Goal: Task Accomplishment & Management: Manage account settings

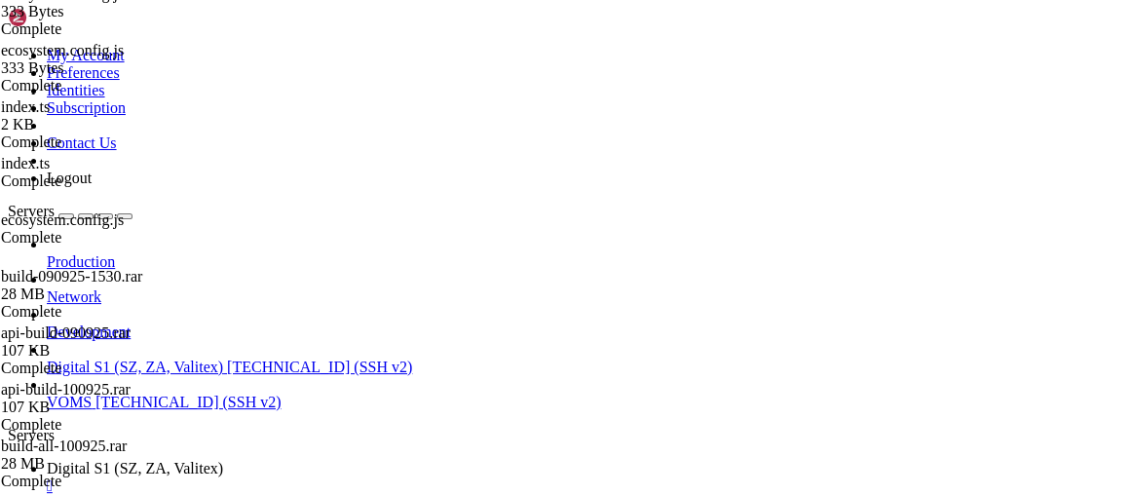
scroll to position [288142, 0]
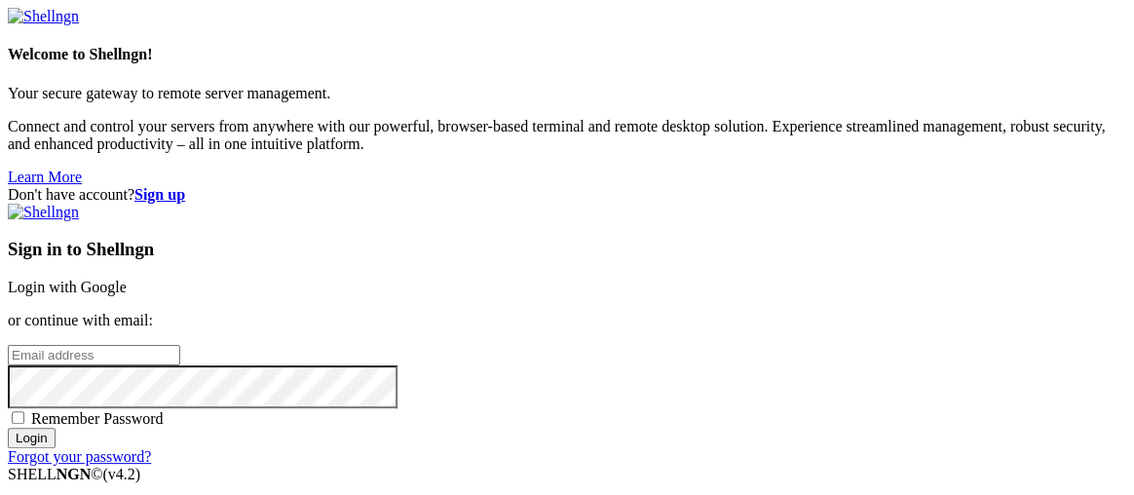
click at [127, 279] on link "Login with Google" at bounding box center [67, 287] width 119 height 17
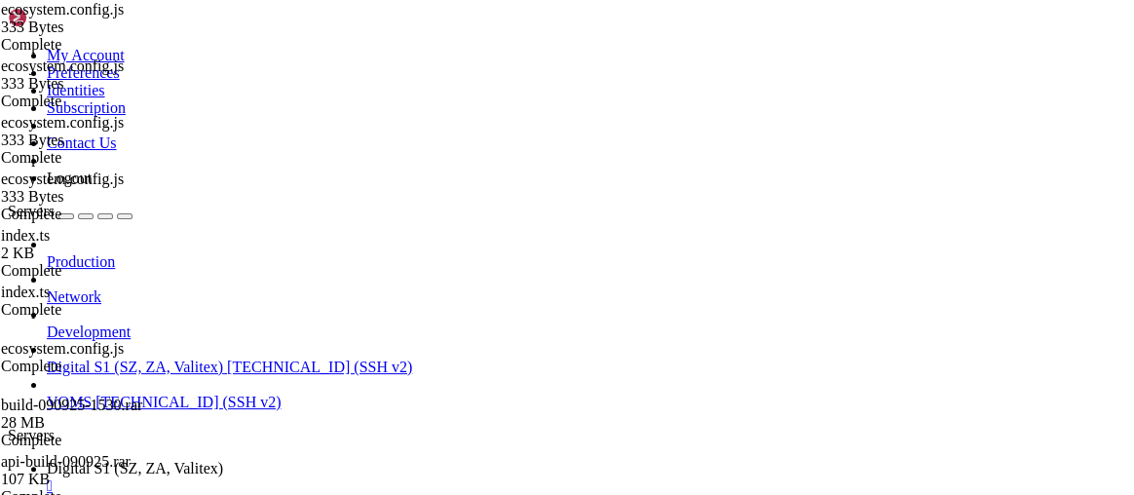
scroll to position [288142, 0]
drag, startPoint x: 67, startPoint y: 409, endPoint x: 21, endPoint y: 409, distance: 45.8
click at [21, 409] on div "Production Network Development Digital S1 (SZ, ZA, Valitex) 68.178.169.109 (SSH…" at bounding box center [567, 323] width 1118 height 175
click at [108, 253] on link "Production" at bounding box center [586, 262] width 1079 height 18
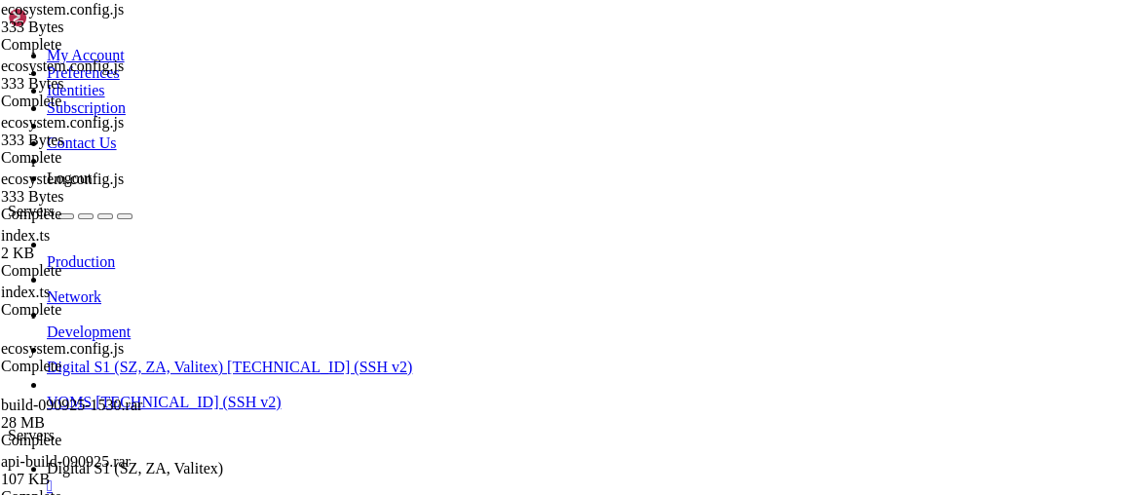
click at [66, 216] on div "button" at bounding box center [66, 216] width 0 height 0
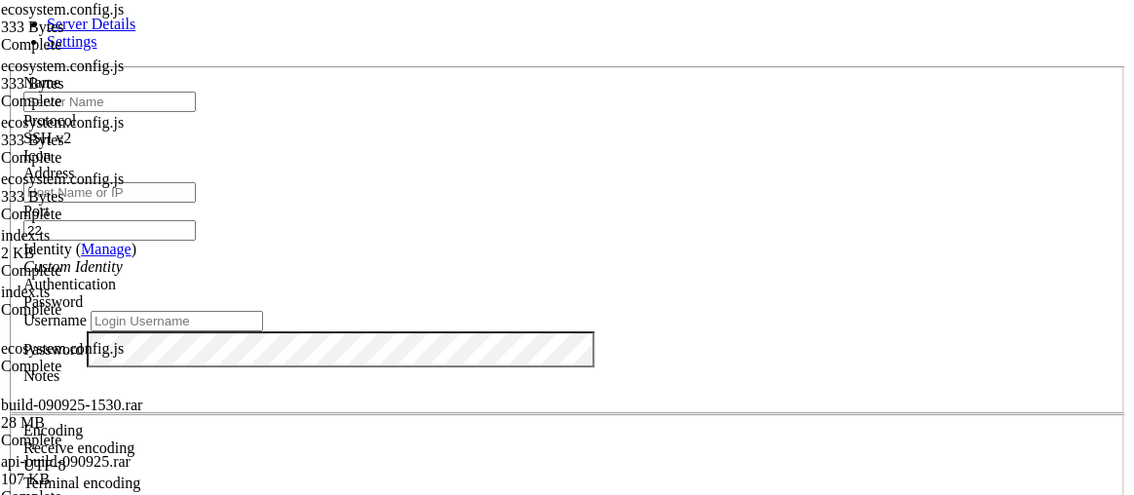
click at [196, 112] on input "text" at bounding box center [109, 102] width 172 height 20
type input "Digital S2"
click at [71, 131] on span "SSH v2" at bounding box center [47, 138] width 48 height 17
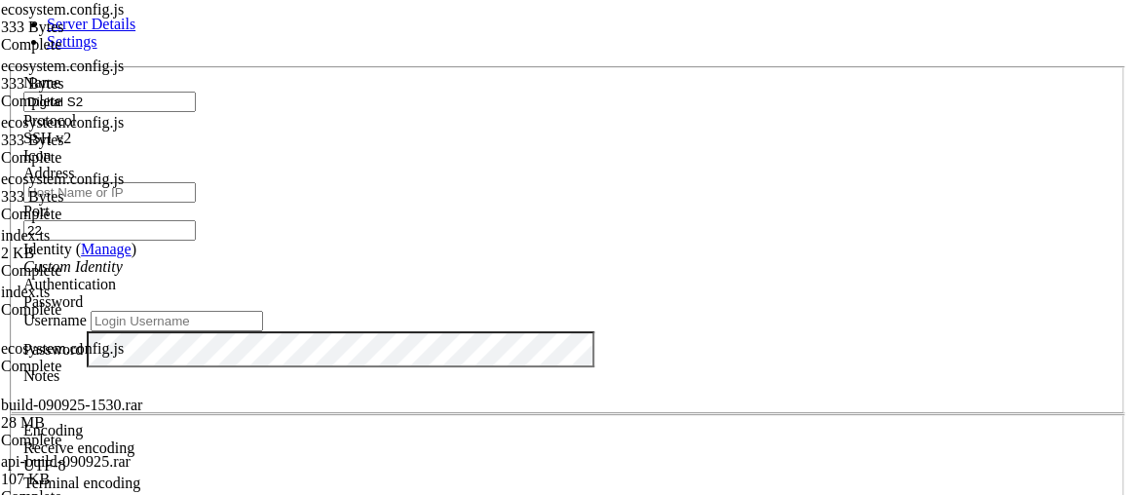
click at [789, 165] on div at bounding box center [566, 165] width 1087 height 0
click at [196, 203] on input "Address" at bounding box center [109, 192] width 172 height 20
paste input "97.74.84.231"
type input "97.74.84.231"
click at [196, 220] on input "22" at bounding box center [109, 230] width 172 height 20
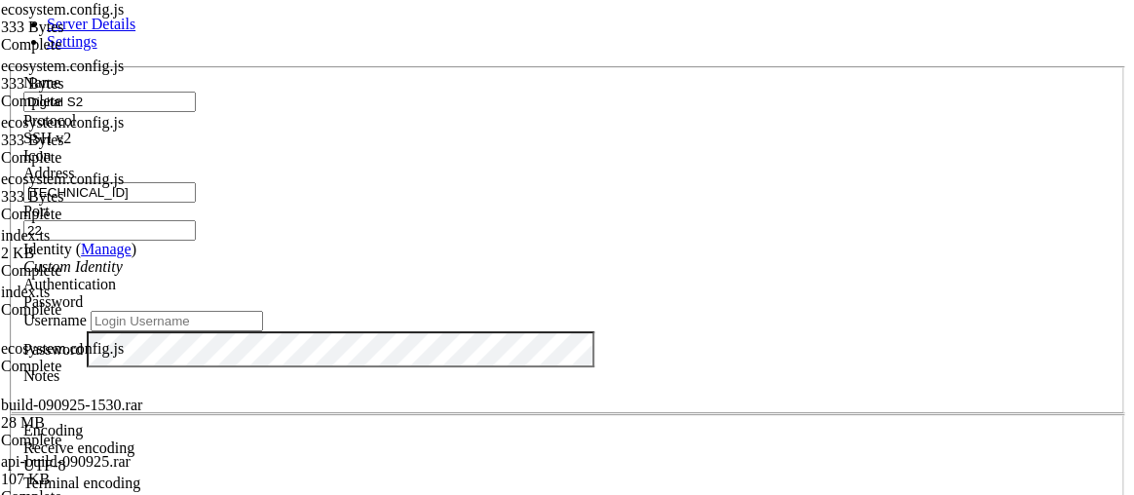
click at [418, 276] on div "Custom Identity" at bounding box center [566, 267] width 1087 height 18
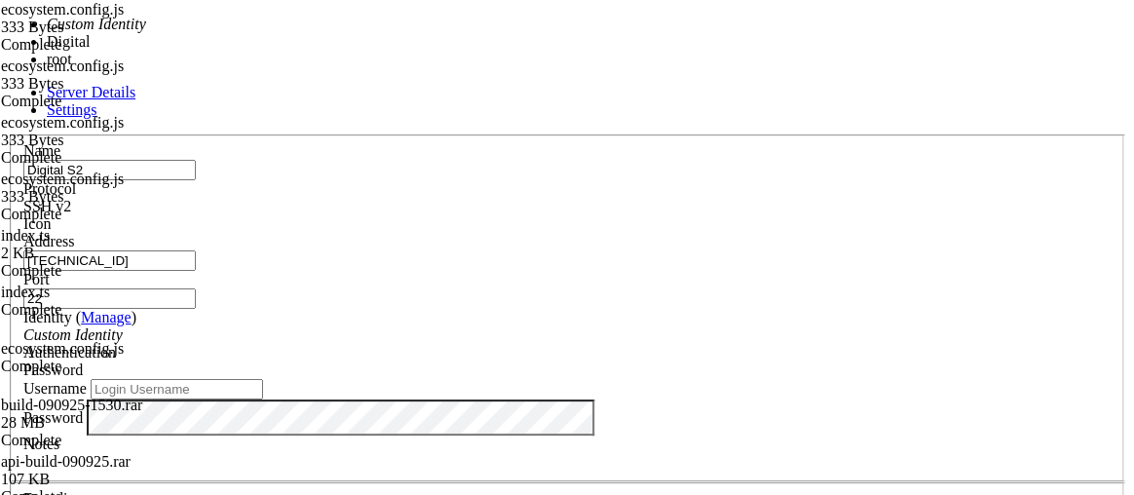
type input "digital"
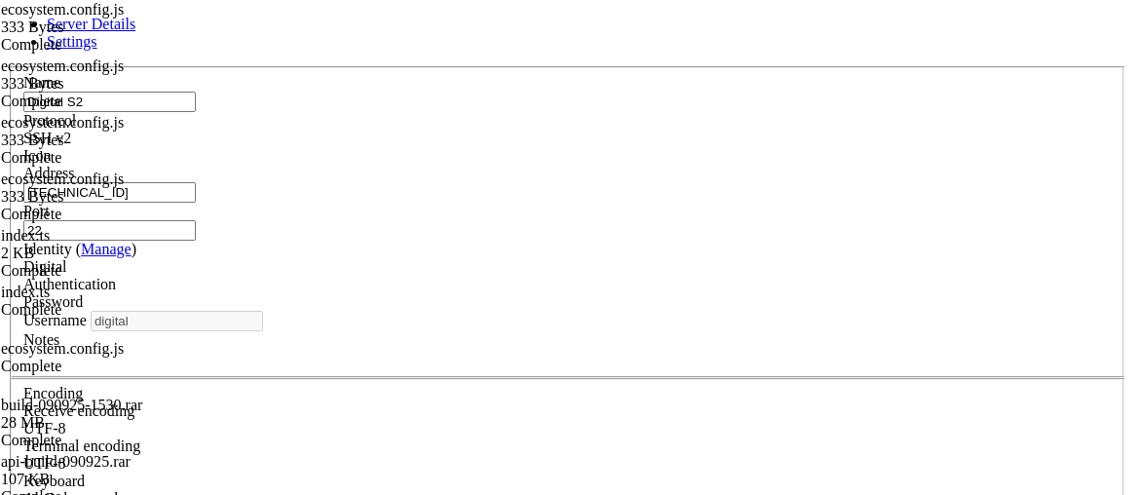
scroll to position [61, 0]
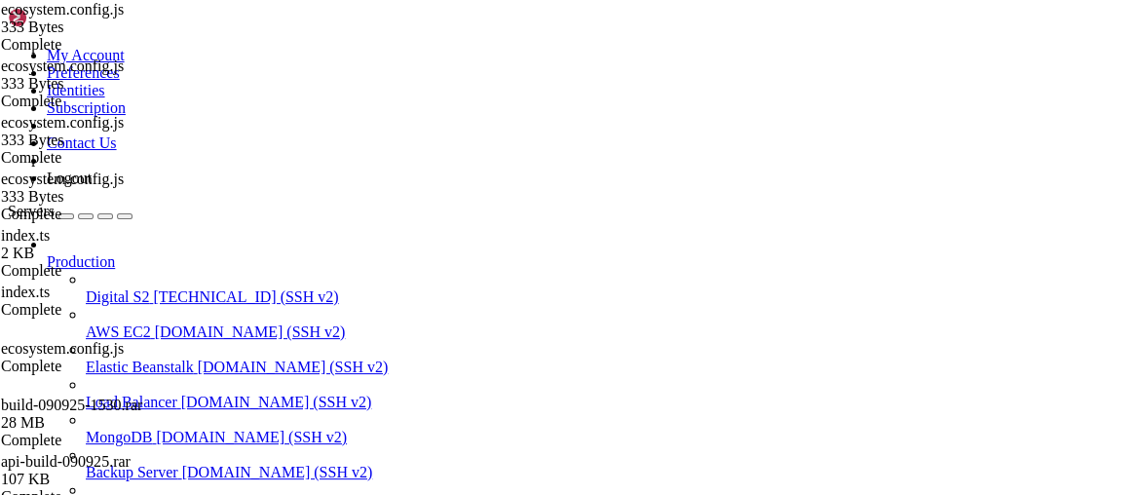
click at [136, 288] on span "Digital S2" at bounding box center [117, 296] width 63 height 17
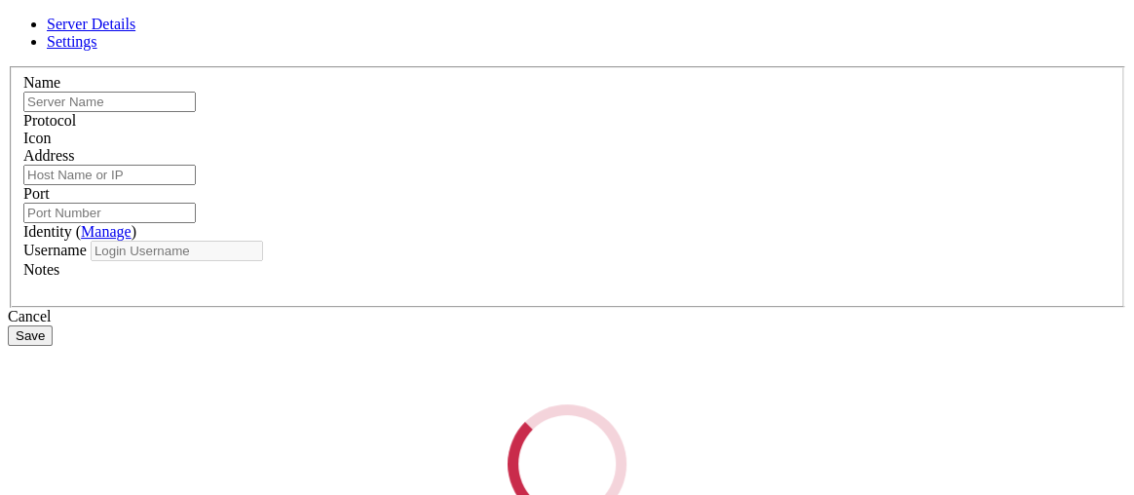
type input "Digital S1 (SZ, ZA, Valitex)"
type input "68.178.169.109"
type input "22"
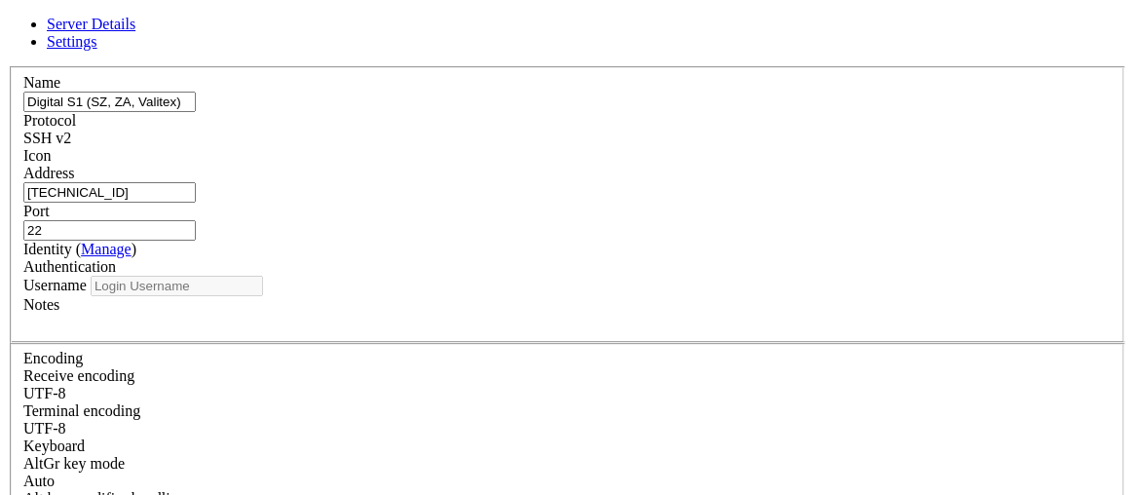
type input "root"
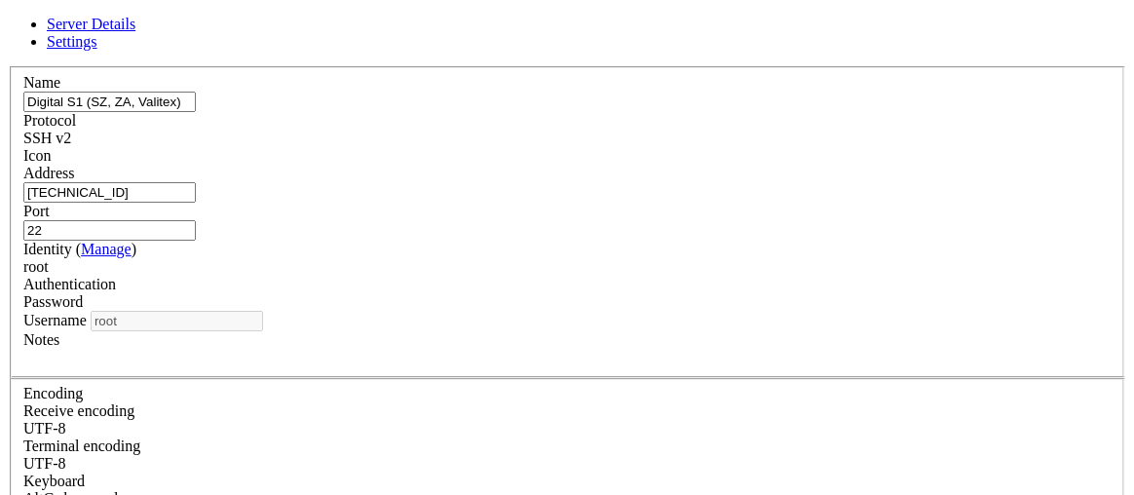
scroll to position [61, 0]
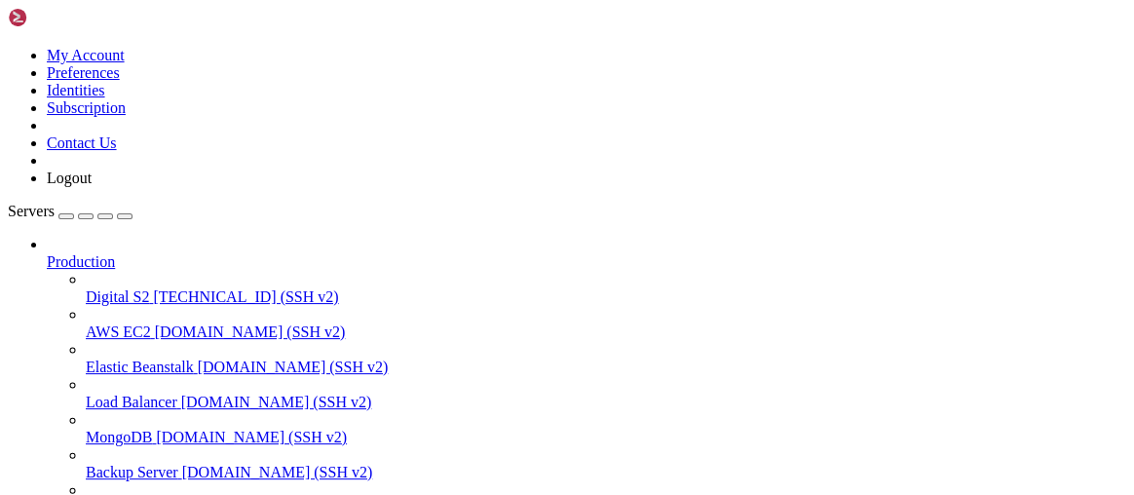
drag, startPoint x: 233, startPoint y: 288, endPoint x: 237, endPoint y: 276, distance: 13.3
click at [237, 276] on nav "Production Digital S2 97.74.84.231 (SSH v2) AWS EC2 demo.shellngn.com (SSH v2) …" at bounding box center [567, 446] width 1118 height 421
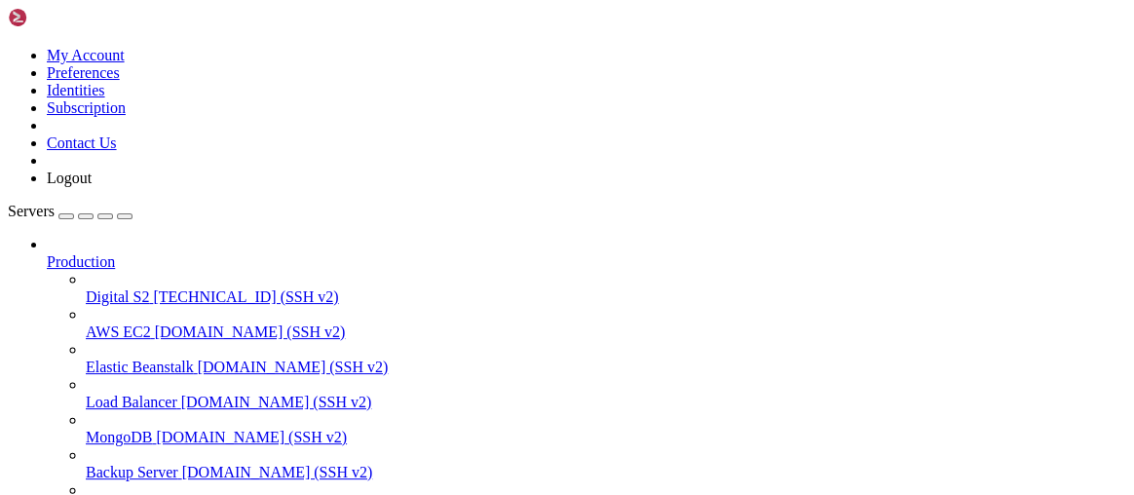
click at [115, 253] on span "Production" at bounding box center [81, 261] width 68 height 17
click at [47, 253] on icon at bounding box center [47, 253] width 0 height 0
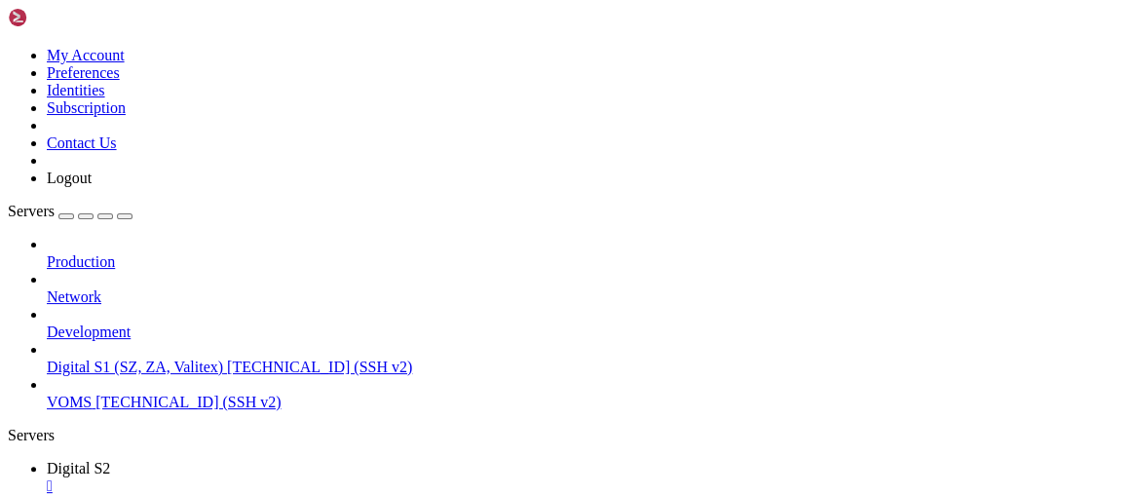
click at [47, 253] on icon at bounding box center [47, 253] width 0 height 0
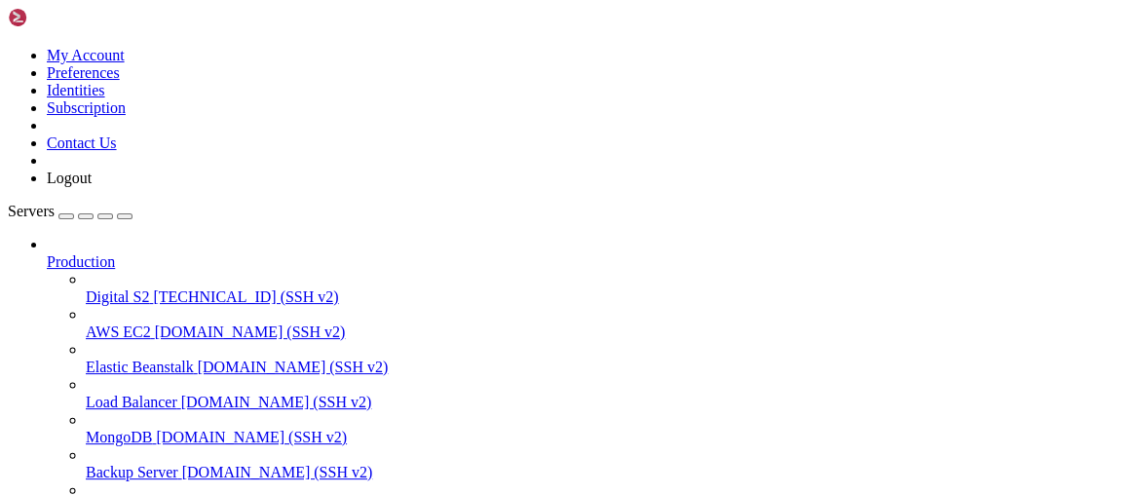
click at [171, 288] on span "97.74.84.231 (SSH v2)" at bounding box center [245, 296] width 185 height 17
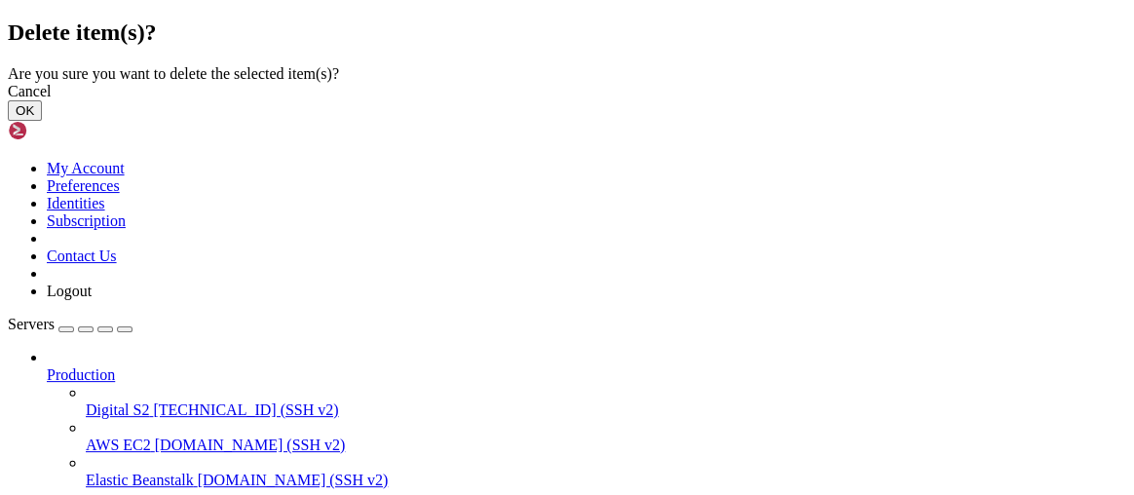
click at [42, 121] on button "OK" at bounding box center [25, 110] width 34 height 20
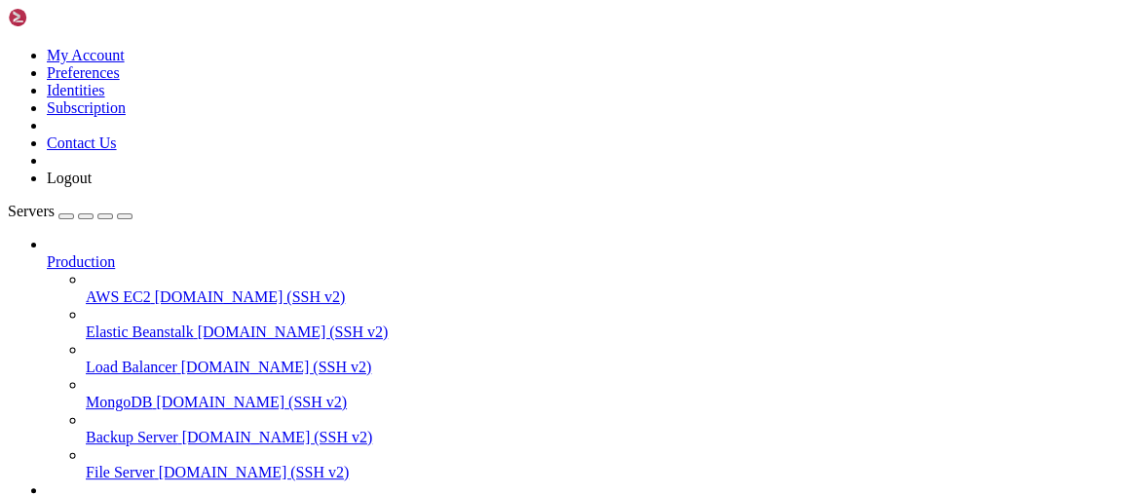
click at [132, 288] on span "AWS EC2" at bounding box center [118, 296] width 65 height 17
click at [47, 253] on icon at bounding box center [47, 253] width 0 height 0
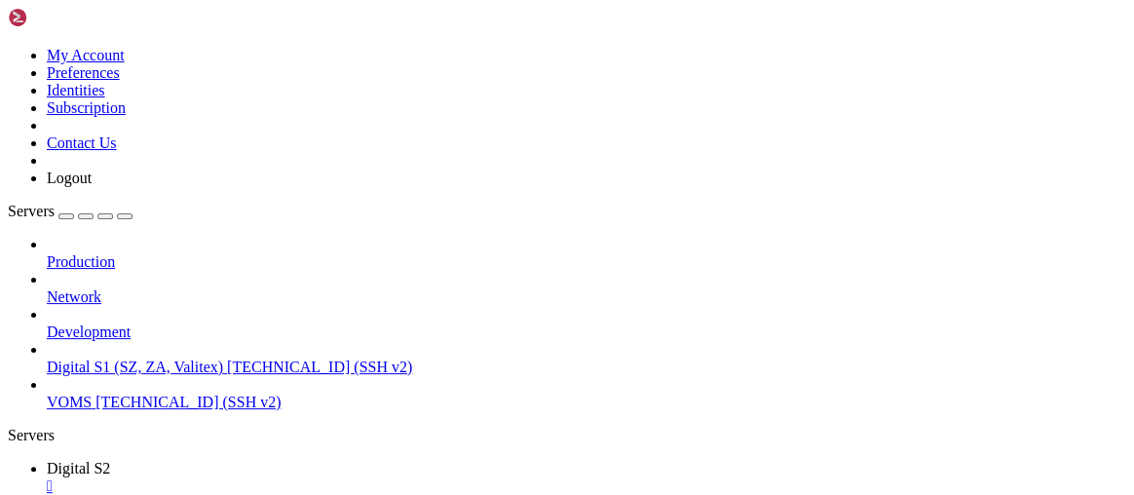
click at [127, 409] on div "Production Network Development Digital S1 (SZ, ZA, Valitex) 68.178.169.109 (SSH…" at bounding box center [567, 323] width 1118 height 175
click at [117, 359] on link "Digital S1 (SZ, ZA, Valitex) 68.178.169.109 (SSH v2)" at bounding box center [586, 368] width 1079 height 18
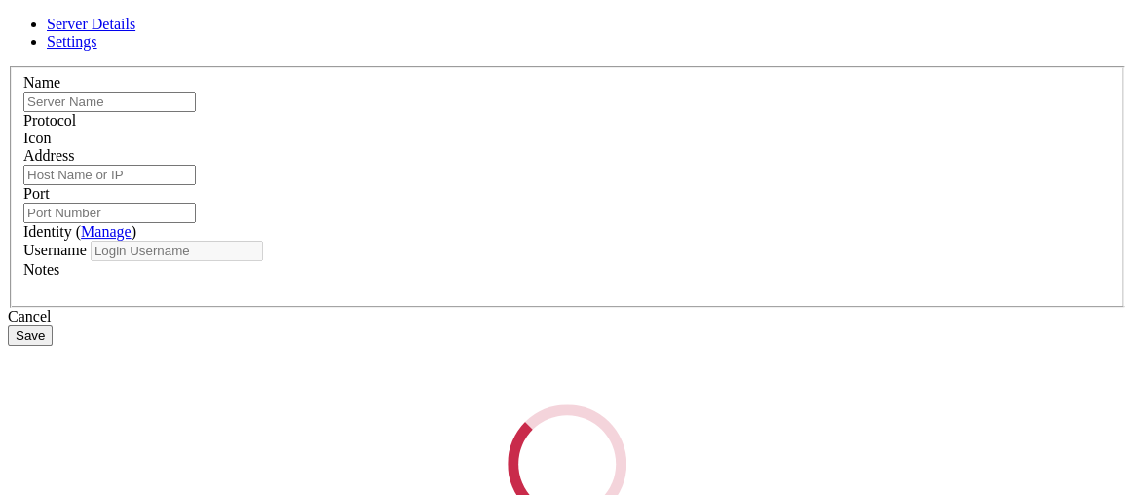
type input "Digital S1 (SZ, ZA, Valitex)"
type input "68.178.169.109"
type input "22"
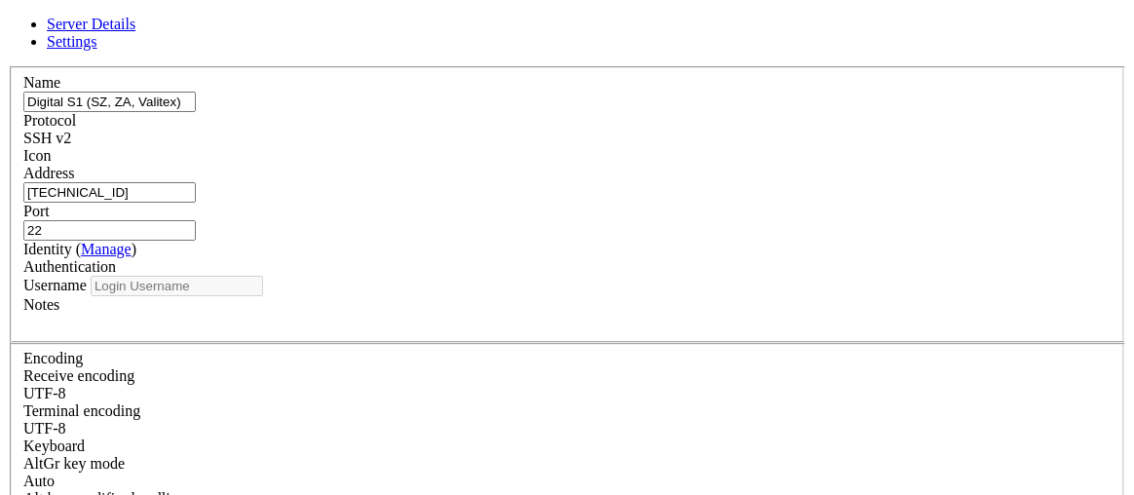
type input "root"
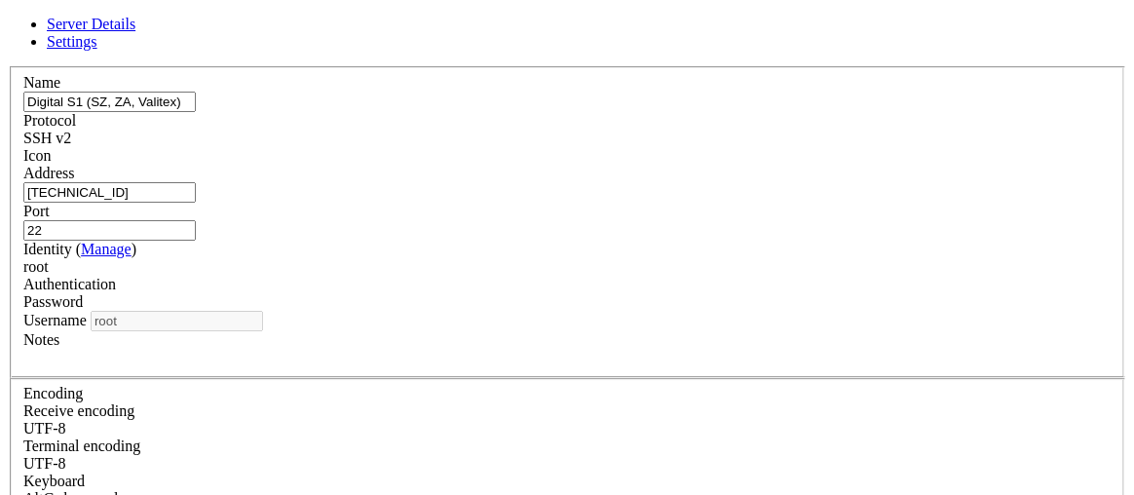
scroll to position [61, 0]
click at [161, 368] on div "Server Details Settings Name Digital S1 (SZ, ZA, Valitex) Protocol SSH v2 Icon" at bounding box center [567, 400] width 1118 height 768
click at [8, 66] on icon at bounding box center [8, 66] width 0 height 0
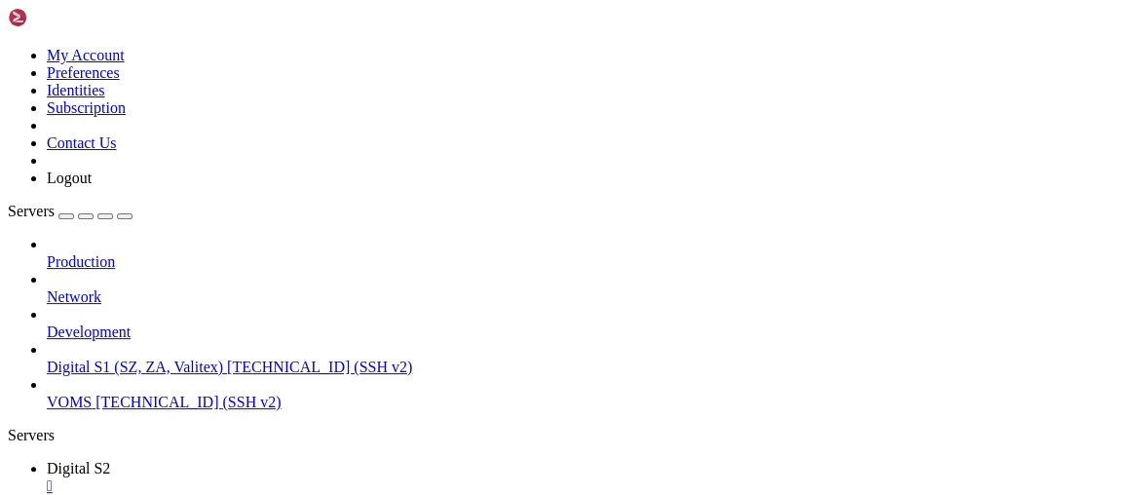
click at [66, 216] on div "button" at bounding box center [66, 216] width 0 height 0
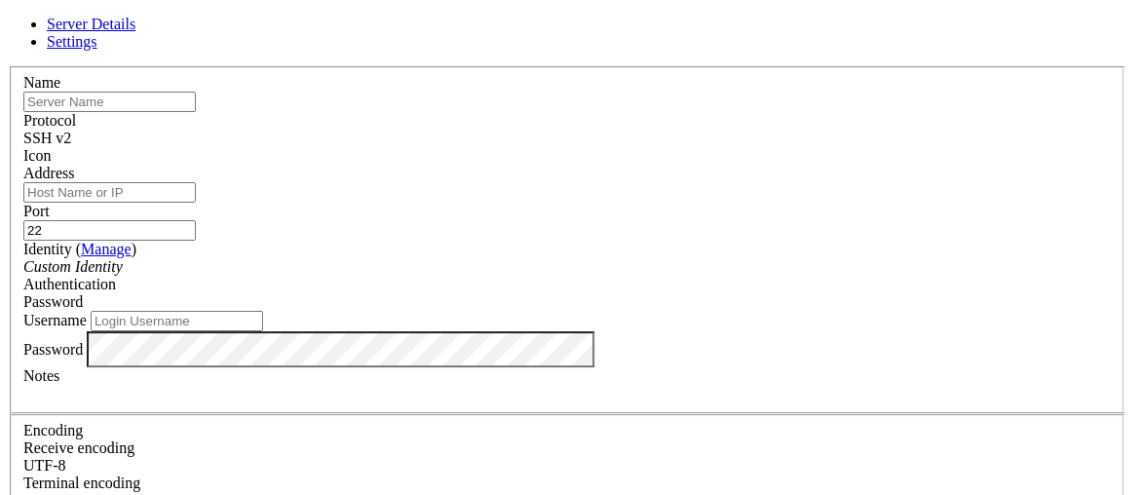
click at [196, 112] on input "text" at bounding box center [109, 102] width 172 height 20
type input "Digital S2"
click at [196, 203] on input "Address" at bounding box center [109, 192] width 172 height 20
type input "97.74.84.231"
click at [486, 269] on div "Custom Identity" at bounding box center [566, 267] width 1087 height 18
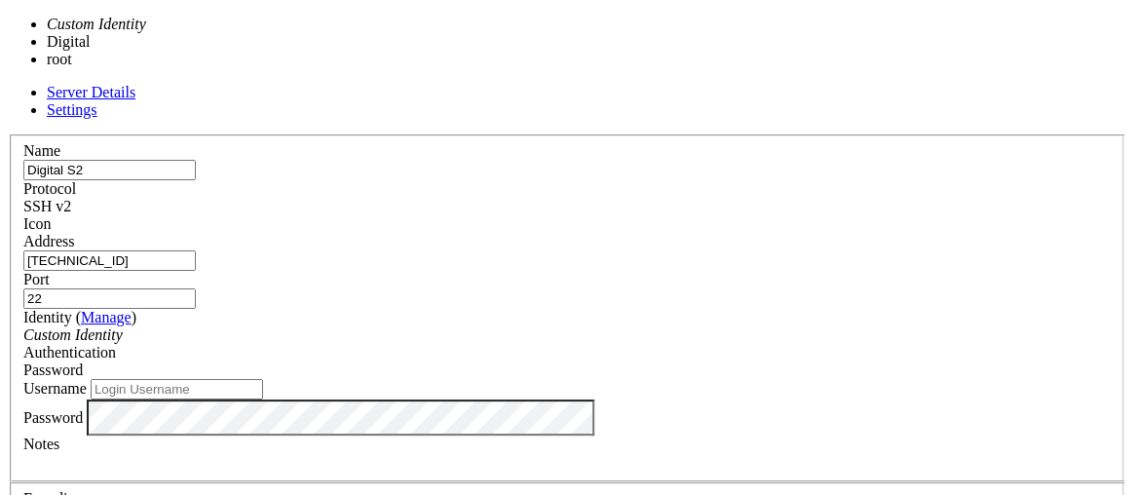
type input "root"
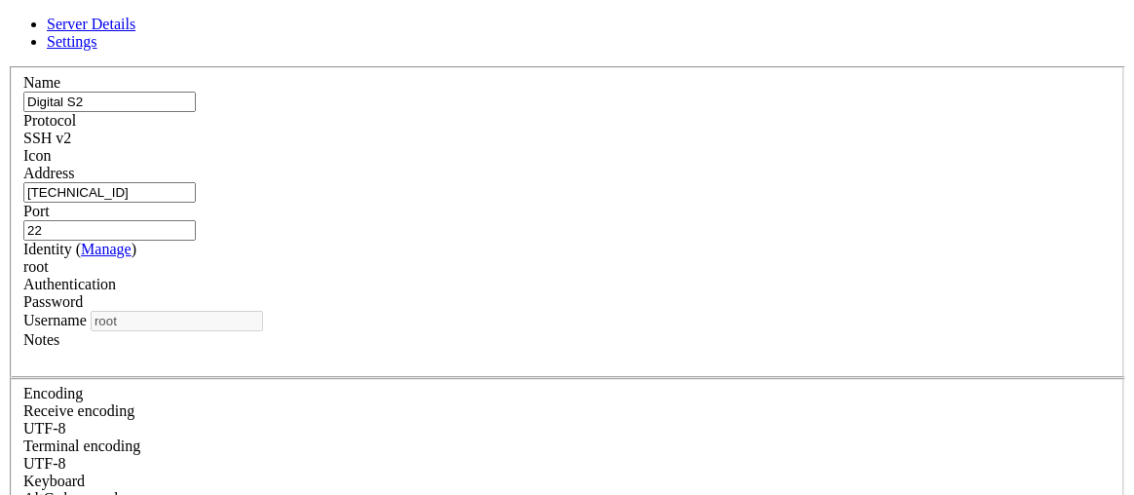
scroll to position [61, 0]
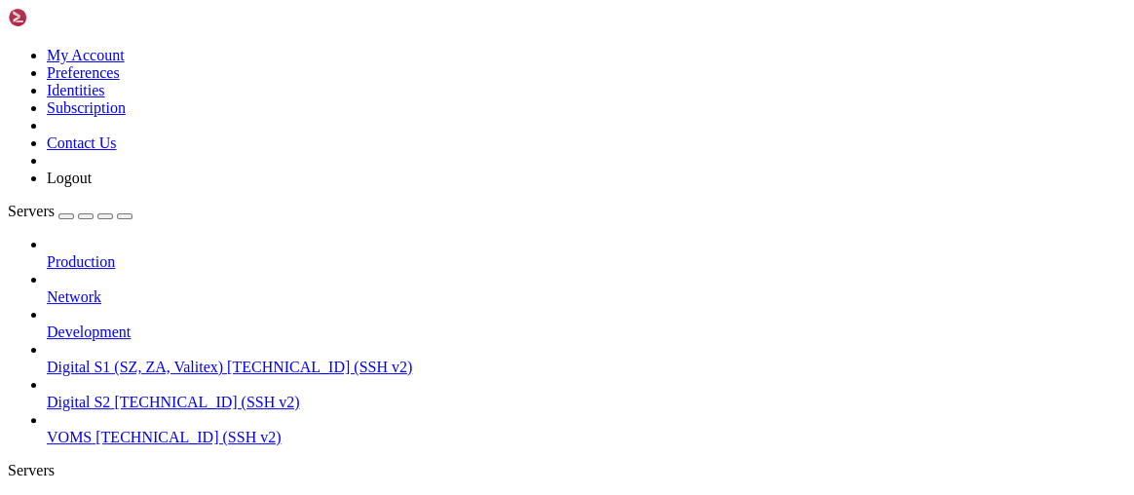
click at [110, 494] on span "Digital S2" at bounding box center [78, 503] width 63 height 17
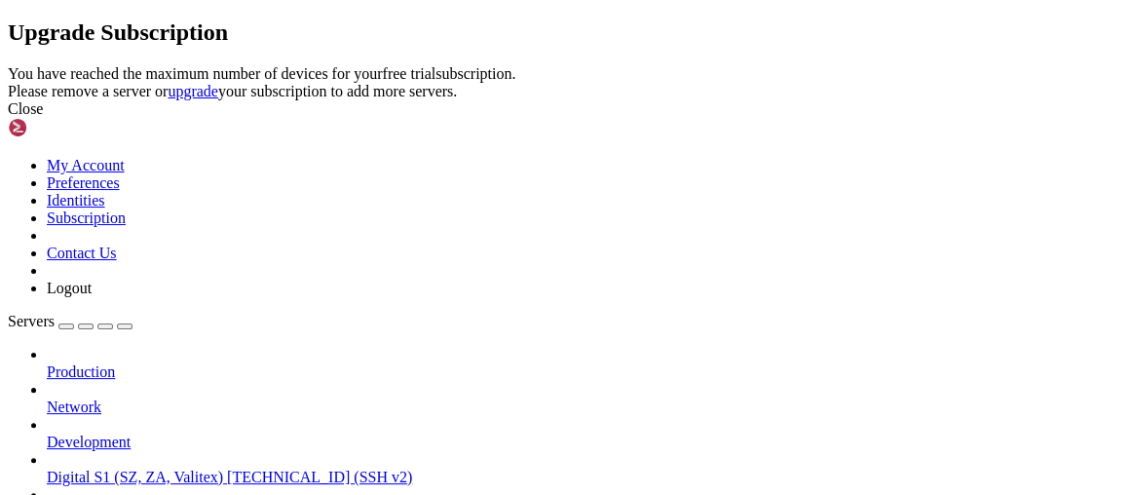
click at [768, 118] on div "Close" at bounding box center [567, 109] width 1118 height 18
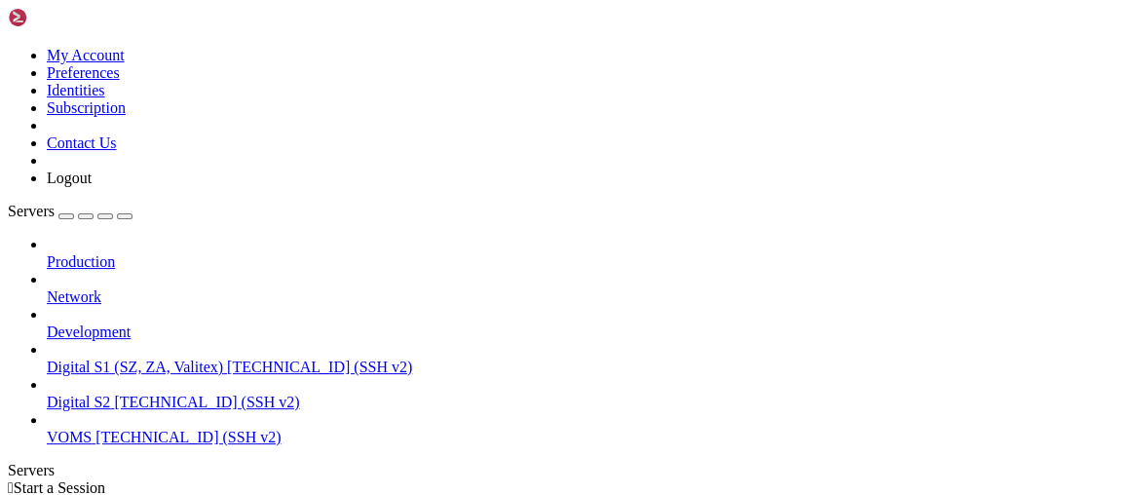
click at [110, 394] on span "Digital S2" at bounding box center [78, 402] width 63 height 17
click at [227, 359] on span "68.178.169.109 (SSH v2)" at bounding box center [319, 367] width 185 height 17
click at [110, 394] on span "Digital S2" at bounding box center [78, 402] width 63 height 17
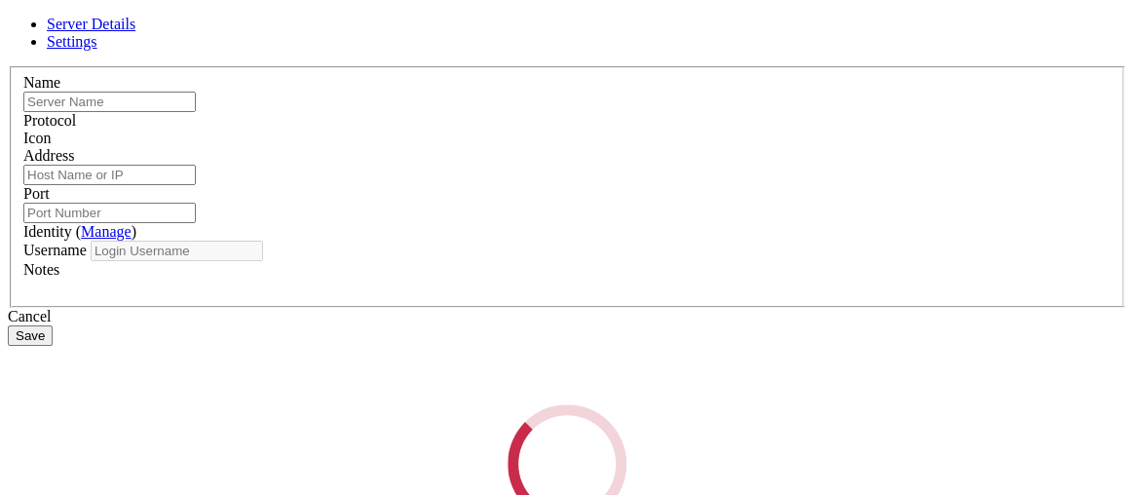
type input "Digital S2"
type input "97.74.84.231"
type input "22"
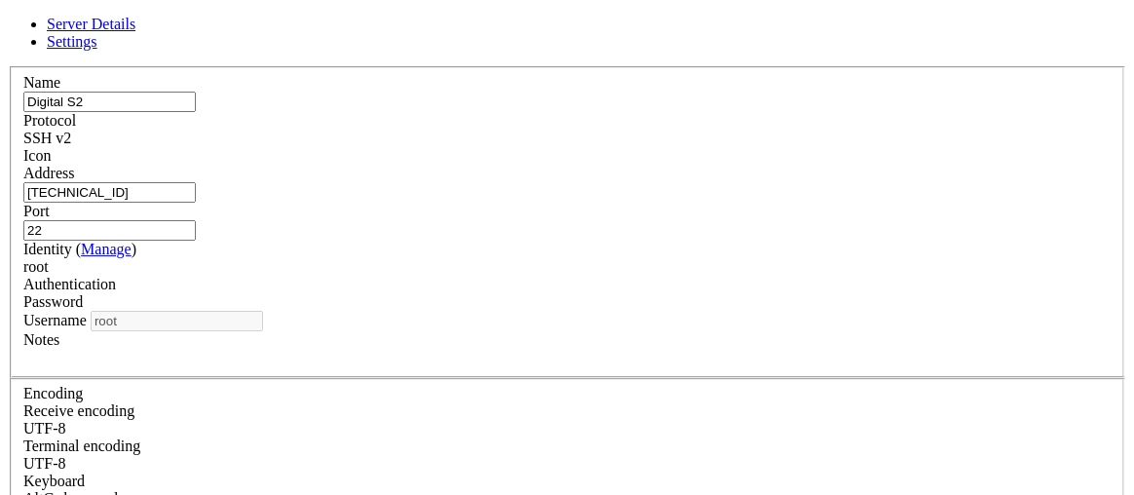
drag, startPoint x: 494, startPoint y: 246, endPoint x: 490, endPoint y: 260, distance: 15.1
click at [136, 249] on label "Identity ( Manage )" at bounding box center [79, 249] width 113 height 17
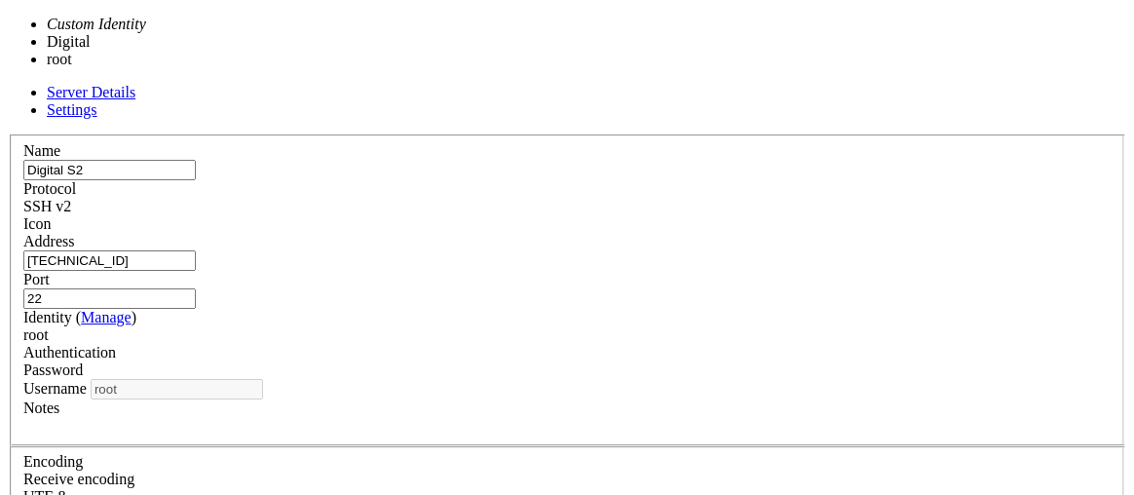
click at [473, 326] on div "root" at bounding box center [566, 335] width 1087 height 18
type input "digital"
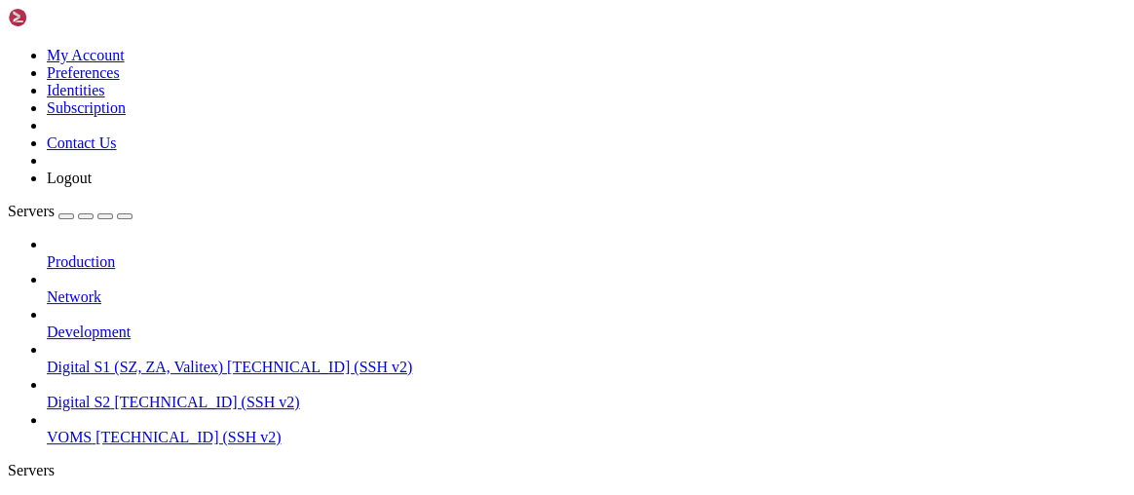
click at [110, 394] on span "Digital S2" at bounding box center [78, 402] width 63 height 17
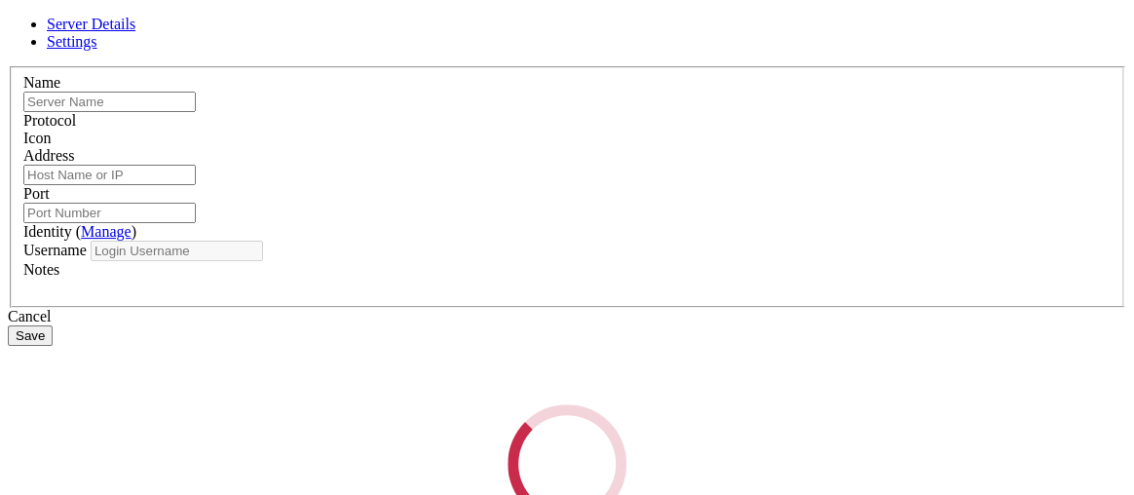
type input "Digital S2"
type input "97.74.84.231"
type input "22"
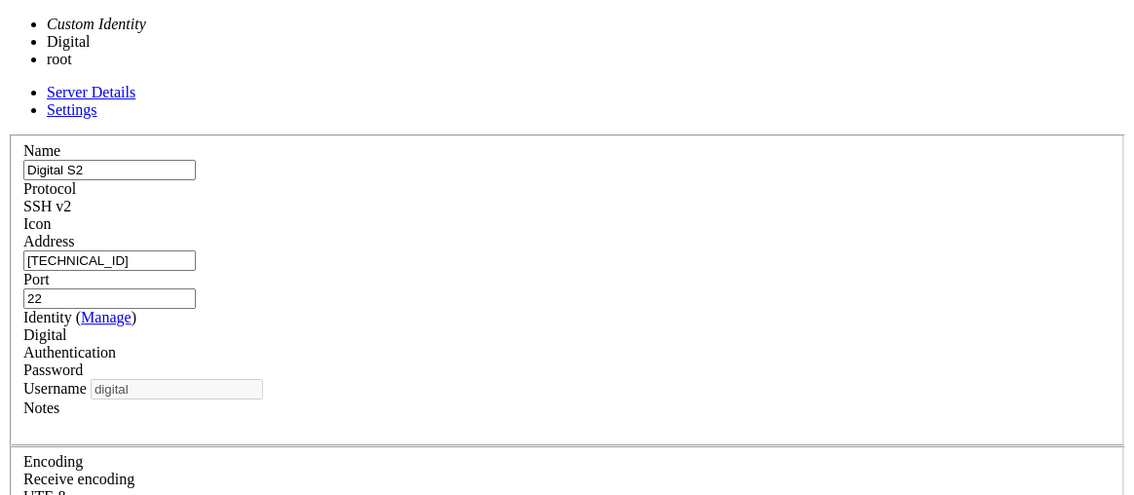
drag, startPoint x: 399, startPoint y: 281, endPoint x: 593, endPoint y: 330, distance: 200.1
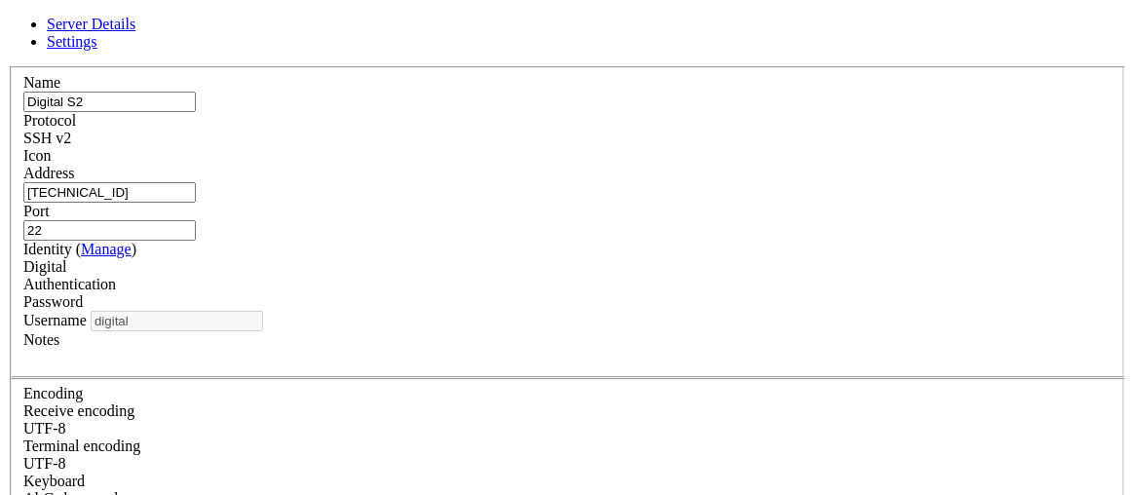
scroll to position [61, 0]
click at [136, 241] on label "Identity ( Manage )" at bounding box center [79, 249] width 113 height 17
click at [399, 258] on div "Digital" at bounding box center [566, 267] width 1087 height 18
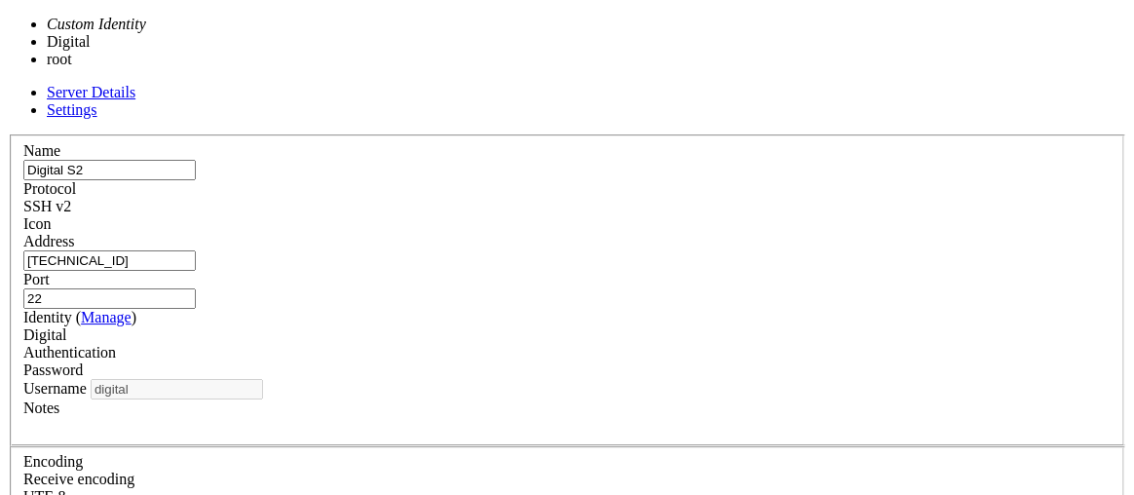
type input "root"
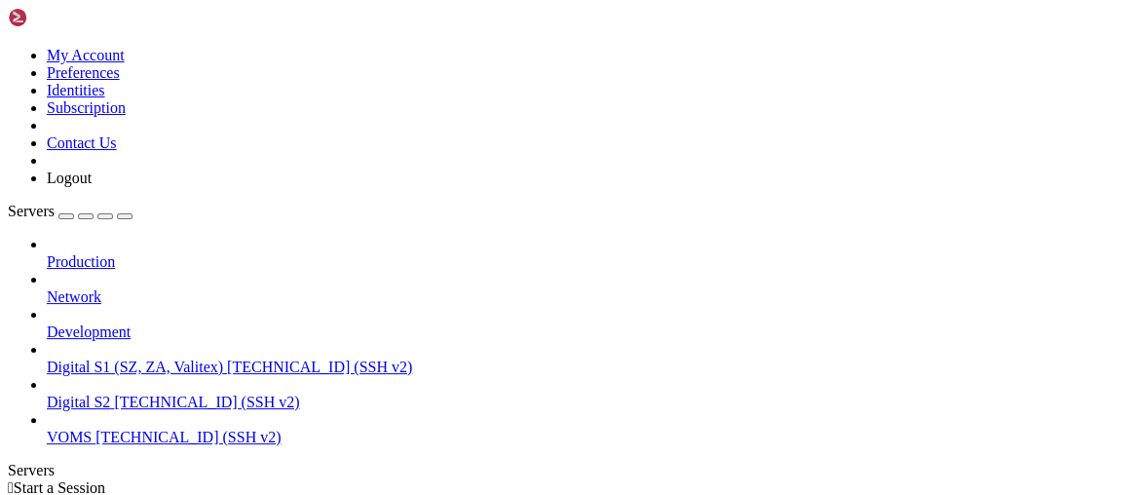
click at [47, 394] on icon at bounding box center [47, 394] width 0 height 0
click at [110, 394] on span "Digital S2" at bounding box center [78, 402] width 63 height 17
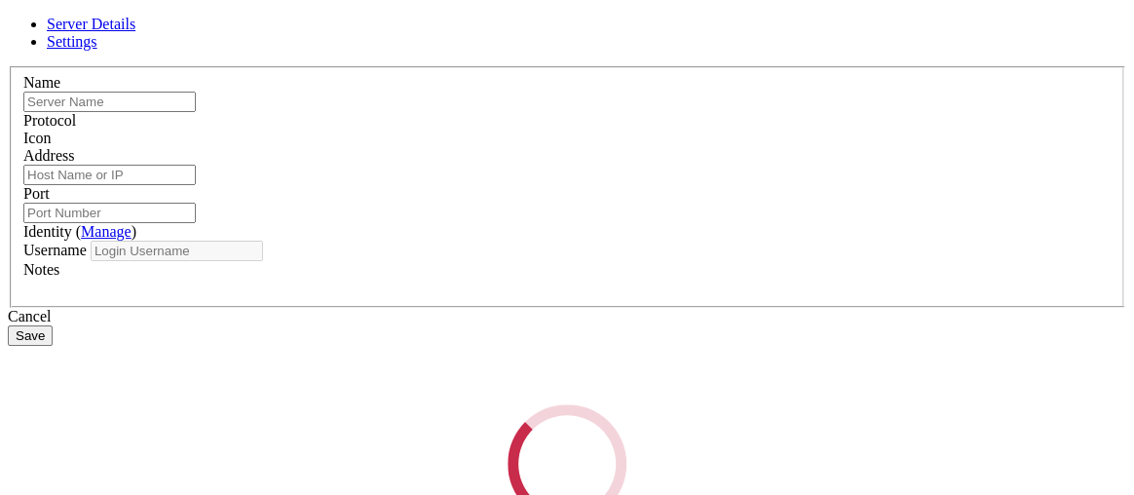
type input "Digital S2"
type input "97.74.84.231"
type input "22"
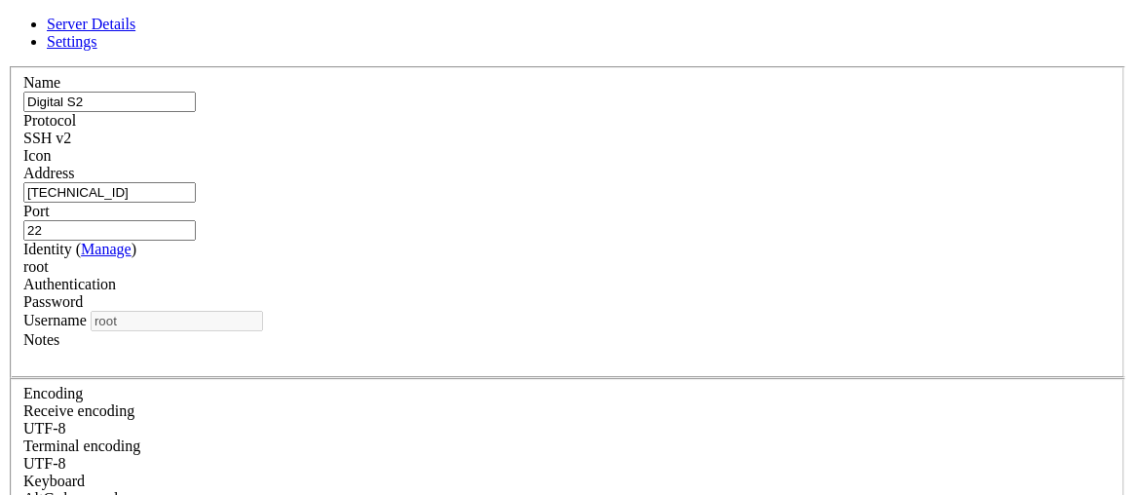
click at [439, 331] on div "Username root" at bounding box center [566, 321] width 1087 height 20
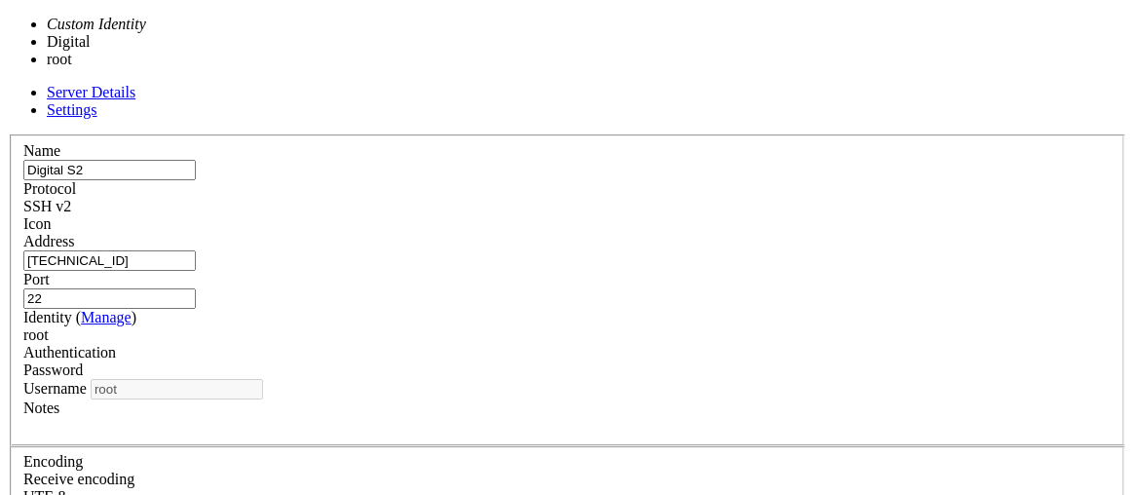
click at [477, 326] on div "root" at bounding box center [566, 335] width 1087 height 18
type input "digital"
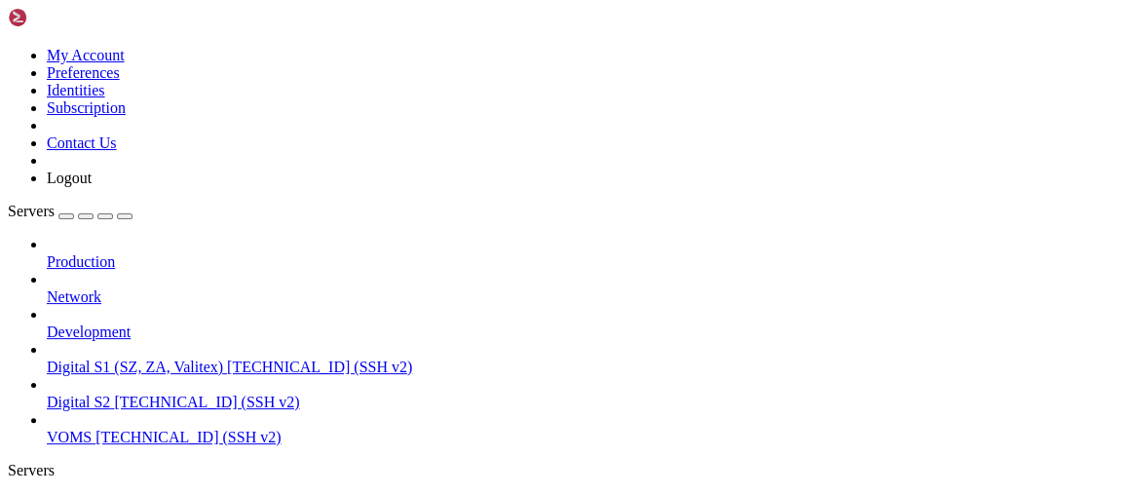
click at [110, 394] on span "Digital S2" at bounding box center [78, 402] width 63 height 17
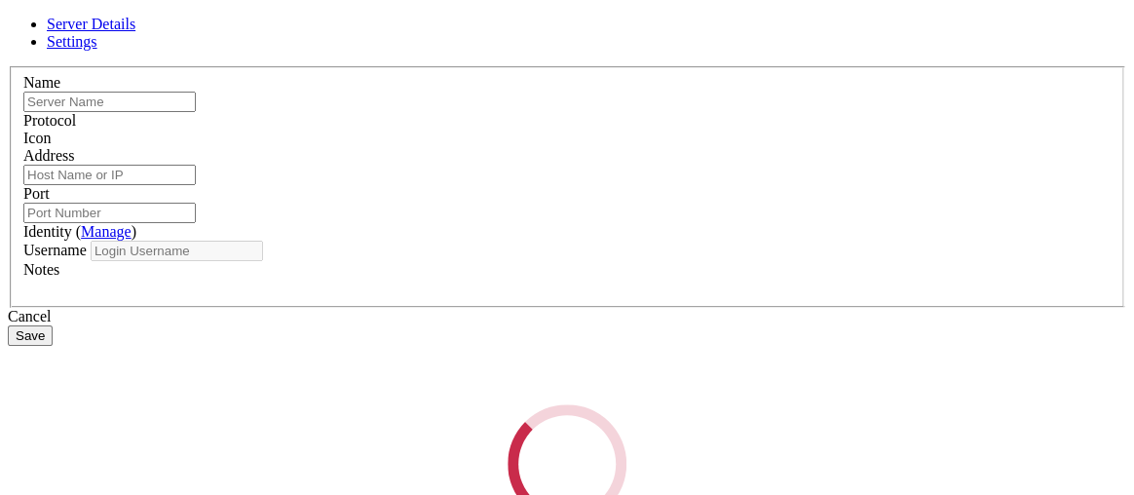
type input "Digital S2"
type input "97.74.84.231"
type input "22"
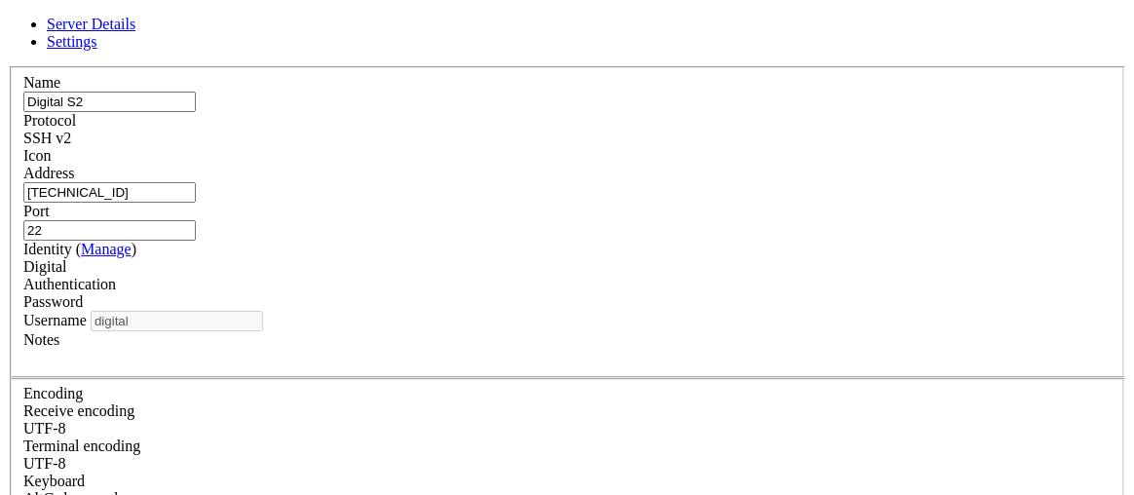
scroll to position [61, 0]
click at [478, 258] on div "Digital" at bounding box center [566, 267] width 1087 height 18
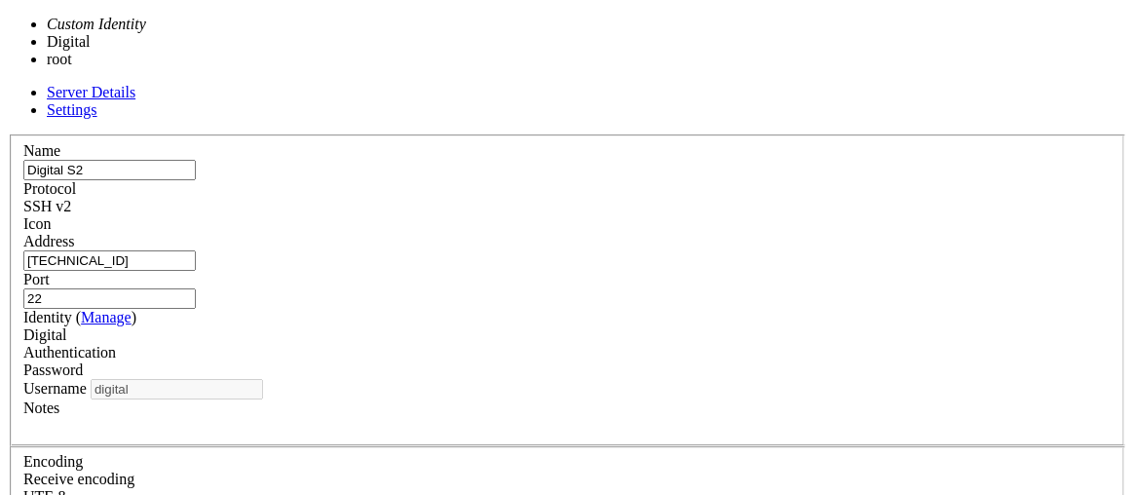
type input "root"
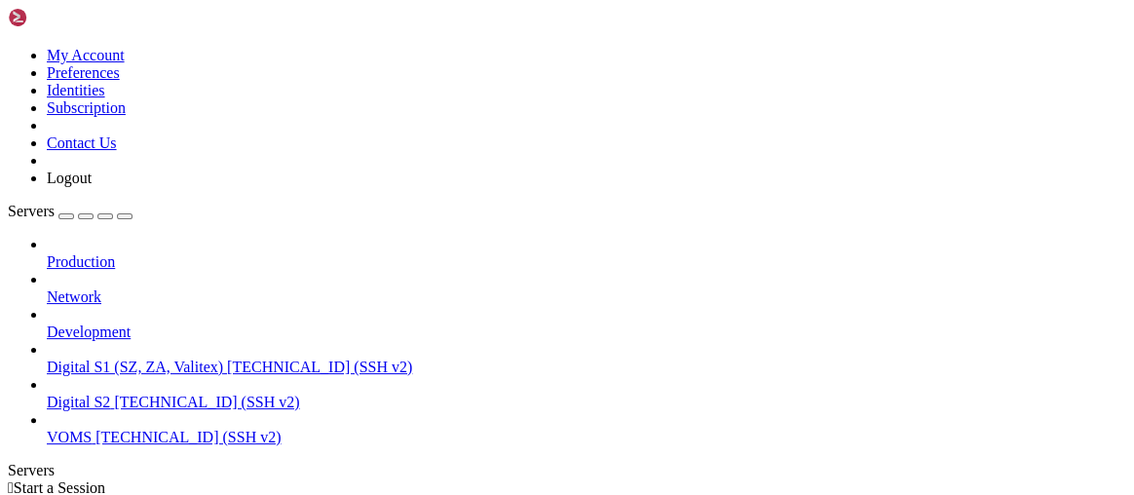
click at [110, 394] on span "Digital S2" at bounding box center [78, 402] width 63 height 17
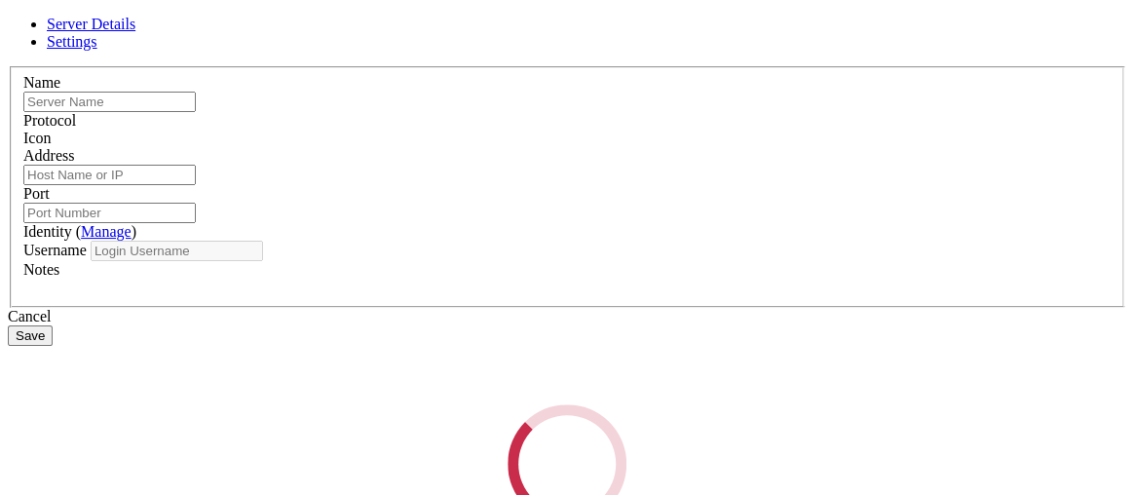
type input "Digital S2"
type input "97.74.84.231"
type input "22"
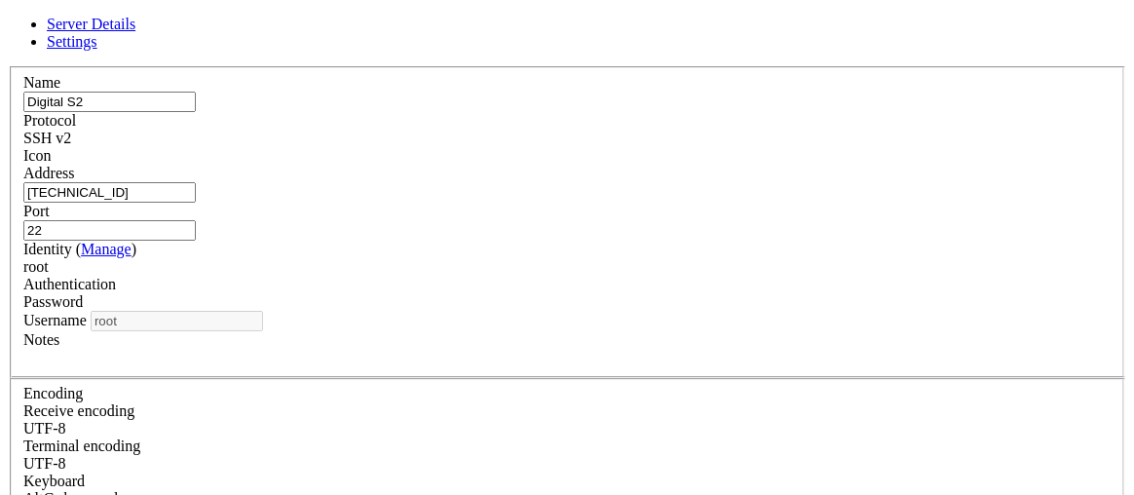
click at [483, 276] on div "root" at bounding box center [566, 267] width 1087 height 18
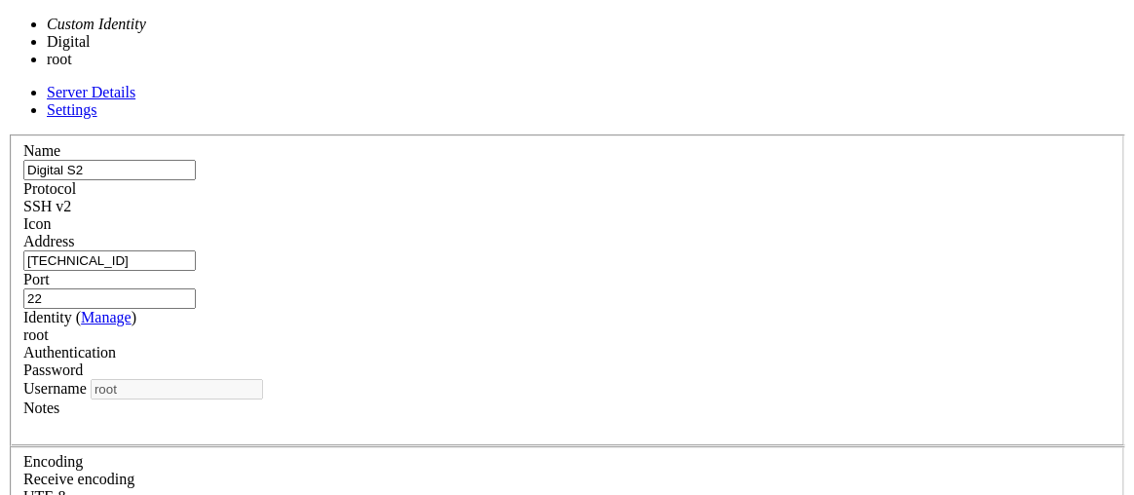
type input "digital"
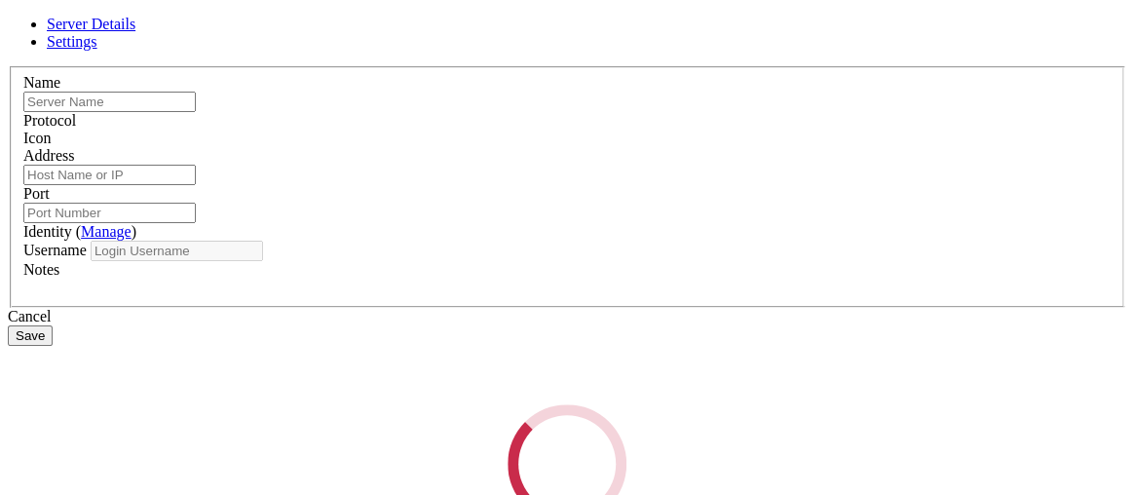
type input "Digital S2"
type input "97.74.84.231"
type input "22"
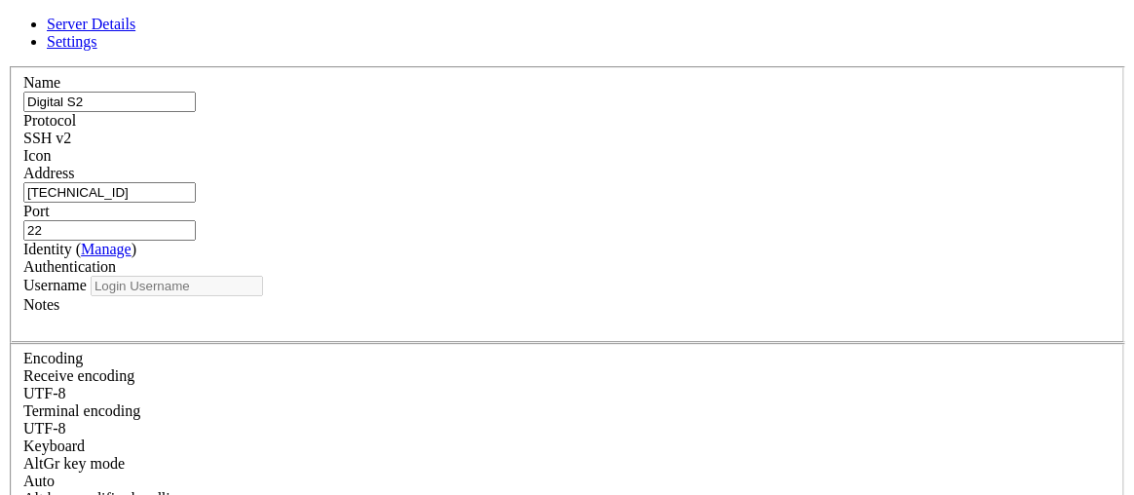
type input "digital"
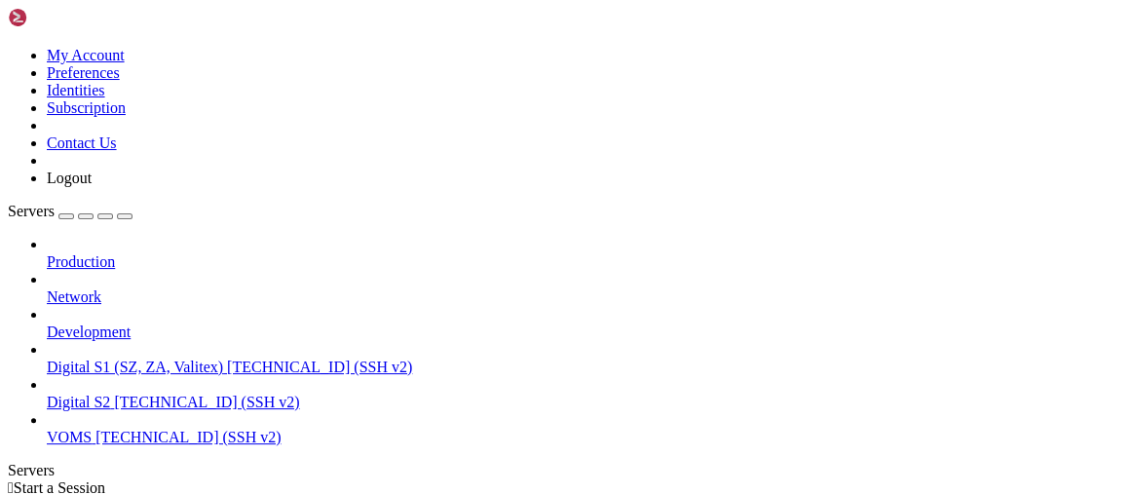
click at [126, 394] on span "97.74.84.231 (SSH v2)" at bounding box center [206, 402] width 185 height 17
drag, startPoint x: 249, startPoint y: 1039, endPoint x: 19, endPoint y: 954, distance: 246.0
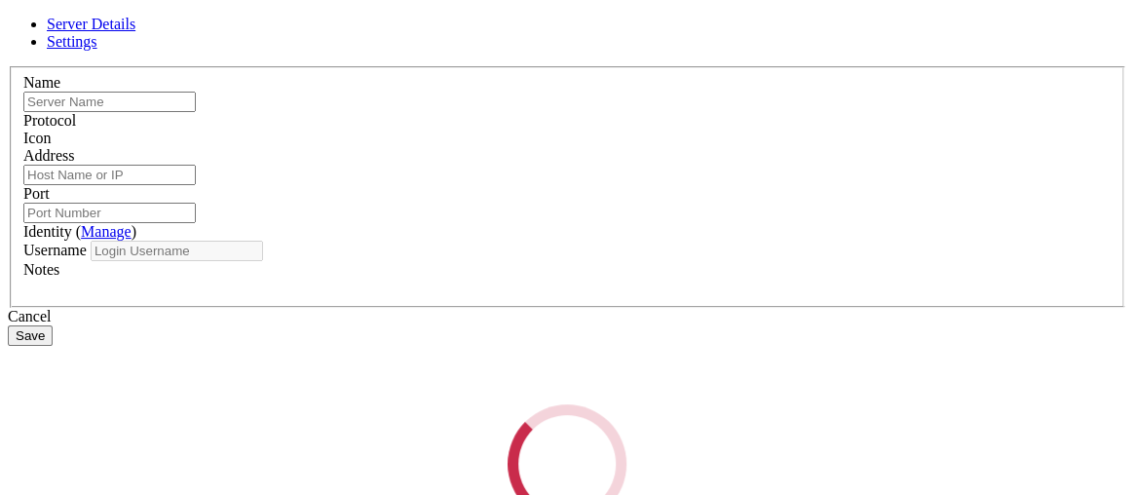
type input "Digital S2"
type input "97.74.84.231"
type input "22"
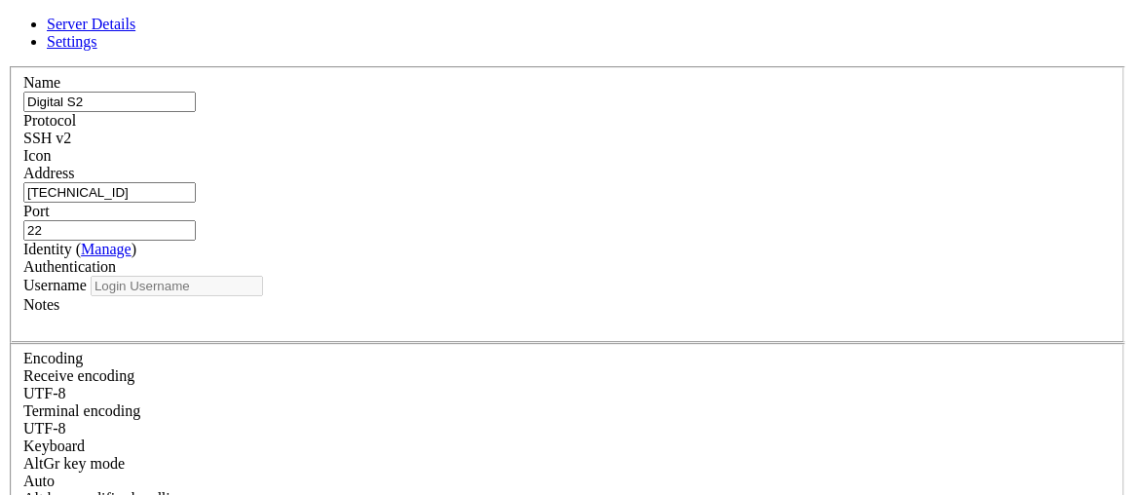
type input "digital"
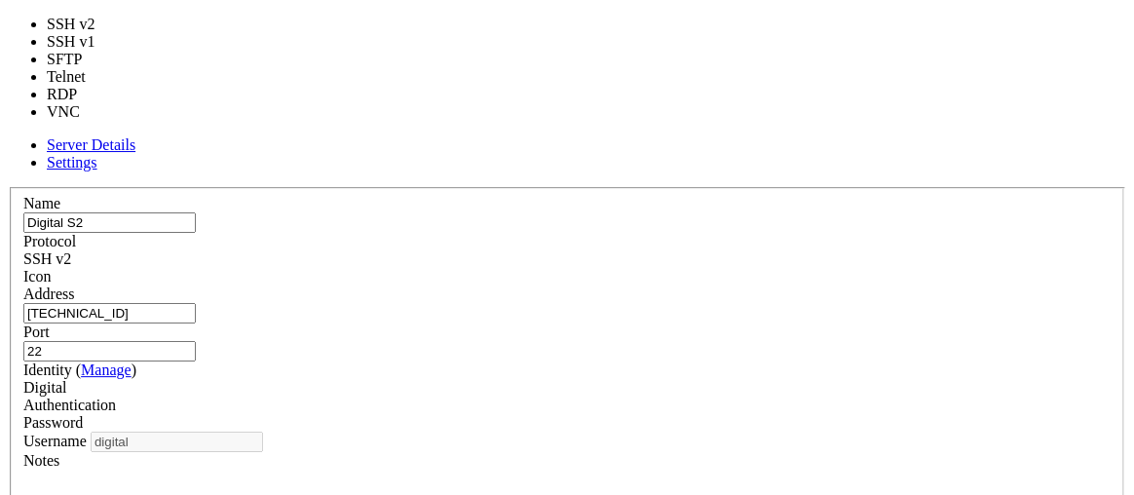
click at [699, 250] on div "SSH v2" at bounding box center [566, 259] width 1087 height 18
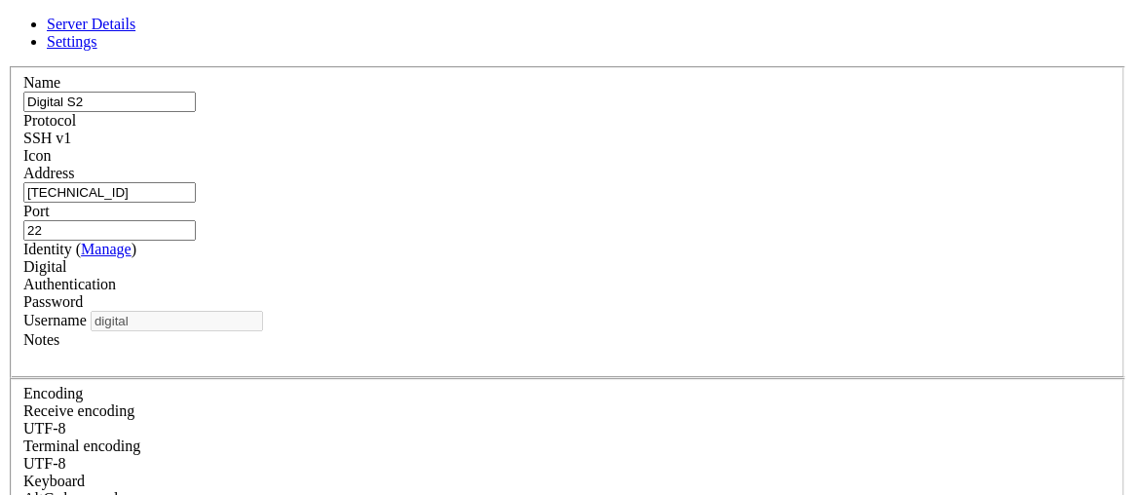
click at [689, 144] on div "SSH v1" at bounding box center [566, 139] width 1087 height 18
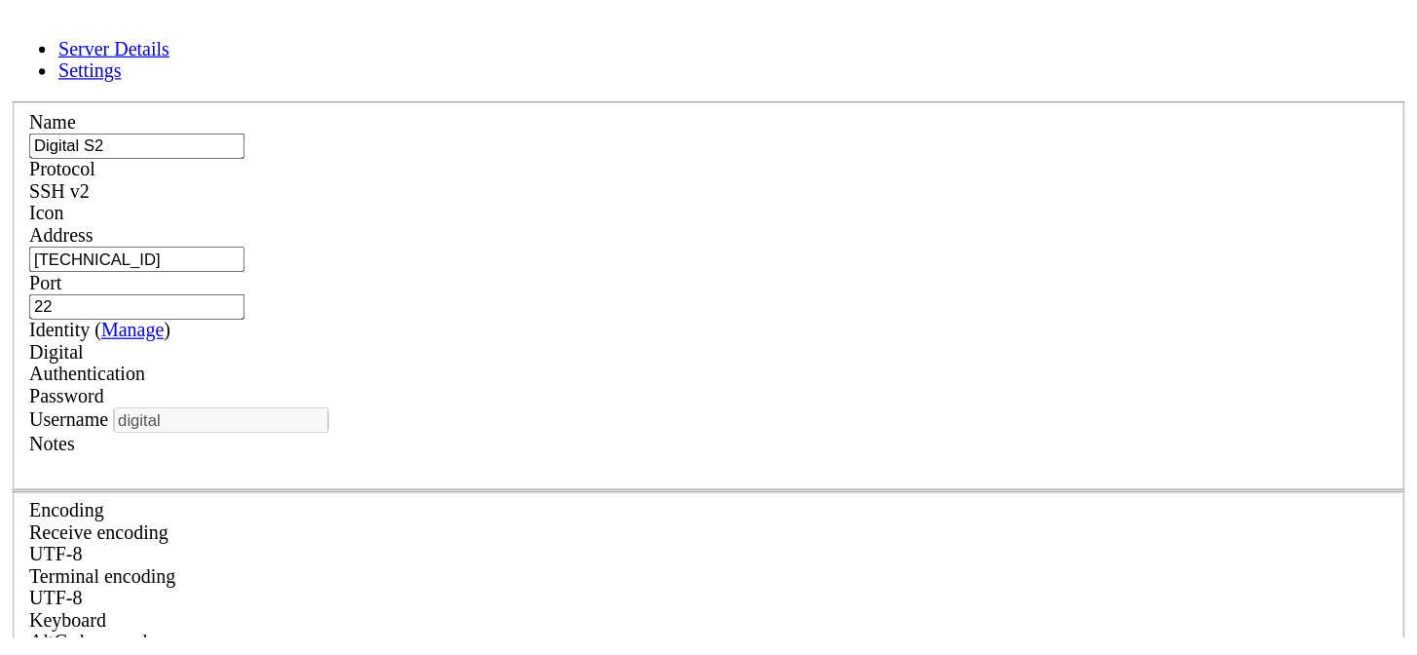
scroll to position [61, 0]
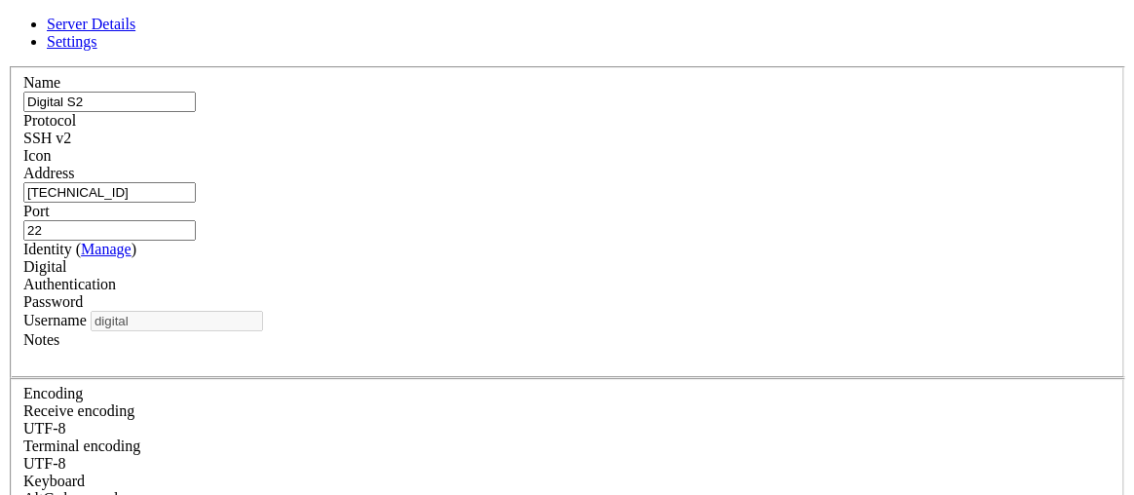
click at [712, 293] on div "Password" at bounding box center [566, 302] width 1087 height 18
click at [711, 293] on div "Password" at bounding box center [566, 302] width 1087 height 18
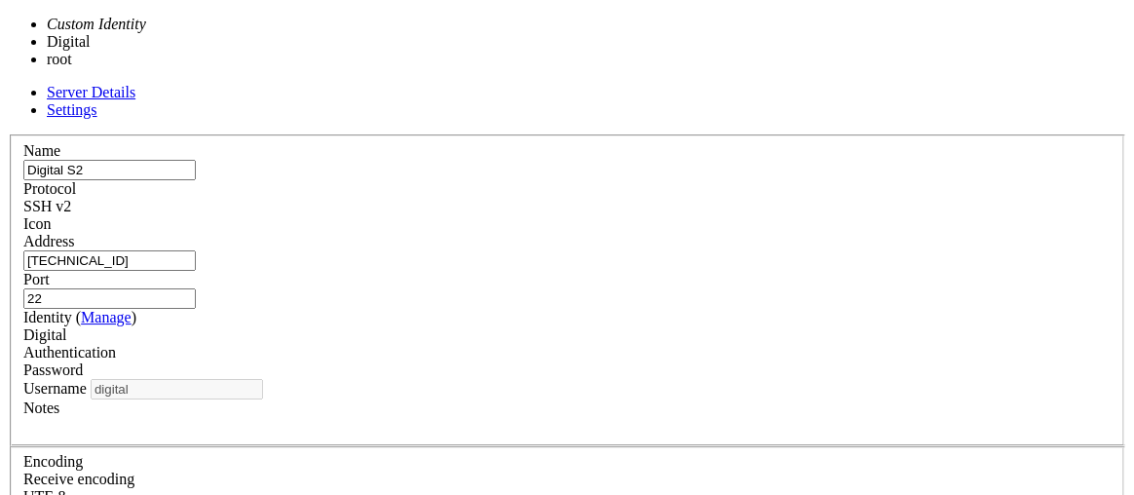
click at [546, 326] on div "Digital" at bounding box center [566, 335] width 1087 height 18
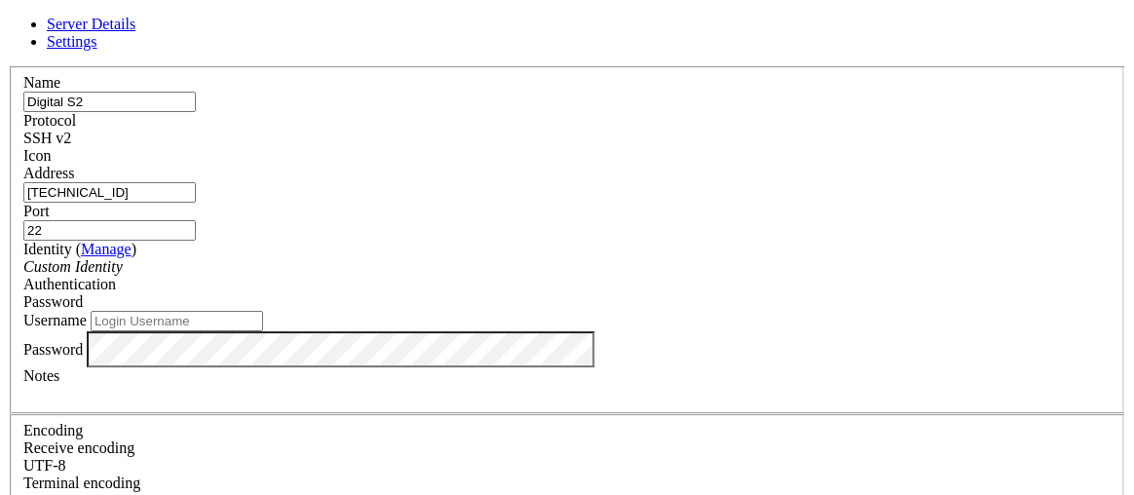
click at [777, 276] on div "Authentication Password" at bounding box center [566, 293] width 1087 height 35
click at [756, 293] on div "Password" at bounding box center [566, 302] width 1087 height 18
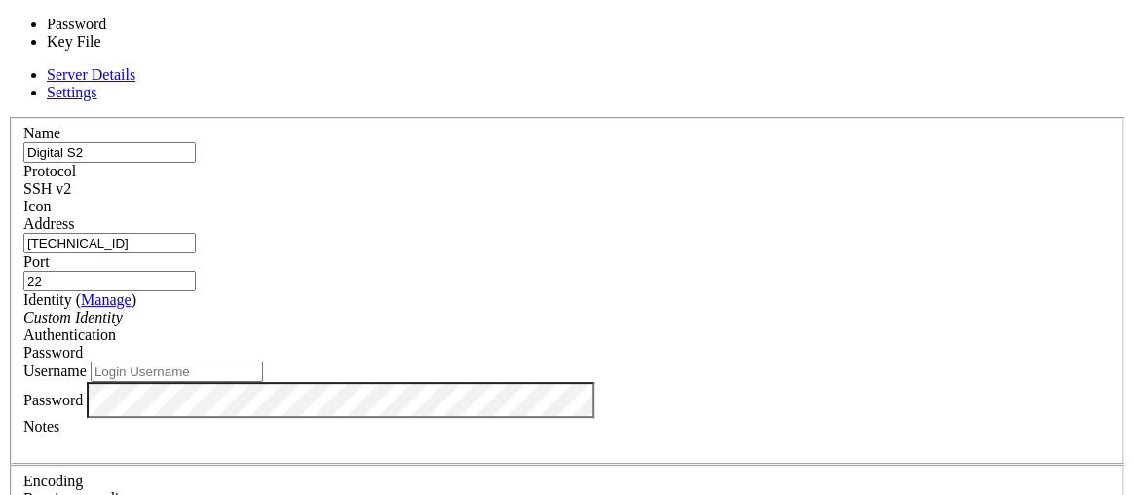
drag, startPoint x: 719, startPoint y: 266, endPoint x: 711, endPoint y: 276, distance: 12.5
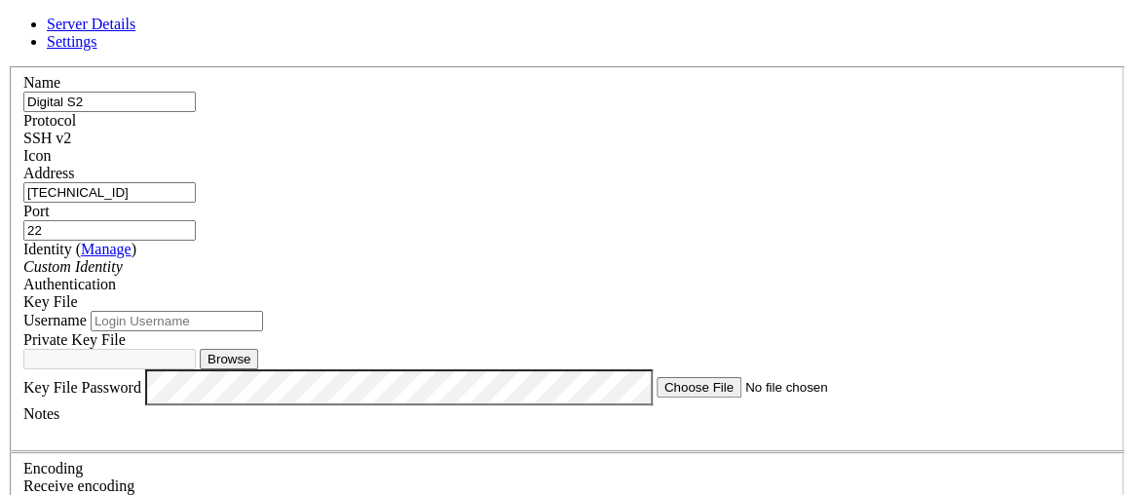
click at [526, 258] on div "Custom Identity" at bounding box center [566, 267] width 1087 height 18
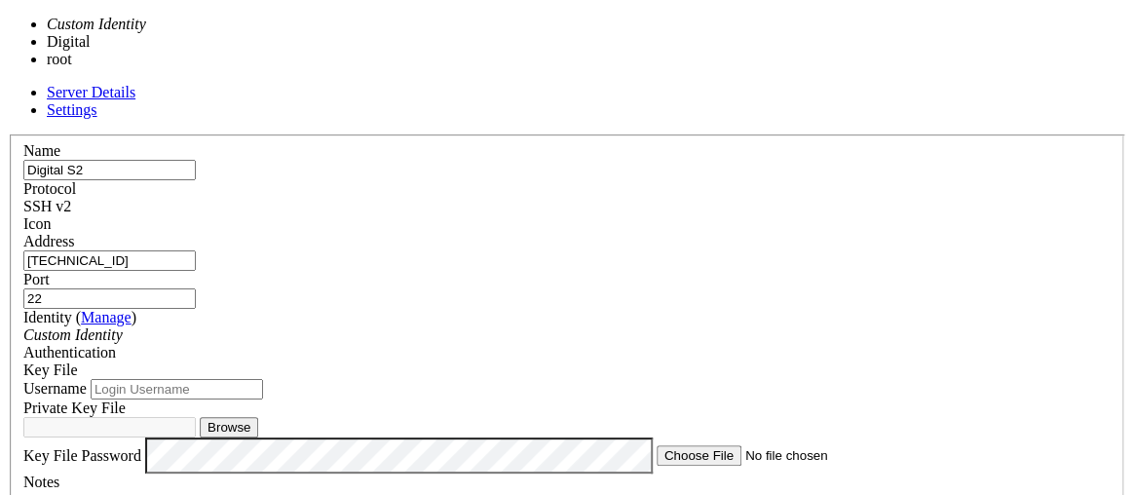
type input "digital"
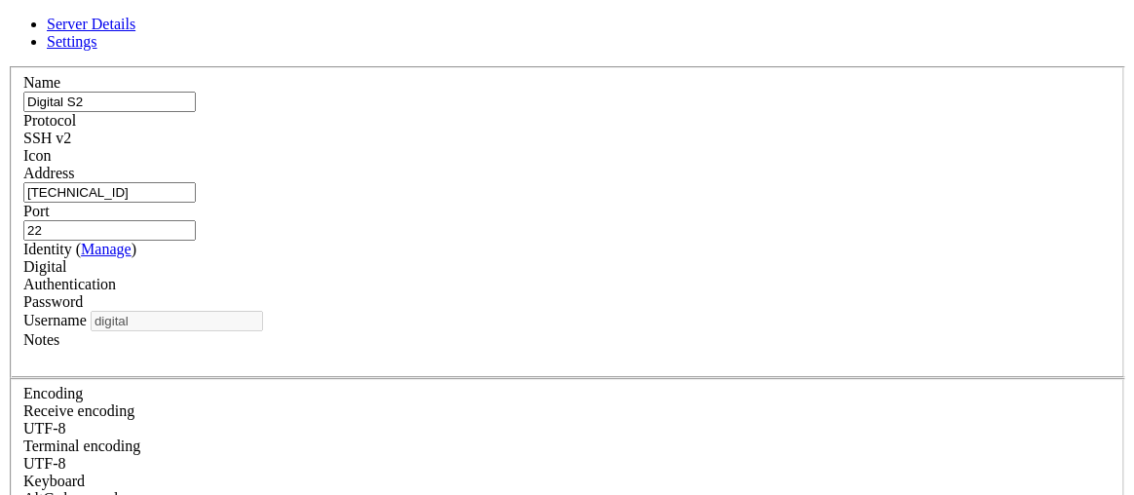
click at [8, 66] on icon at bounding box center [8, 66] width 0 height 0
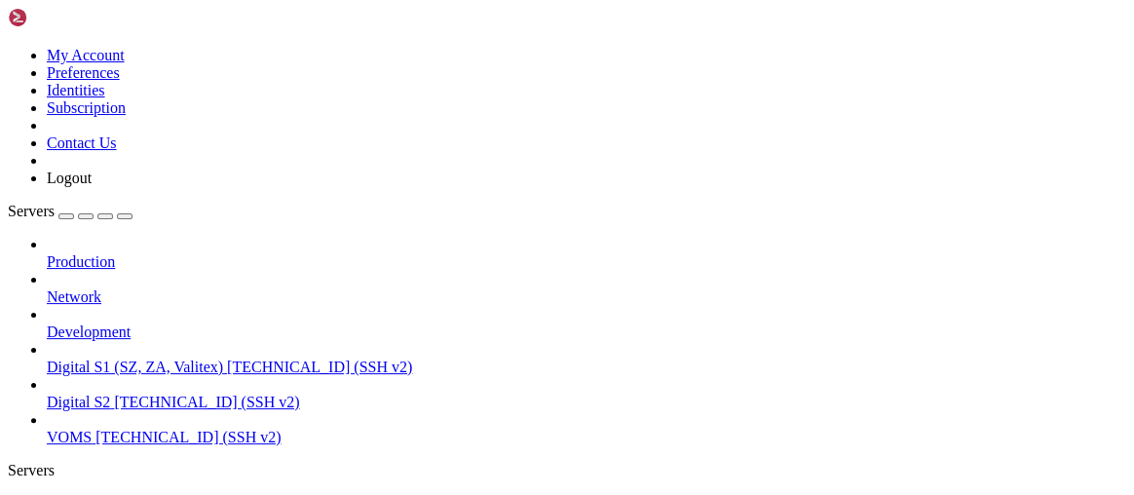
click at [8, 47] on icon at bounding box center [8, 47] width 0 height 0
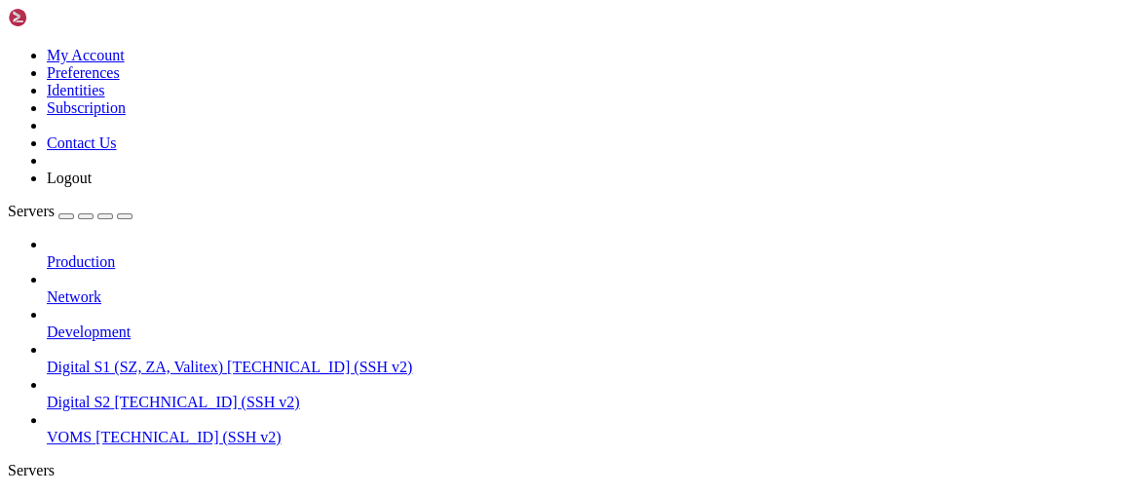
click at [105, 98] on link "Identities" at bounding box center [76, 90] width 58 height 17
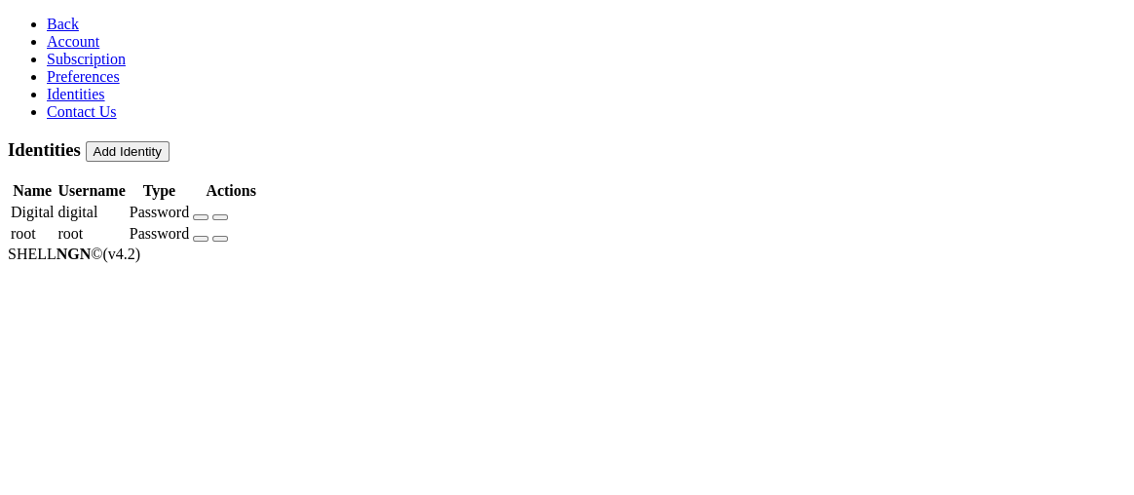
click at [1080, 139] on div "Identities Add Identity" at bounding box center [567, 150] width 1118 height 22
click at [170, 141] on button "Add Identity" at bounding box center [128, 151] width 84 height 20
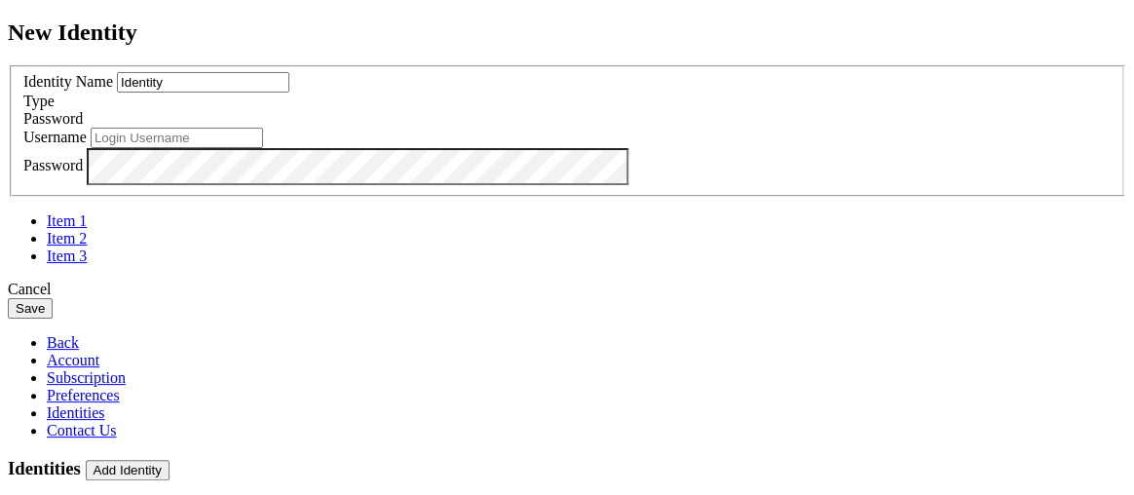
click at [289, 93] on input "Identity" at bounding box center [203, 82] width 172 height 20
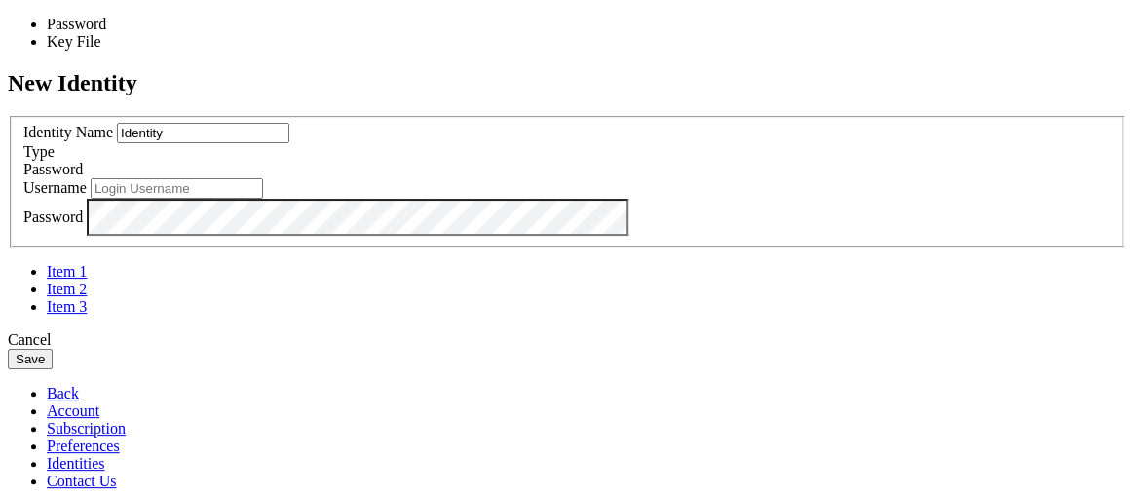
click at [83, 170] on span "Password" at bounding box center [52, 169] width 59 height 17
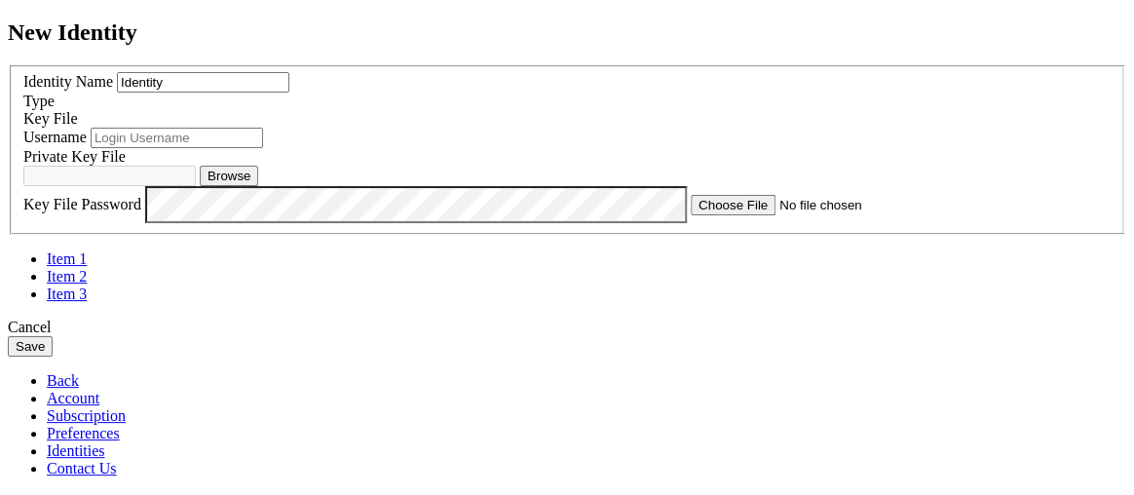
click at [289, 93] on input "Identity" at bounding box center [203, 82] width 172 height 20
drag, startPoint x: 504, startPoint y: 140, endPoint x: 422, endPoint y: 155, distance: 83.1
click at [289, 93] on input "Key Access" at bounding box center [203, 82] width 172 height 20
type input "Key Access"
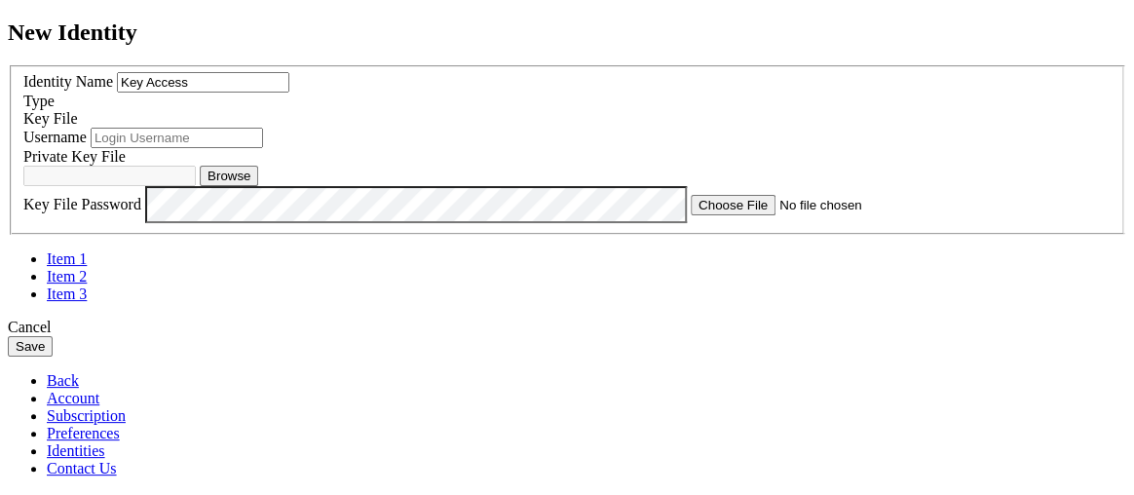
click at [263, 148] on input "text" at bounding box center [177, 138] width 172 height 20
click at [692, 128] on div "Type Key File" at bounding box center [566, 110] width 1087 height 35
click at [263, 148] on input "text" at bounding box center [177, 138] width 172 height 20
click at [581, 148] on div "Username" at bounding box center [566, 138] width 1087 height 20
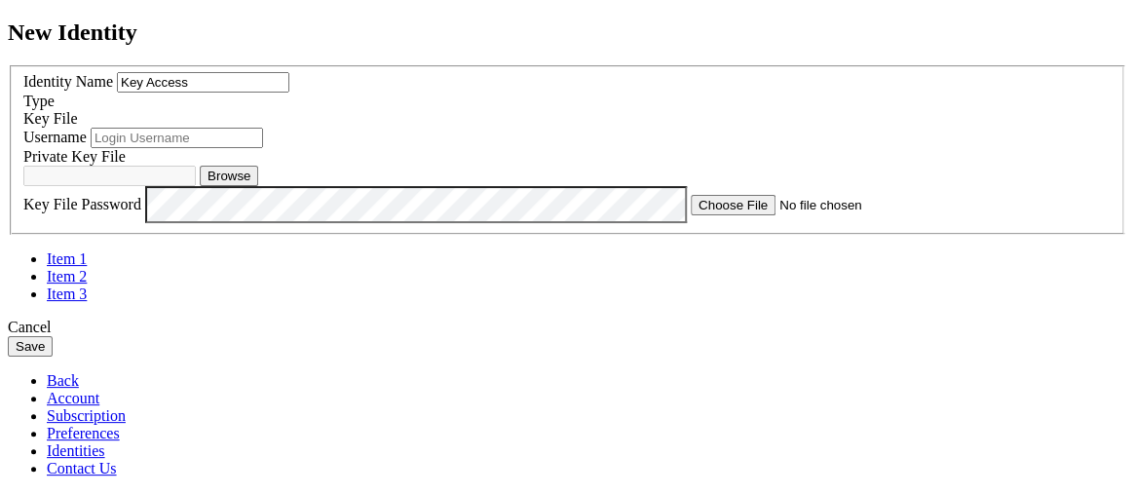
click at [263, 148] on input "text" at bounding box center [177, 138] width 172 height 20
type input "f"
type input "root"
click at [258, 186] on button "Browse" at bounding box center [229, 176] width 58 height 20
type input "id_rsa.pub"
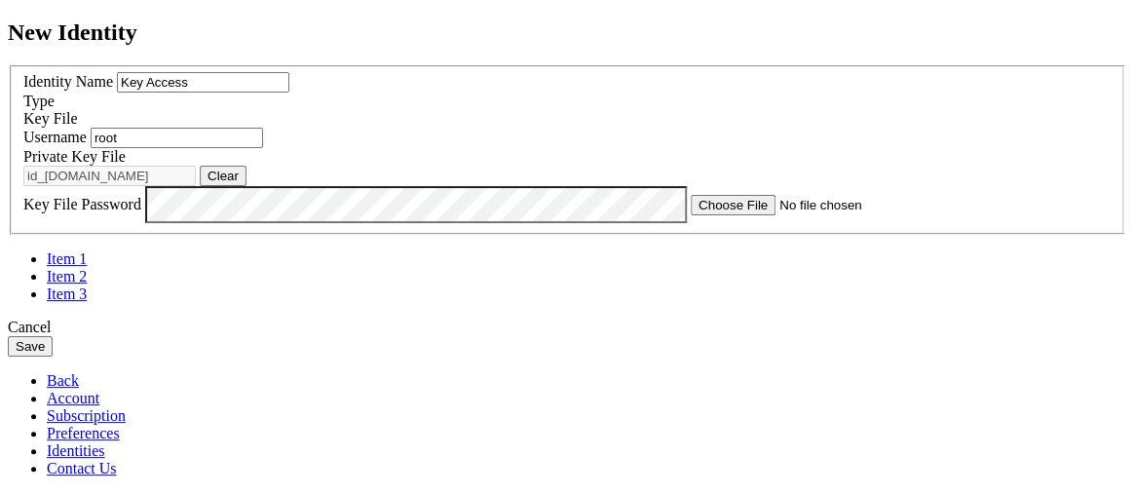
click at [263, 148] on input "root" at bounding box center [177, 138] width 172 height 20
click at [289, 93] on input "Key Access" at bounding box center [203, 82] width 172 height 20
type input "Root Key Access"
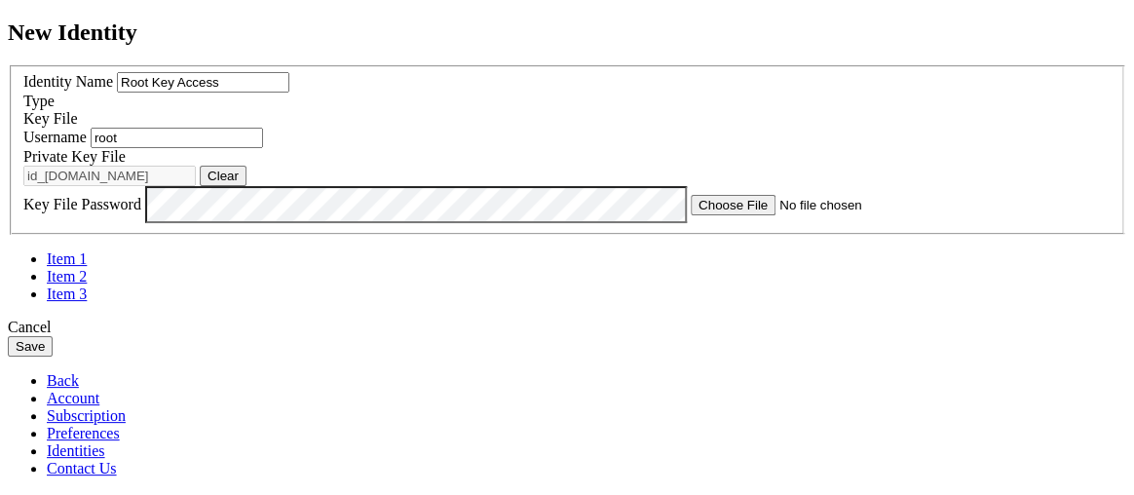
click at [53, 357] on button "Save" at bounding box center [30, 346] width 45 height 20
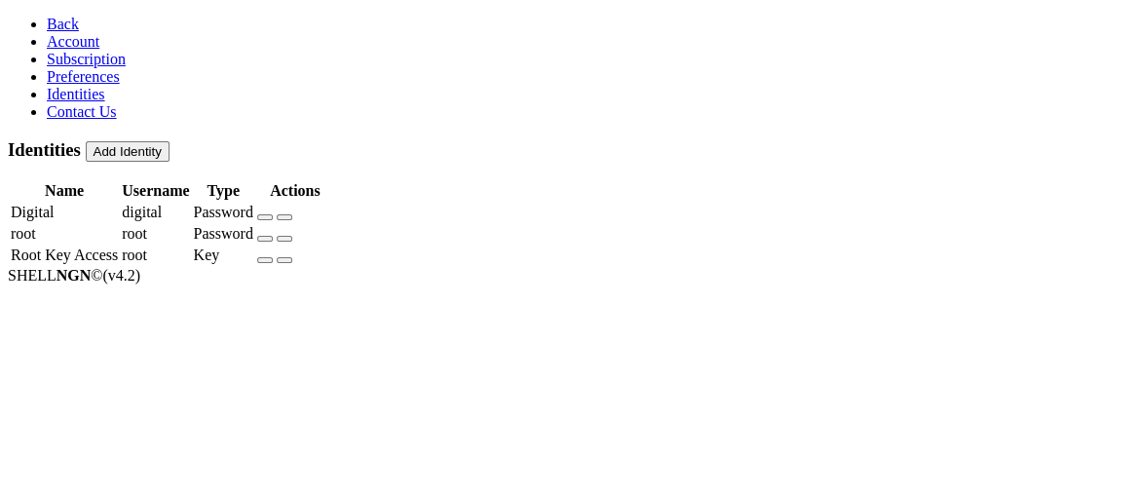
click at [47, 28] on span "Back" at bounding box center [63, 24] width 32 height 17
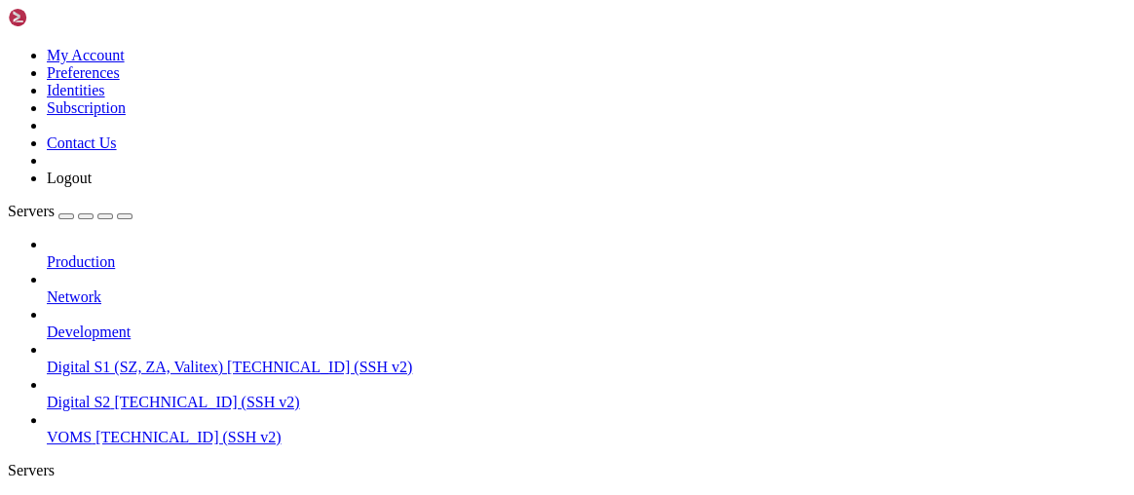
scroll to position [380, 0]
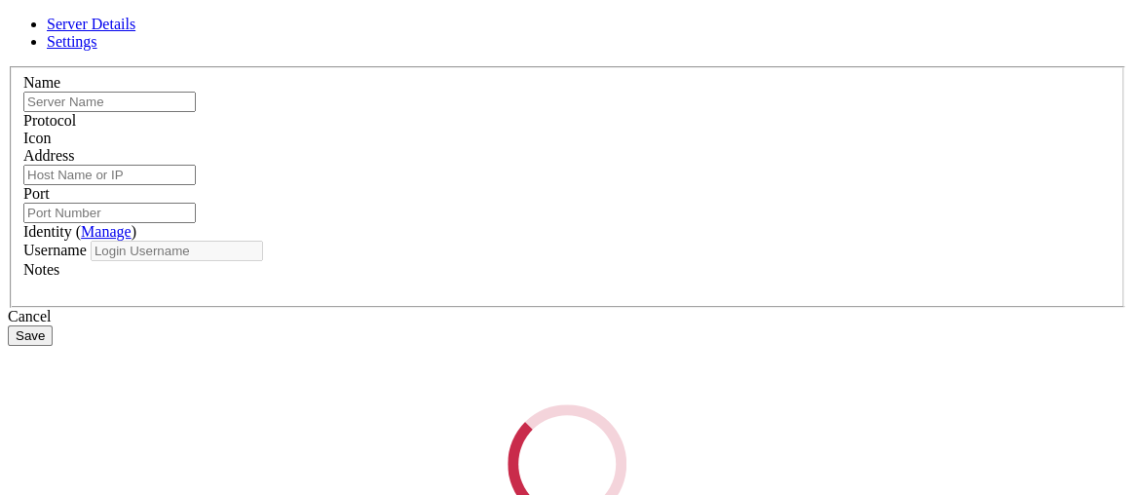
type input "Digital S2"
type input "97.74.84.231"
type input "22"
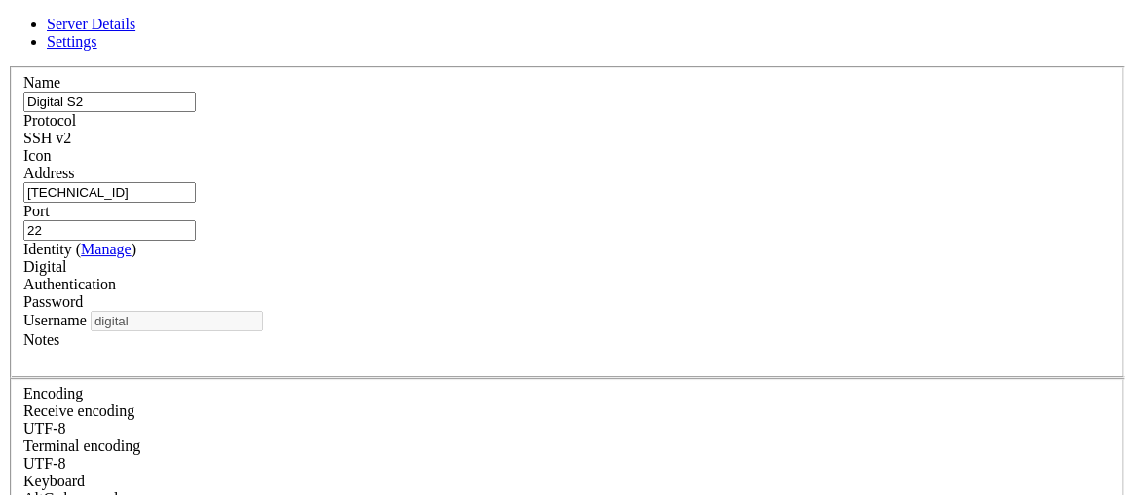
click at [502, 276] on div "Digital" at bounding box center [566, 267] width 1087 height 18
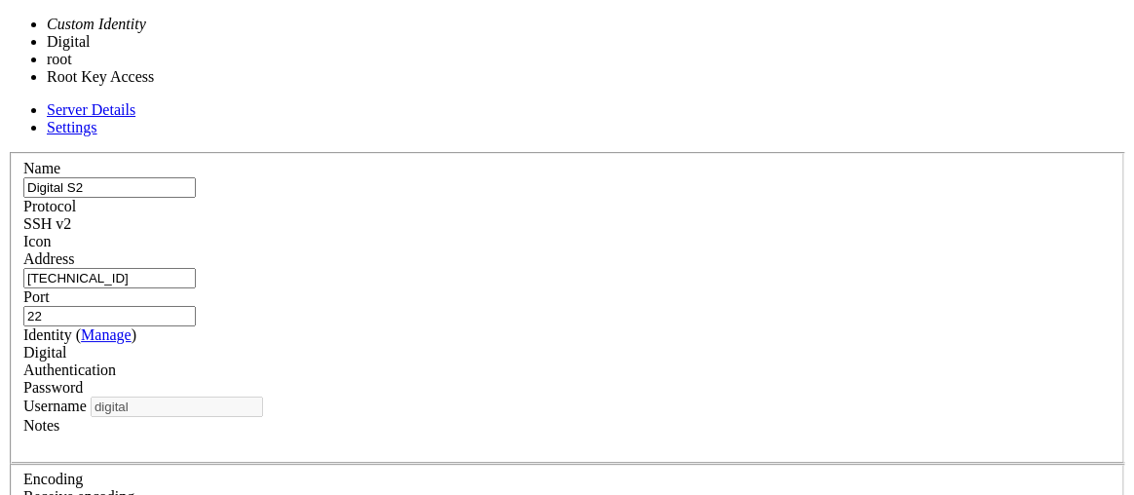
type input "root"
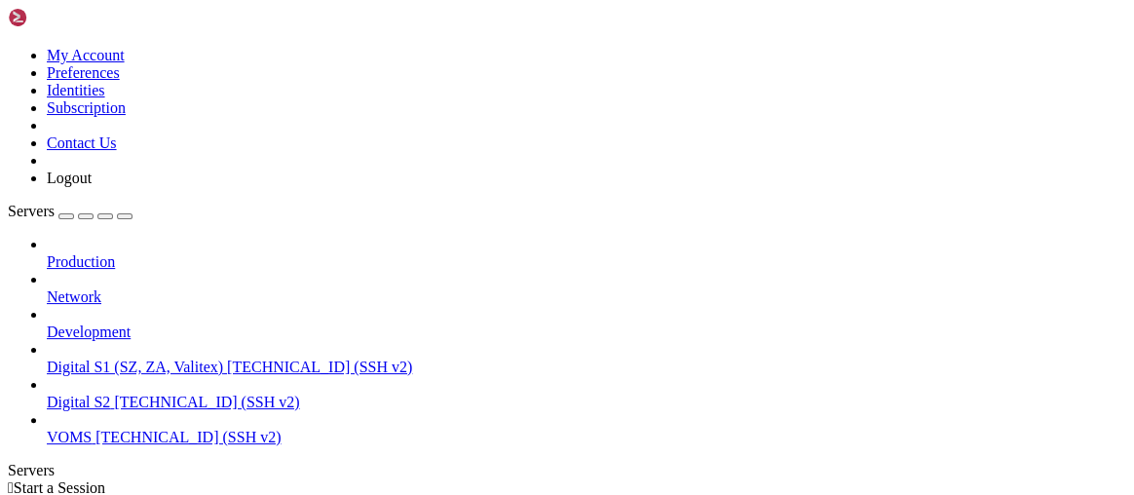
click at [110, 394] on span "Digital S2" at bounding box center [78, 402] width 63 height 17
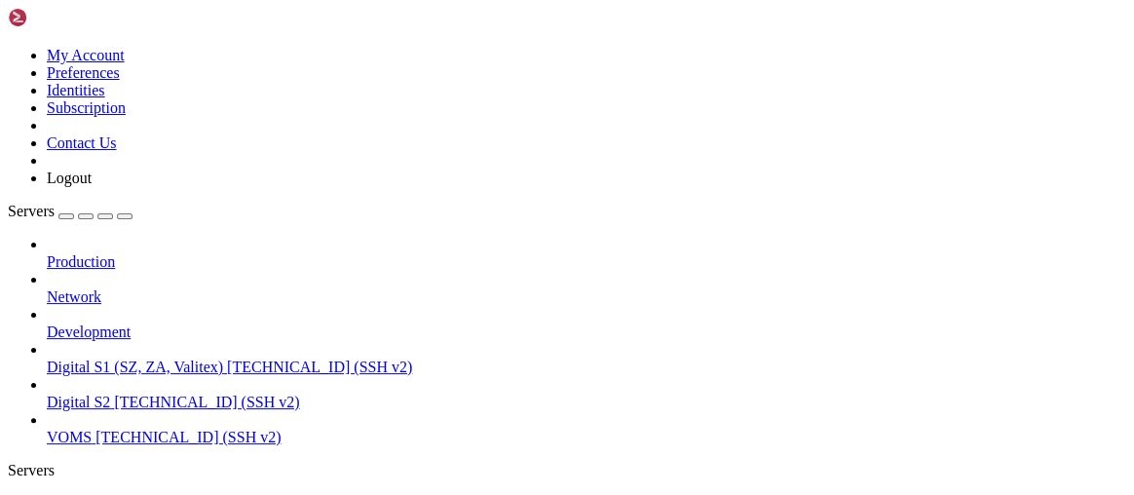
drag, startPoint x: 426, startPoint y: 157, endPoint x: 826, endPoint y: 339, distance: 439.9
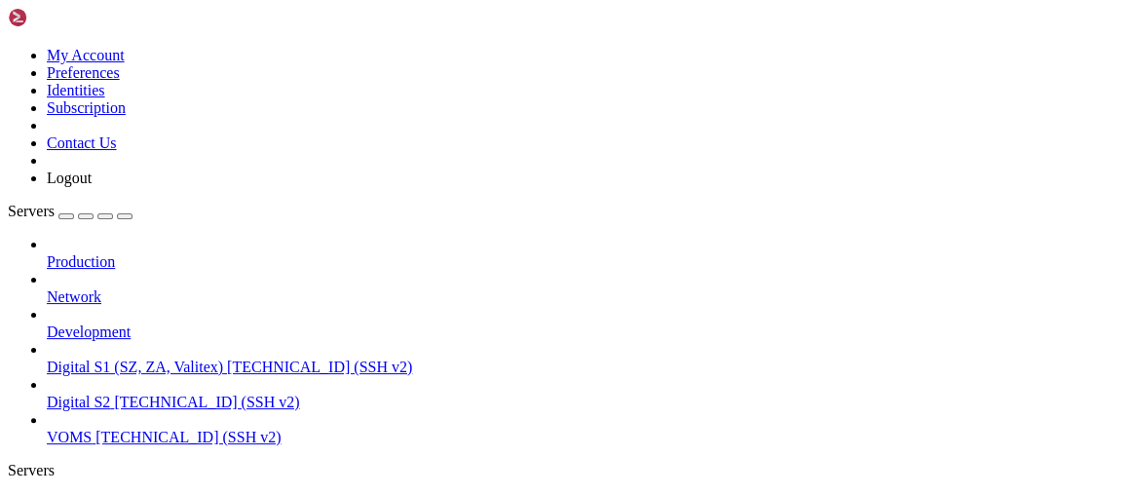
drag, startPoint x: 926, startPoint y: 311, endPoint x: 824, endPoint y: 294, distance: 103.6
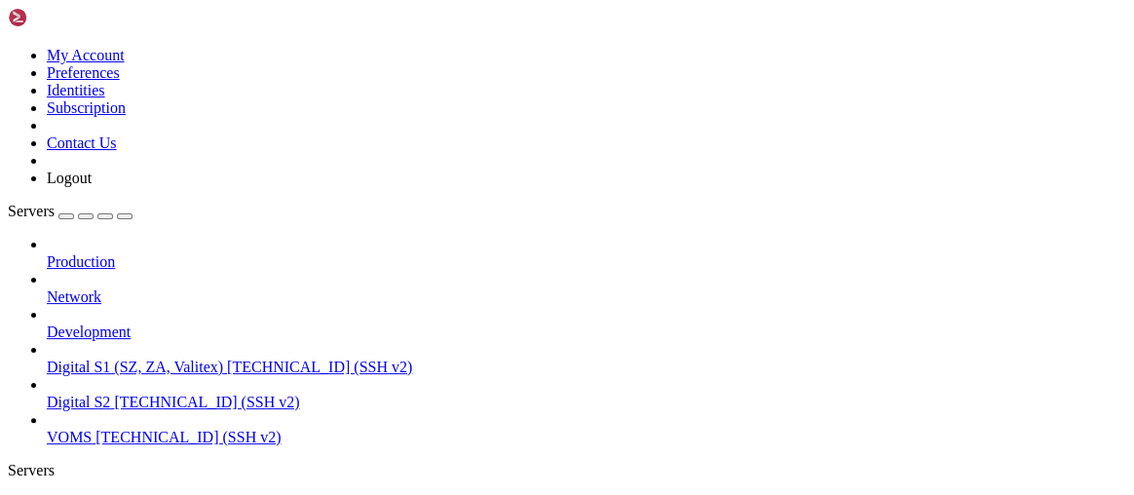
click at [8, 47] on icon at bounding box center [8, 47] width 0 height 0
click at [105, 98] on link "Identities" at bounding box center [76, 90] width 58 height 17
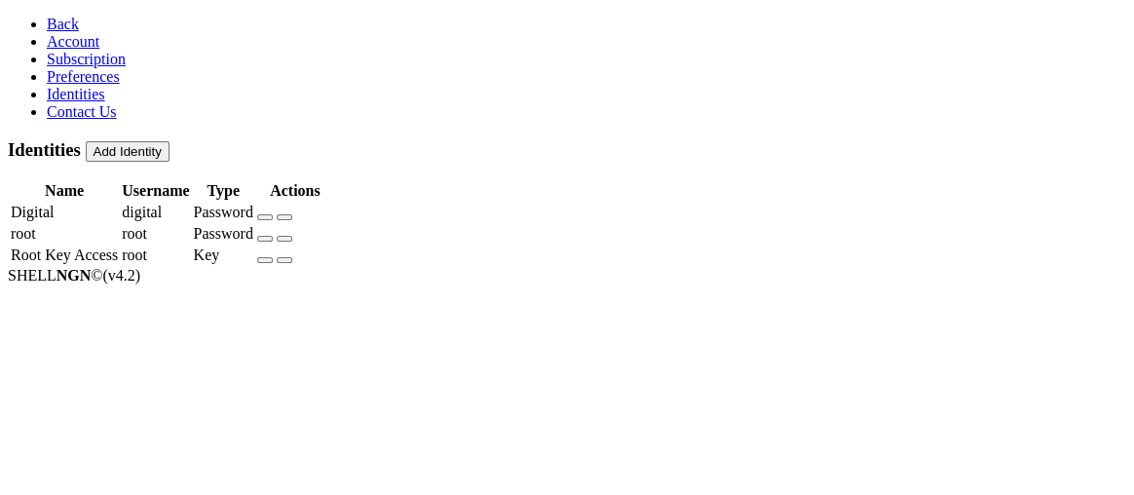
click at [119, 252] on td "Root Key Access" at bounding box center [64, 255] width 109 height 19
click at [265, 260] on icon "button" at bounding box center [265, 260] width 0 height 0
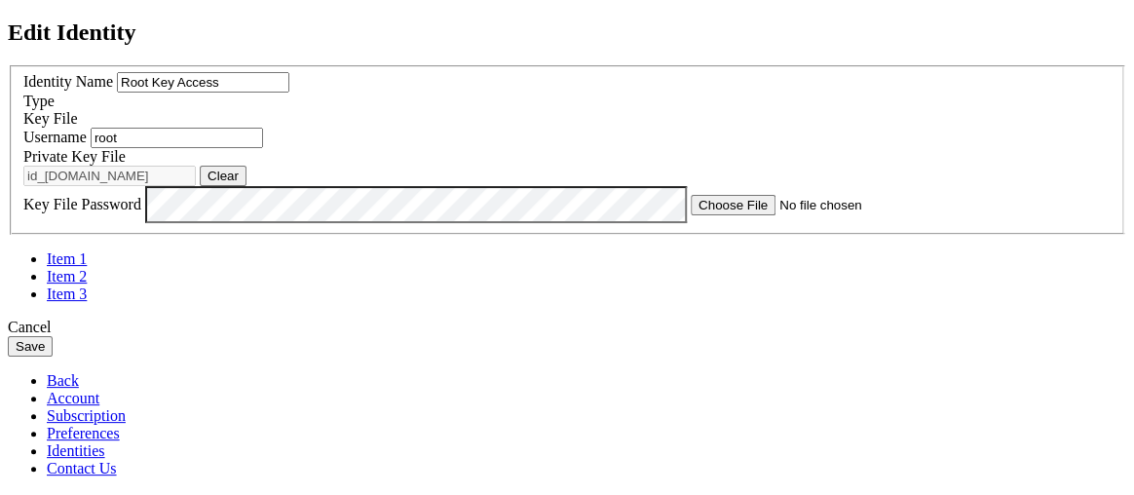
click at [246, 186] on button "Clear" at bounding box center [223, 176] width 47 height 20
click at [258, 186] on button "Browse" at bounding box center [229, 176] width 58 height 20
type input "id_rsa"
click at [53, 357] on button "Save" at bounding box center [30, 346] width 45 height 20
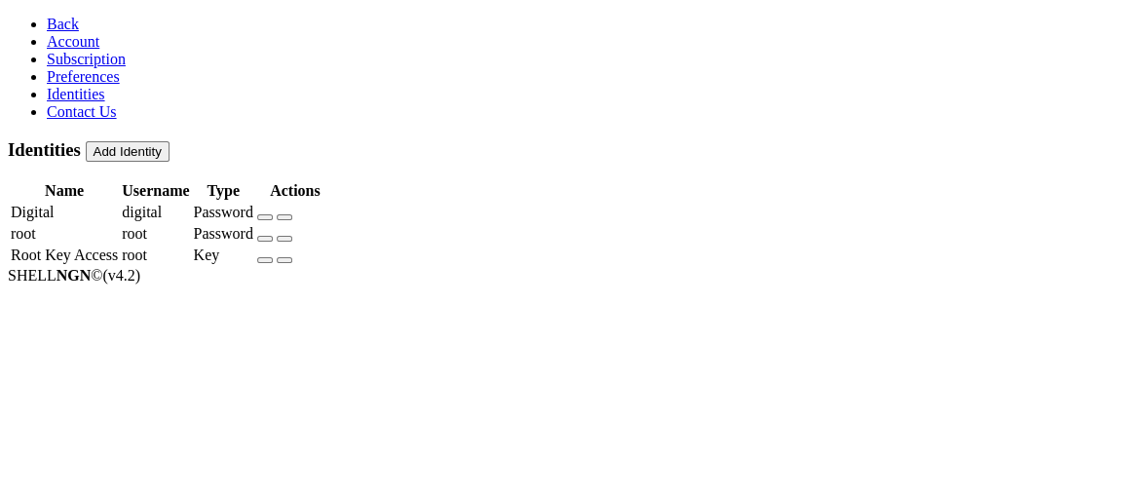
click at [47, 23] on span "Back" at bounding box center [63, 24] width 32 height 17
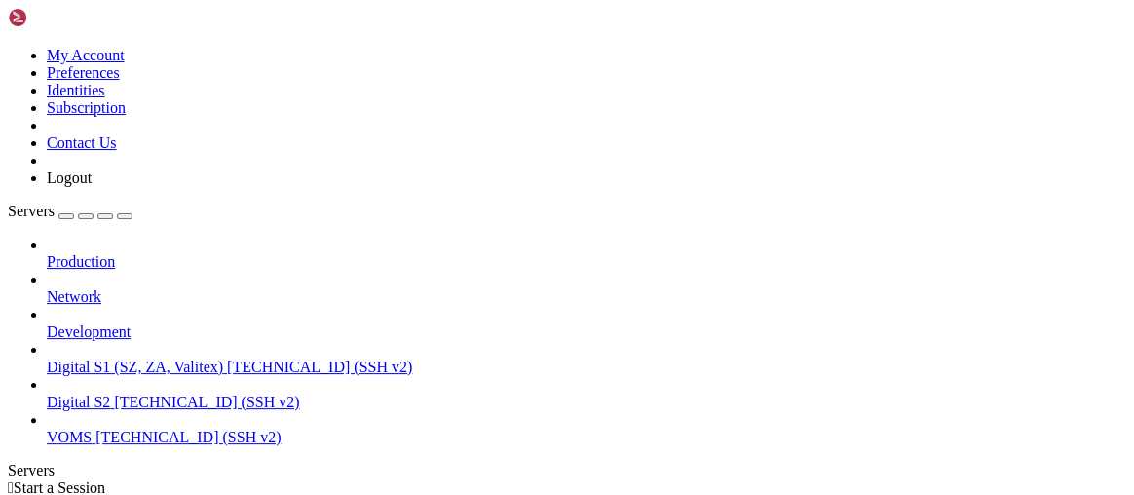
click at [108, 394] on span "Digital S2" at bounding box center [78, 402] width 63 height 17
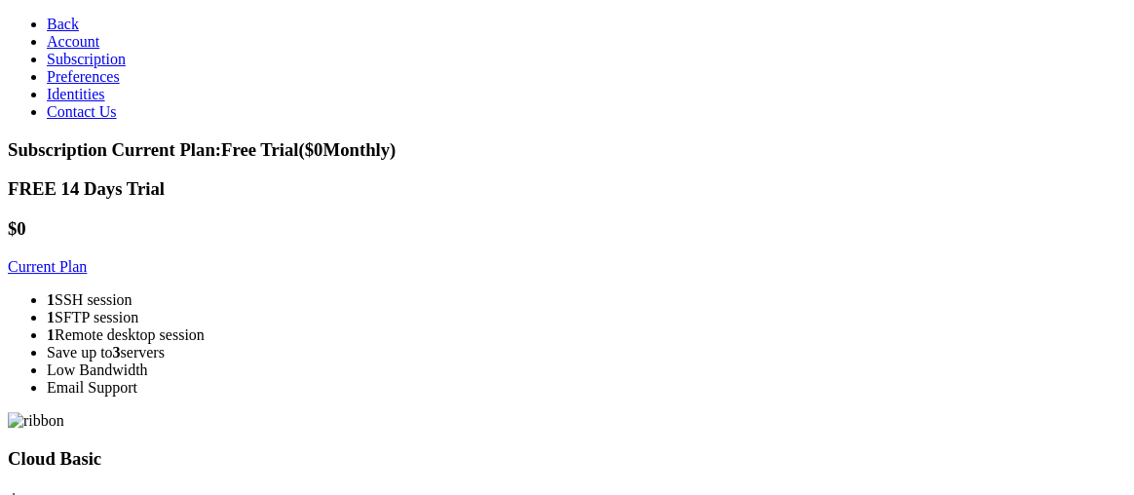
scroll to position [41, 0]
drag, startPoint x: 1132, startPoint y: 25, endPoint x: 1122, endPoint y: 49, distance: 25.3
click at [960, 489] on h2 "$ 5.90" at bounding box center [567, 502] width 1118 height 26
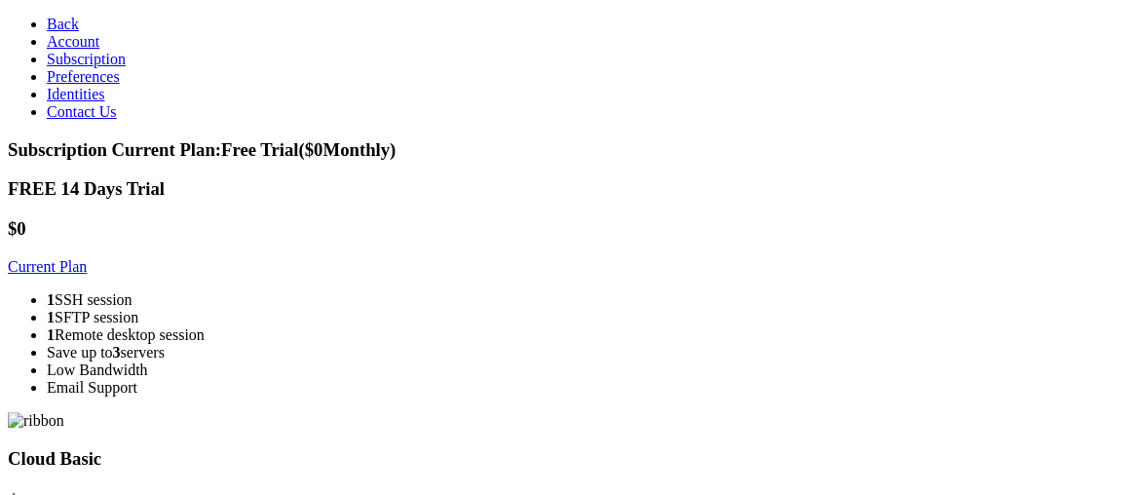
drag, startPoint x: 1132, startPoint y: 86, endPoint x: 1116, endPoint y: 184, distance: 99.6
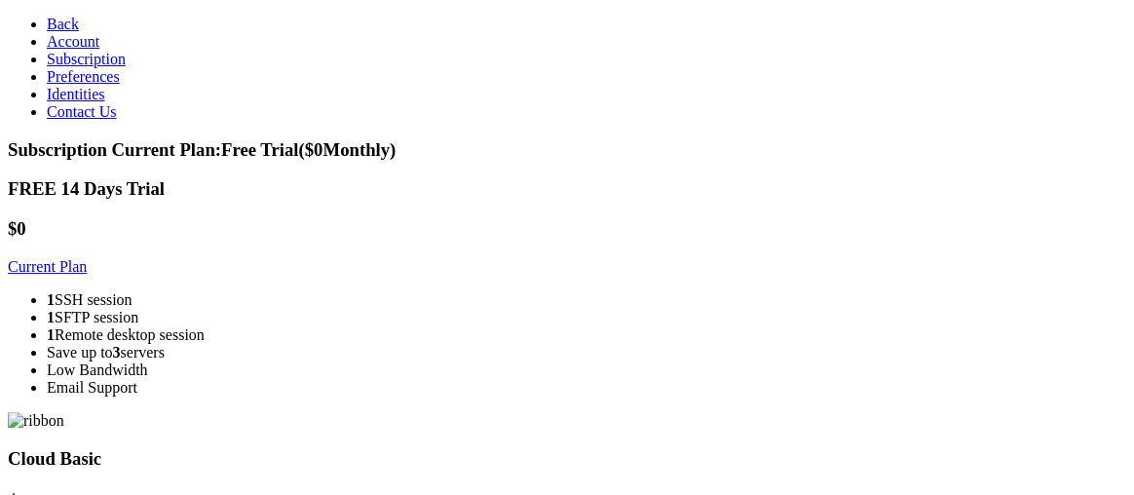
drag, startPoint x: 1132, startPoint y: 205, endPoint x: 1105, endPoint y: 276, distance: 76.2
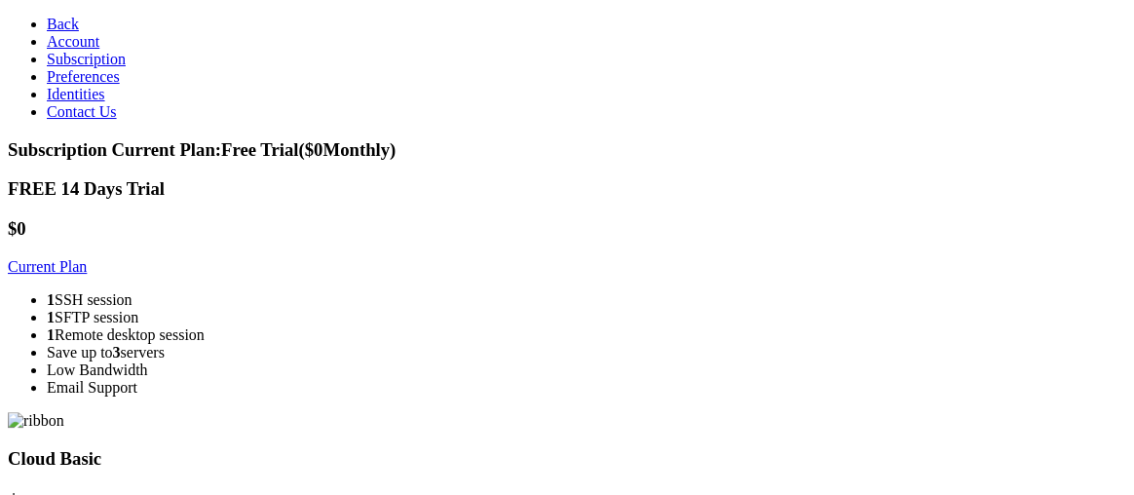
drag, startPoint x: 1132, startPoint y: 283, endPoint x: 1115, endPoint y: 316, distance: 37.0
drag, startPoint x: 1132, startPoint y: 270, endPoint x: 1109, endPoint y: 166, distance: 106.8
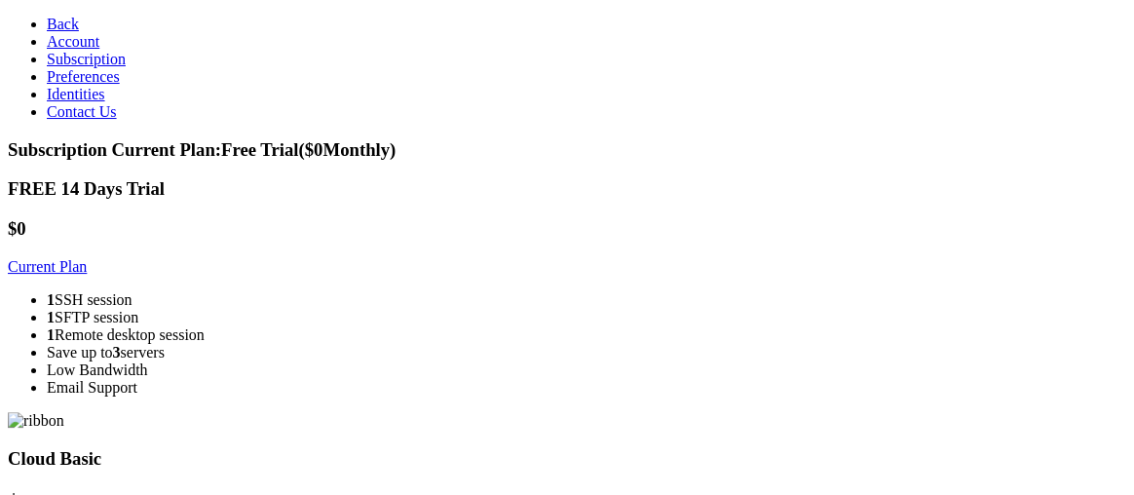
drag, startPoint x: 1132, startPoint y: 328, endPoint x: 1122, endPoint y: 274, distance: 55.4
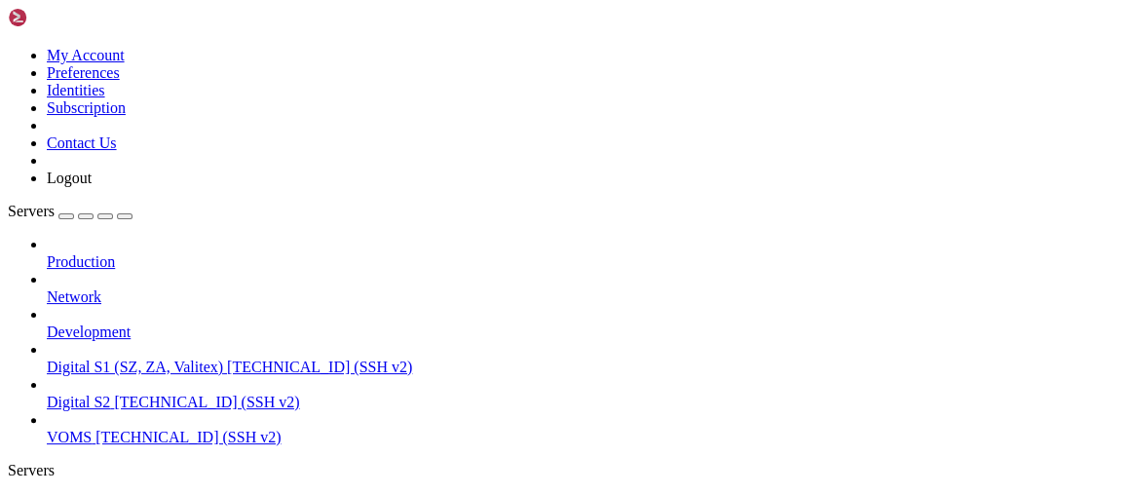
click at [8, 47] on icon at bounding box center [8, 47] width 0 height 0
click at [105, 98] on link "Identities" at bounding box center [76, 90] width 58 height 17
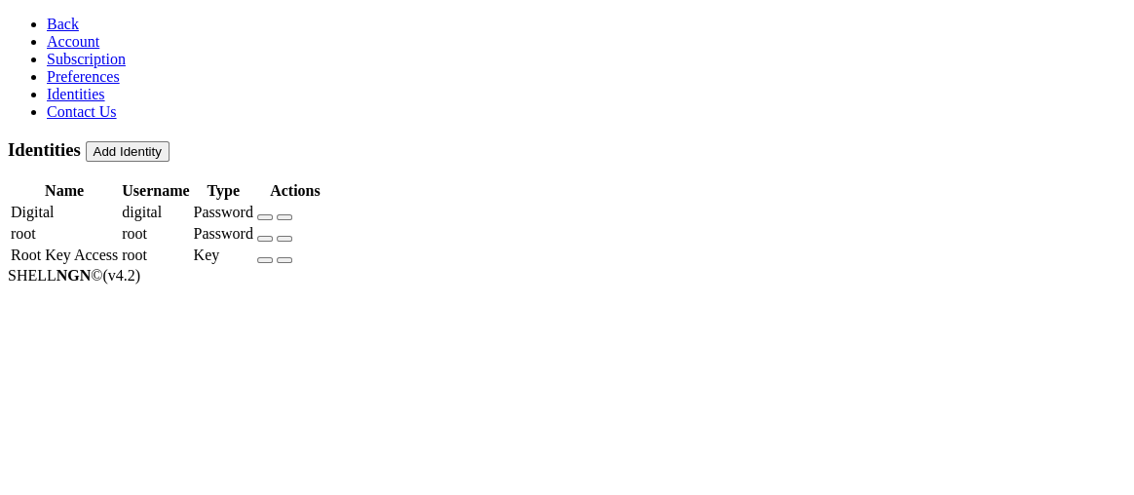
click at [119, 246] on td "Root Key Access" at bounding box center [64, 255] width 109 height 19
click at [190, 252] on td "root" at bounding box center [155, 255] width 69 height 19
click at [265, 260] on icon "button" at bounding box center [265, 260] width 0 height 0
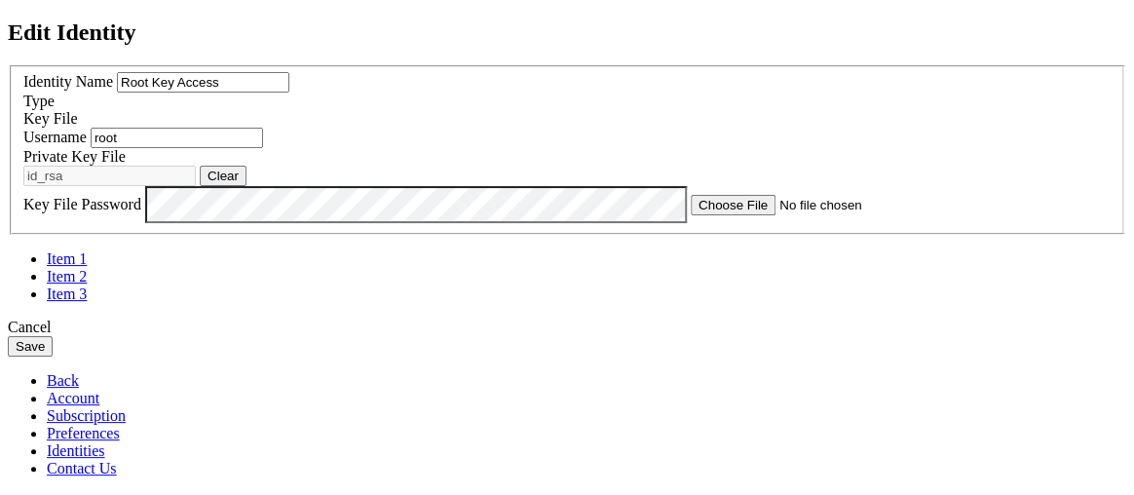
click at [87, 145] on label "Username" at bounding box center [54, 137] width 63 height 17
click at [53, 357] on button "Save" at bounding box center [30, 346] width 45 height 20
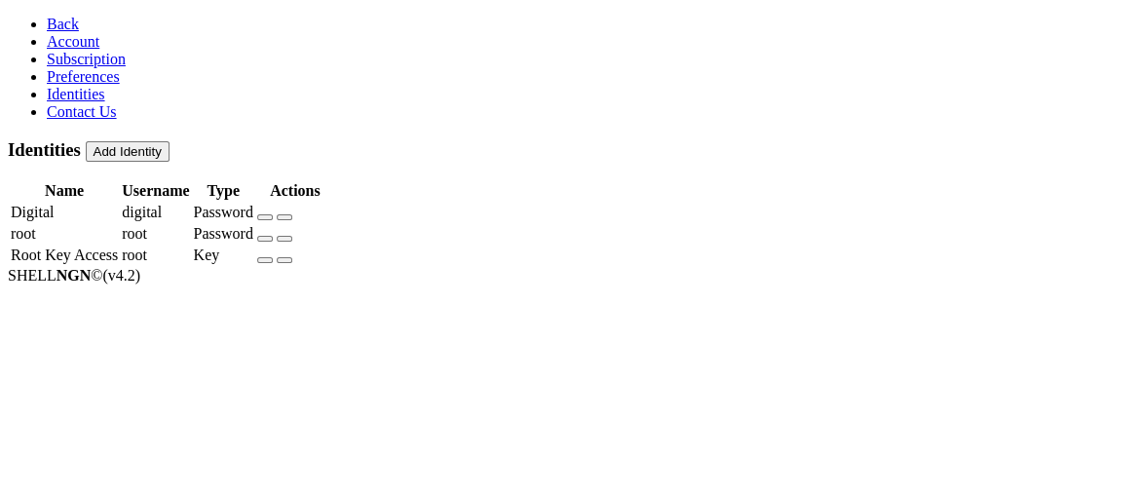
click at [47, 24] on icon at bounding box center [47, 24] width 0 height 17
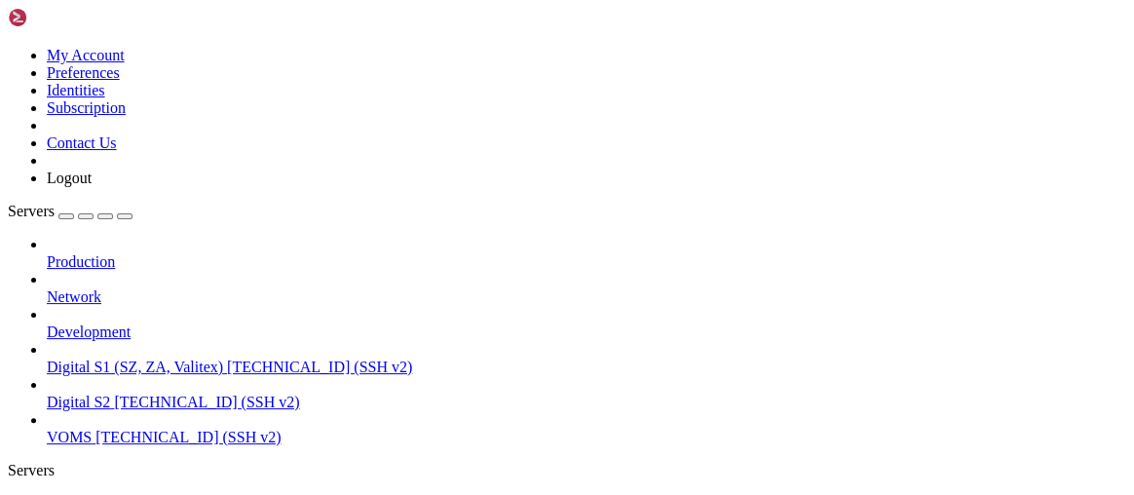
click at [110, 394] on span "Digital S2" at bounding box center [78, 402] width 63 height 17
drag, startPoint x: 285, startPoint y: 877, endPoint x: -3, endPoint y: 861, distance: 288.8
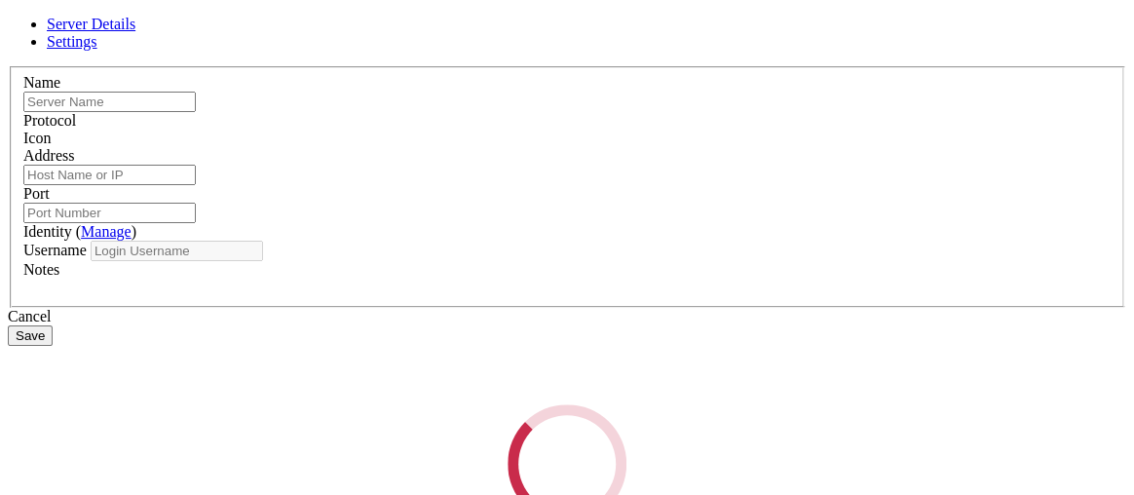
type input "Digital S2"
type input "97.74.84.231"
type input "22"
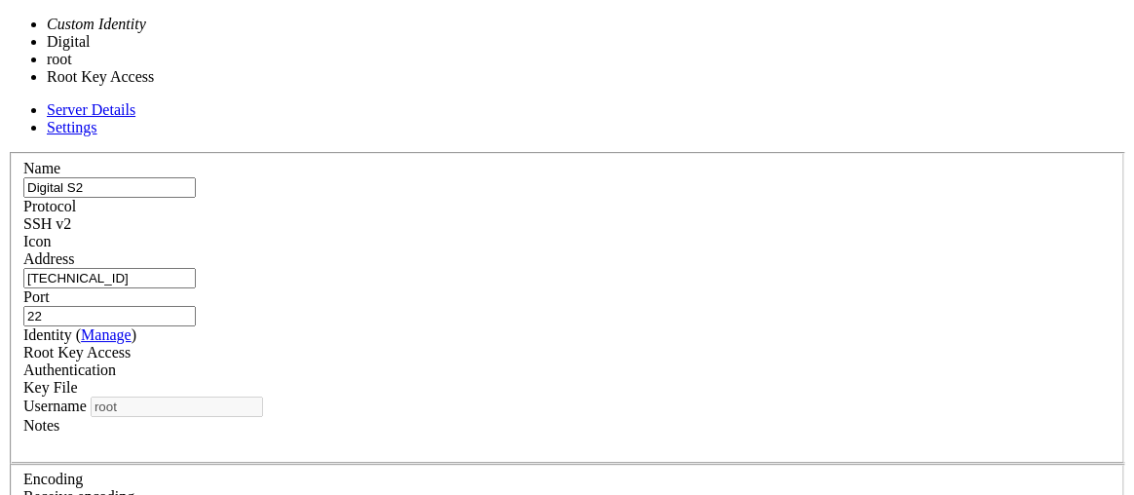
click at [487, 344] on div "Root Key Access" at bounding box center [566, 353] width 1087 height 18
type input "digital"
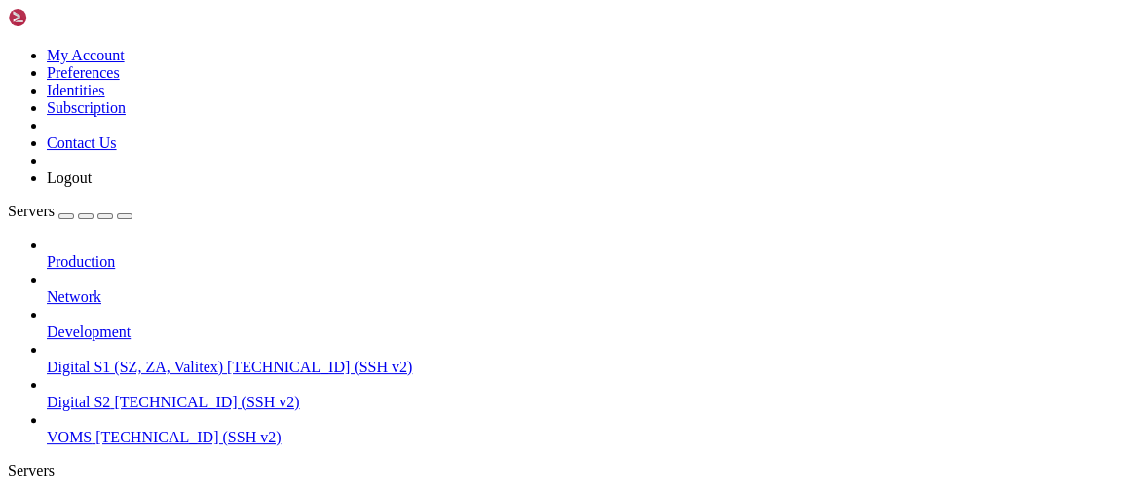
click at [124, 394] on link "Digital S2 97.74.84.231 (SSH v2)" at bounding box center [586, 403] width 1079 height 18
click at [110, 394] on span "Digital S2" at bounding box center [78, 402] width 63 height 17
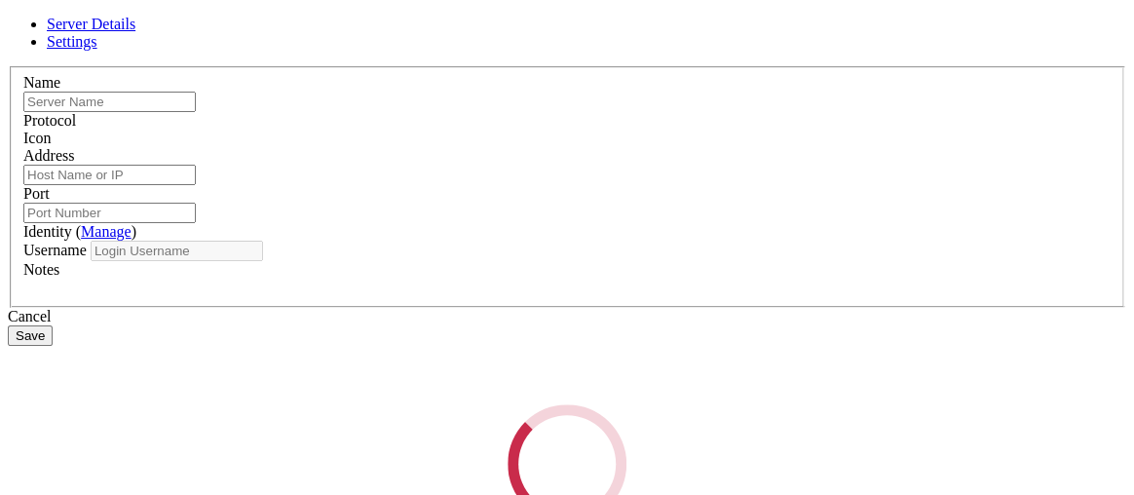
type input "Digital S2"
type input "97.74.84.231"
type input "22"
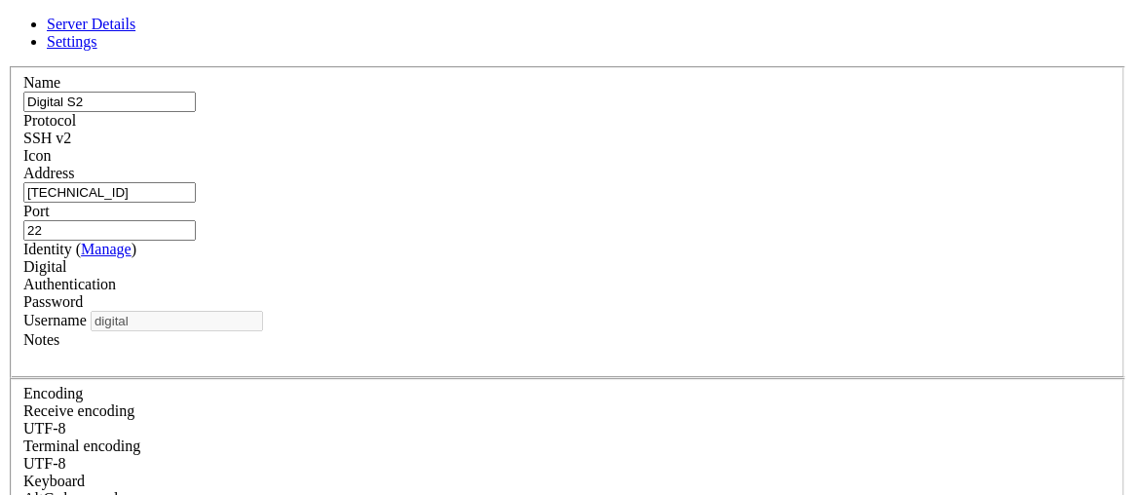
click at [363, 276] on div "Digital" at bounding box center [566, 267] width 1087 height 18
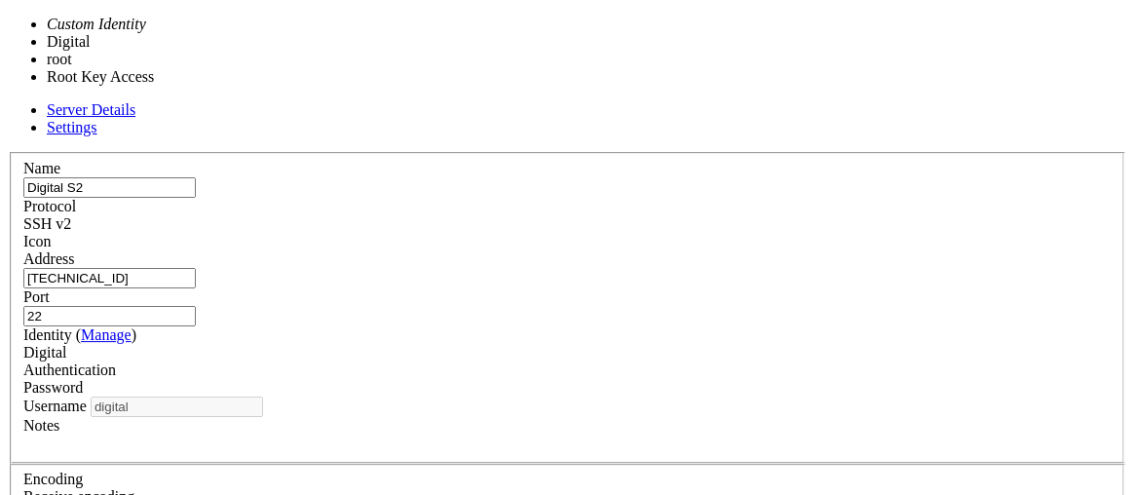
type input "root"
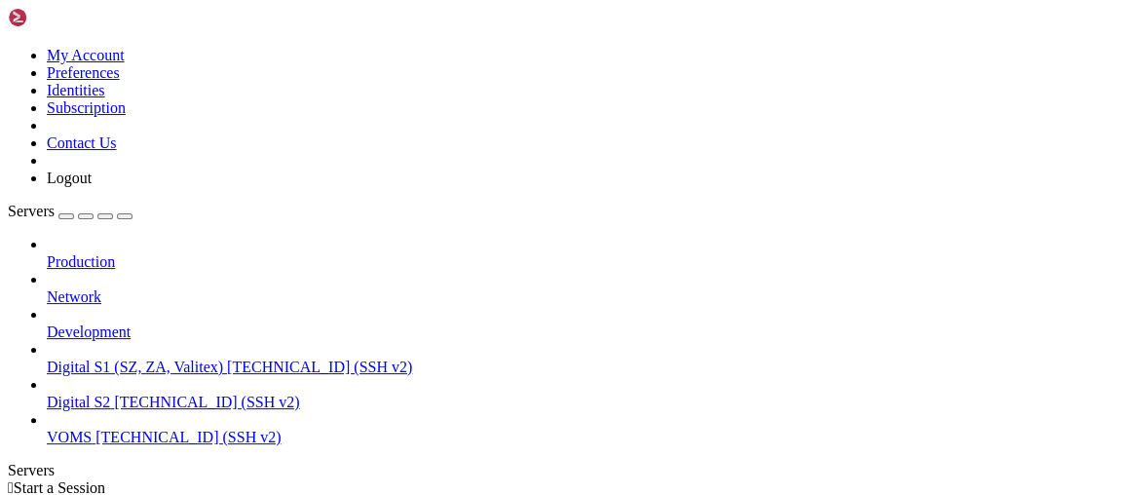
click at [110, 394] on span "Digital S2" at bounding box center [78, 402] width 63 height 17
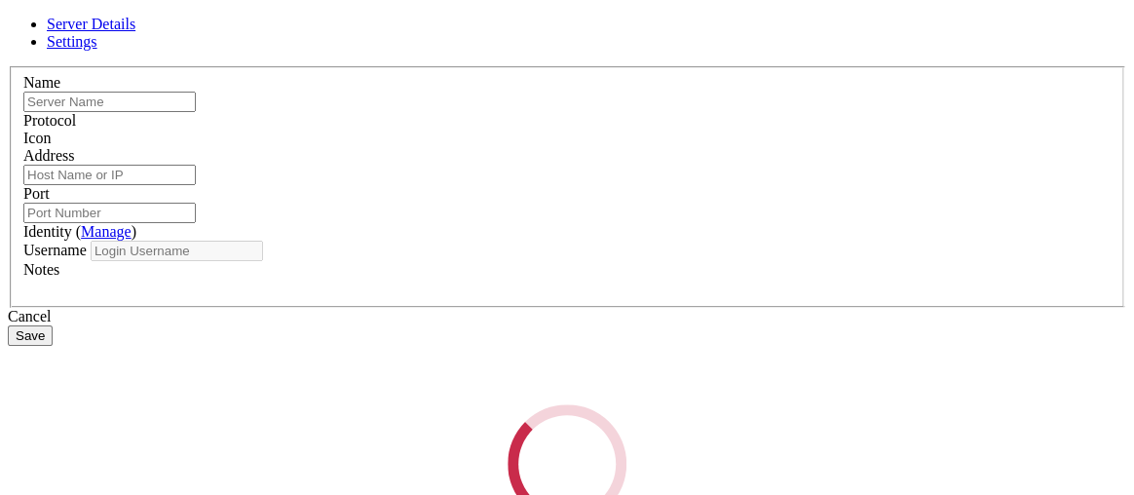
type input "Digital S2"
type input "97.74.84.231"
type input "22"
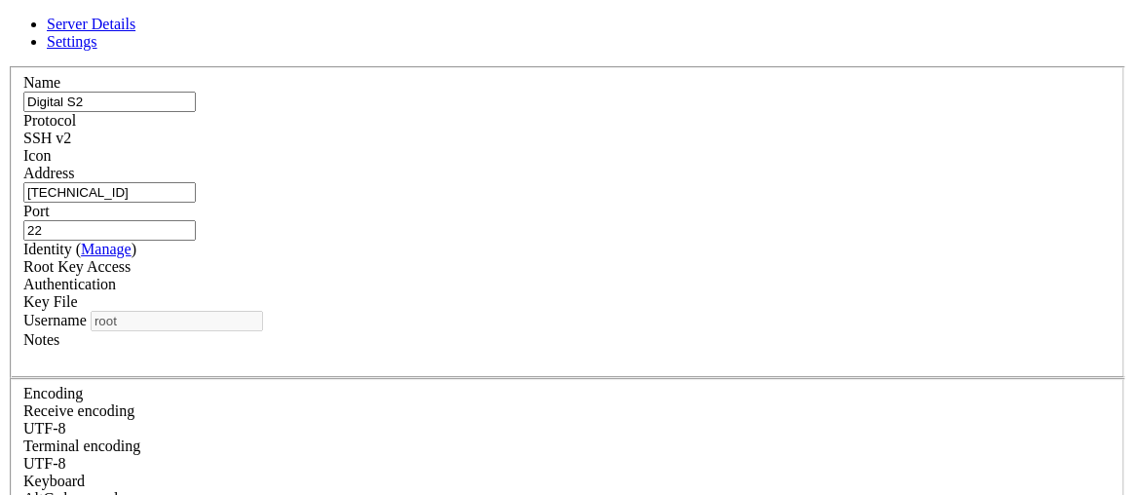
click at [136, 249] on label "Identity ( Manage )" at bounding box center [79, 249] width 113 height 17
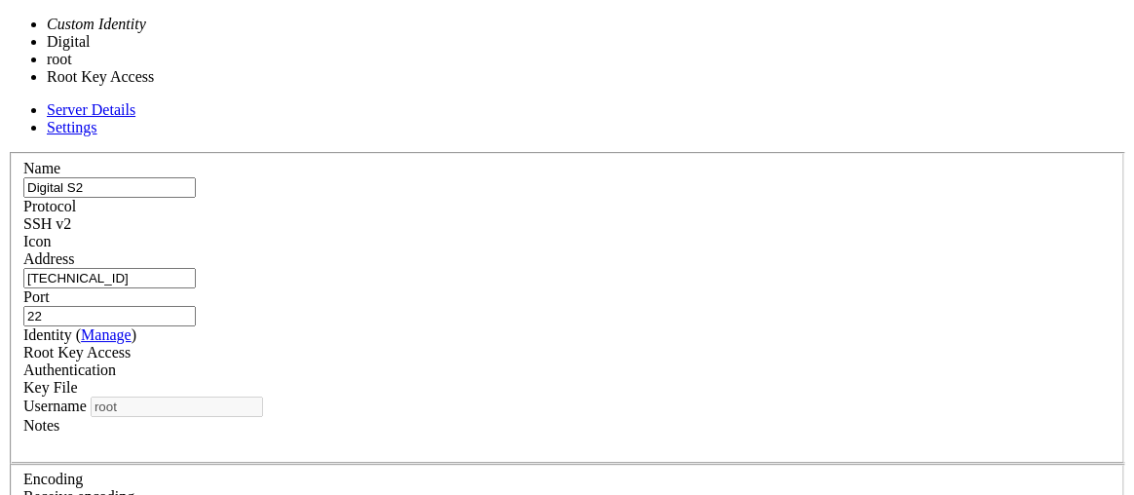
click at [489, 344] on div "Root Key Access" at bounding box center [566, 353] width 1087 height 18
type input "digital"
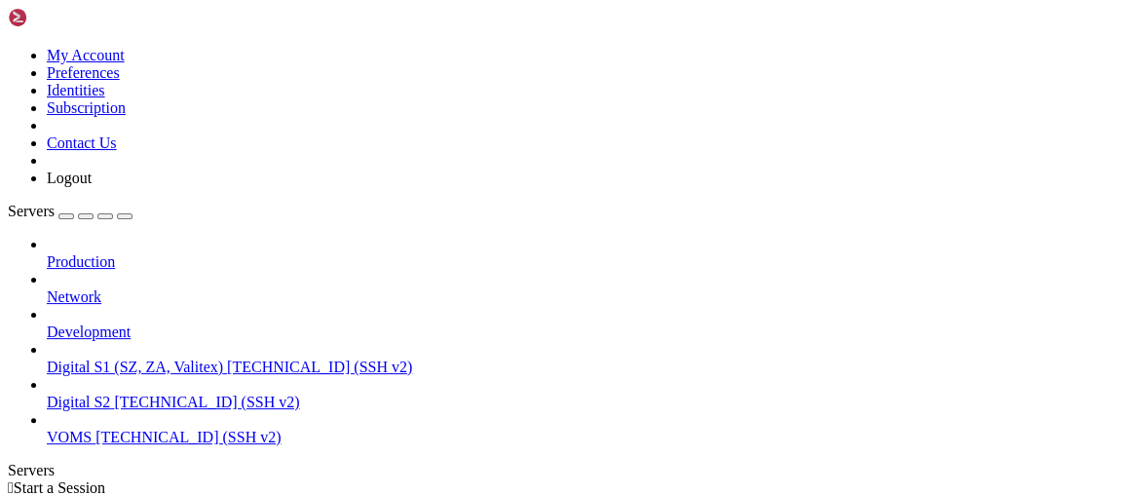
click at [8, 47] on icon at bounding box center [8, 47] width 0 height 0
click at [120, 81] on link "Preferences" at bounding box center [83, 72] width 73 height 17
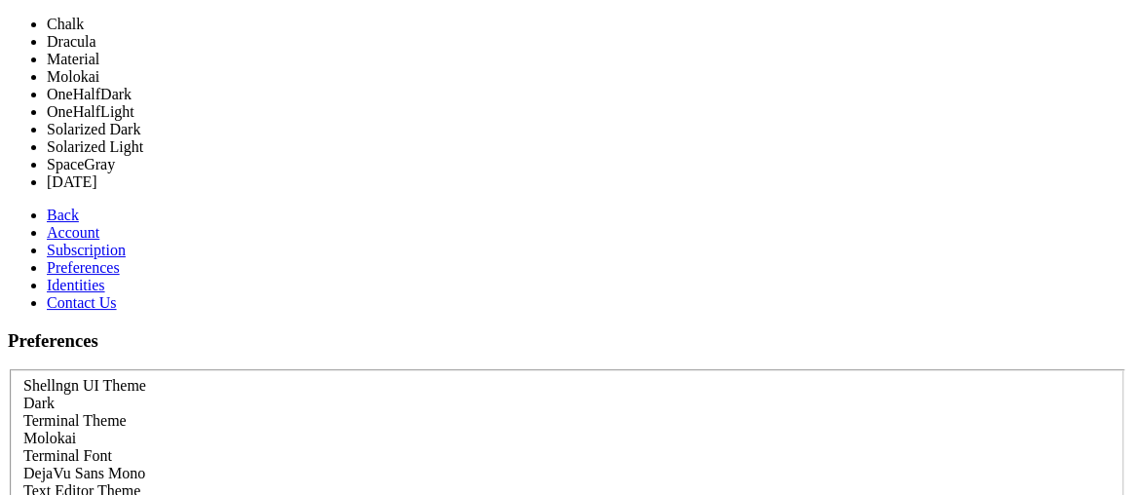
click at [375, 430] on div "Molokai" at bounding box center [566, 439] width 1087 height 18
click at [370, 430] on div "Molokai" at bounding box center [566, 439] width 1087 height 18
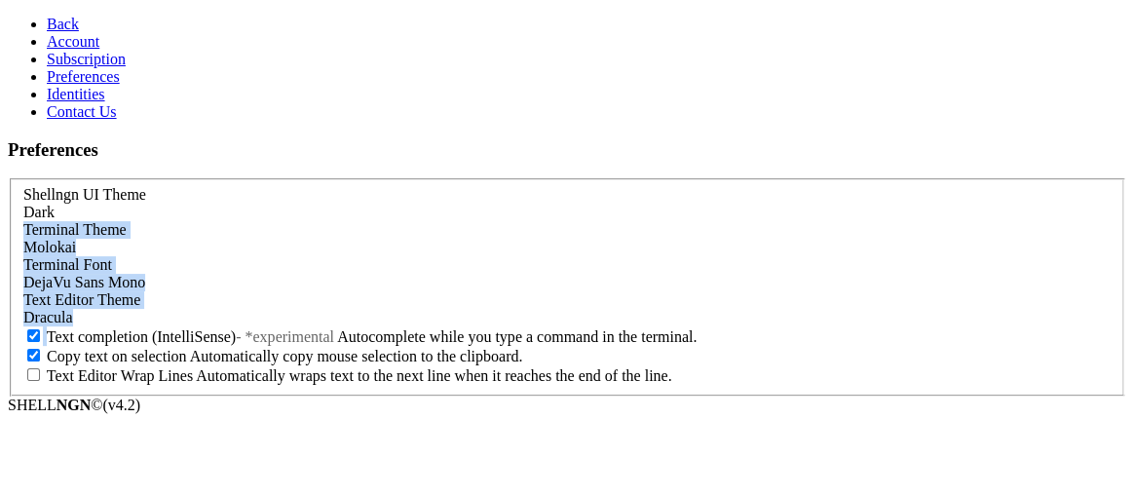
scroll to position [188, 0]
drag, startPoint x: 1132, startPoint y: 111, endPoint x: 1079, endPoint y: 244, distance: 142.6
click at [1079, 244] on section "Preferences Shellngn UI Theme Dark Terminal Theme Molokai Terminal Font DejaVu …" at bounding box center [567, 267] width 1118 height 257
click at [1003, 178] on form "Shellngn UI Theme Dark Terminal Theme Molokai Terminal Font DejaVu Sans Mono Te…" at bounding box center [567, 287] width 1118 height 218
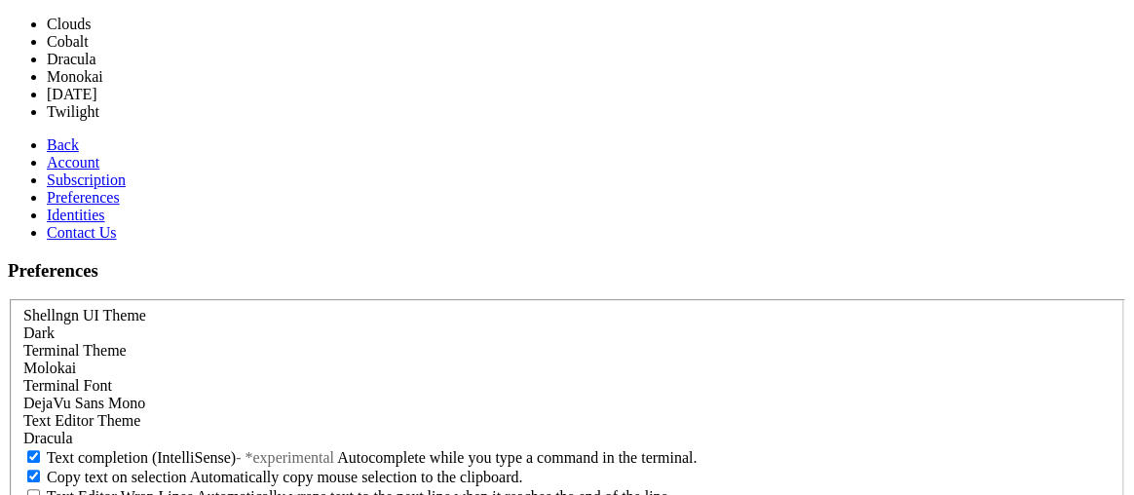
click at [659, 430] on div "Dracula" at bounding box center [566, 439] width 1087 height 18
click at [661, 430] on div "Dracula" at bounding box center [566, 439] width 1087 height 18
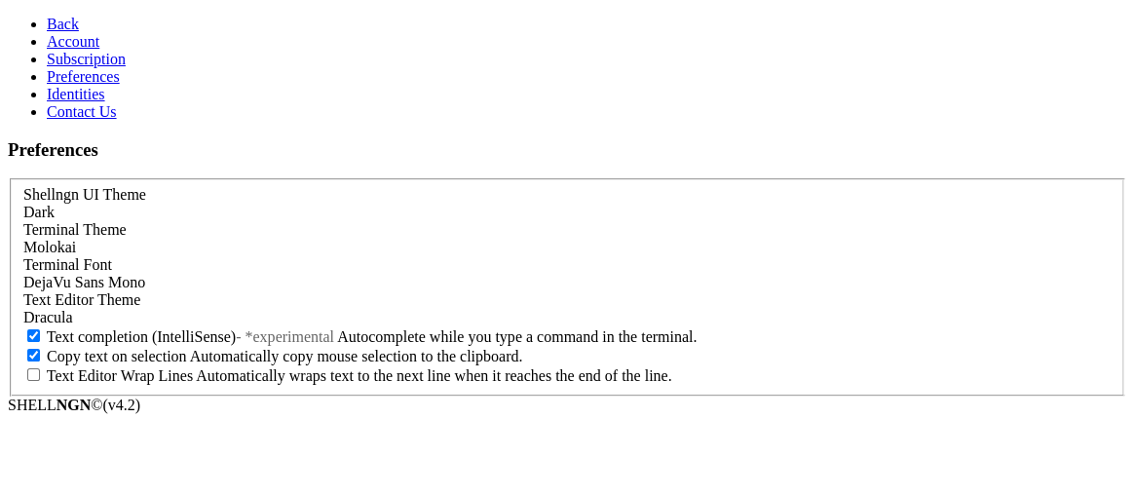
click at [214, 328] on span "Text completion (IntelliSense)" at bounding box center [141, 336] width 189 height 17
click at [40, 329] on input "Text completion (IntelliSense) - *experimental Autocomplete while you type a co…" at bounding box center [33, 335] width 13 height 13
click at [214, 328] on span "Text completion (IntelliSense)" at bounding box center [141, 336] width 189 height 17
click at [40, 329] on input "Text completion (IntelliSense) - *experimental Autocomplete while you type a co…" at bounding box center [33, 335] width 13 height 13
checkbox input "true"
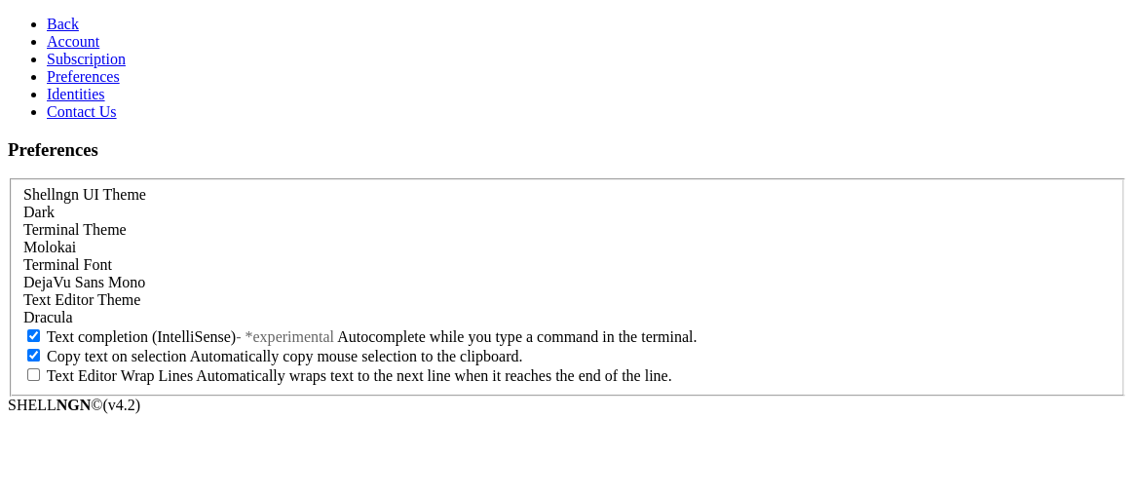
click at [223, 385] on div "Text Editor Wrap Lines Automatically wraps text to the next line when it reache…" at bounding box center [566, 374] width 1087 height 19
click at [193, 384] on span "Text Editor Wrap Lines" at bounding box center [120, 375] width 146 height 17
click at [40, 381] on input "Text Editor Wrap Lines Automatically wraps text to the next line when it reache…" at bounding box center [33, 374] width 13 height 13
checkbox input "true"
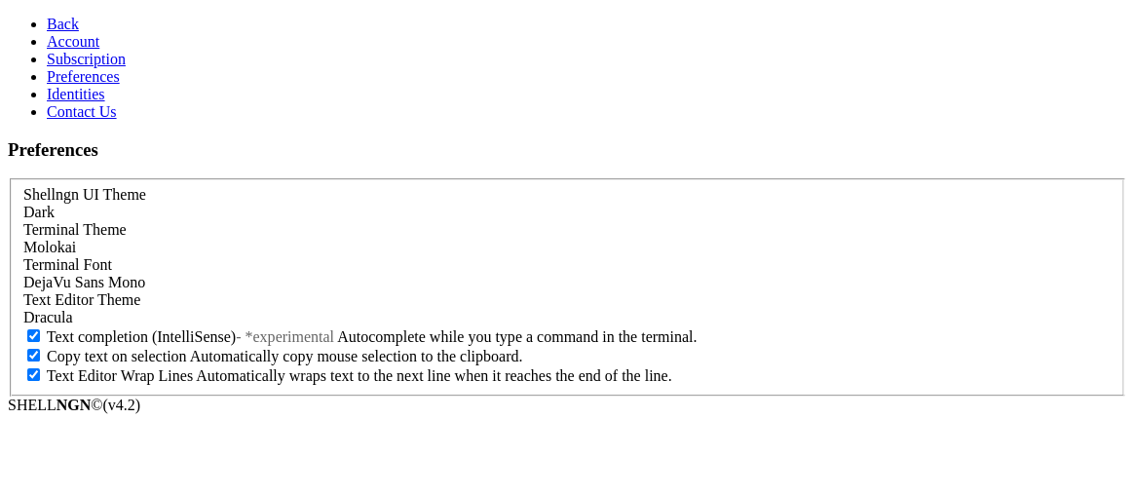
drag, startPoint x: 1132, startPoint y: 390, endPoint x: 1091, endPoint y: 348, distance: 58.6
click at [1091, 348] on section "Preferences Shellngn UI Theme Dark Terminal Theme Molokai Terminal Font DejaVu …" at bounding box center [567, 267] width 1118 height 257
click at [957, 289] on form "Shellngn UI Theme Dark Terminal Theme Molokai Terminal Font DejaVu Sans Mono Te…" at bounding box center [567, 287] width 1118 height 218
click at [47, 67] on icon at bounding box center [47, 59] width 0 height 17
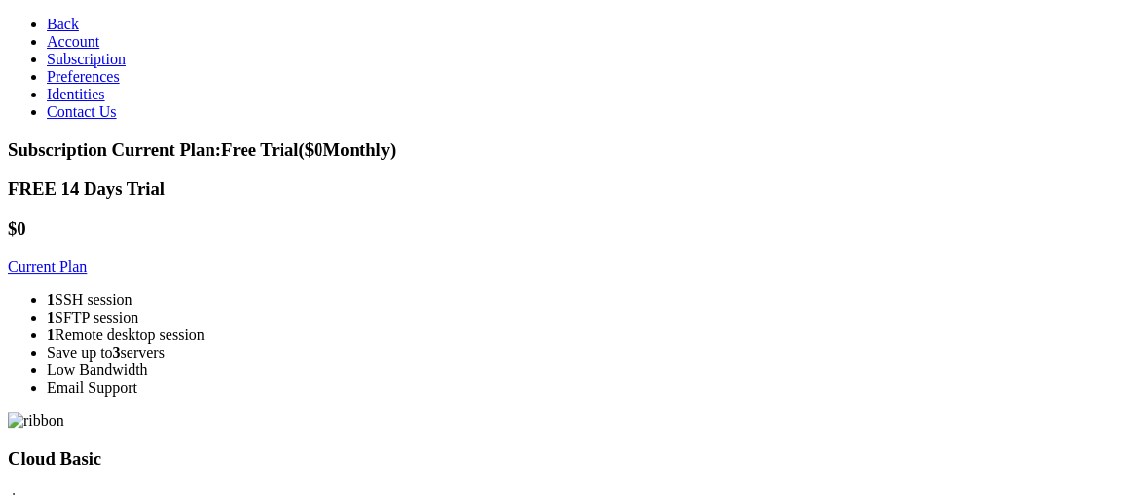
click at [49, 85] on link "Preferences" at bounding box center [83, 76] width 73 height 17
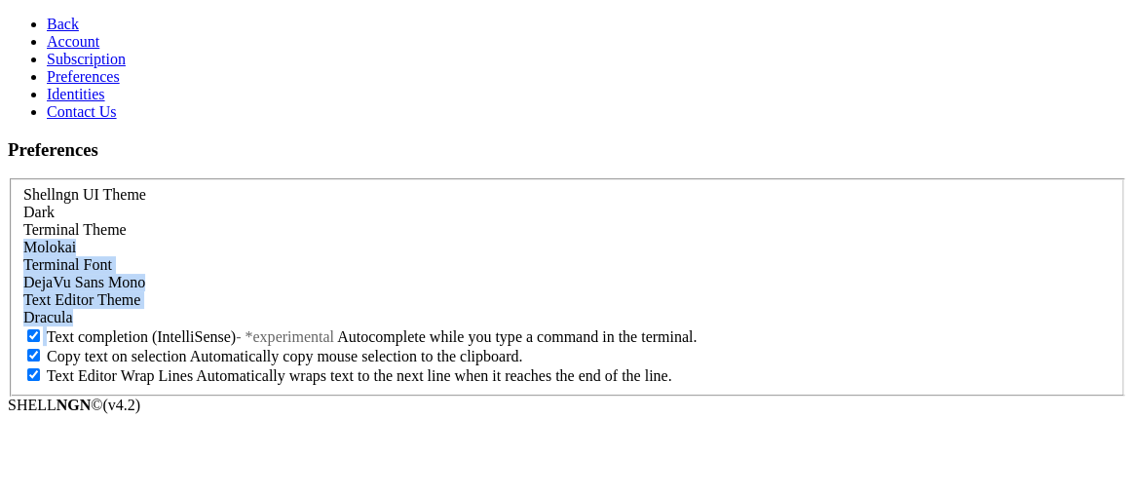
drag, startPoint x: 1119, startPoint y: 266, endPoint x: 1005, endPoint y: 126, distance: 180.8
click at [1126, 139] on section "Preferences Shellngn UI Theme Dark Terminal Theme Molokai Terminal Font DejaVu …" at bounding box center [567, 267] width 1118 height 257
click at [892, 178] on form "Shellngn UI Theme Dark Terminal Theme Molokai Terminal Font DejaVu Sans Mono Te…" at bounding box center [567, 287] width 1118 height 218
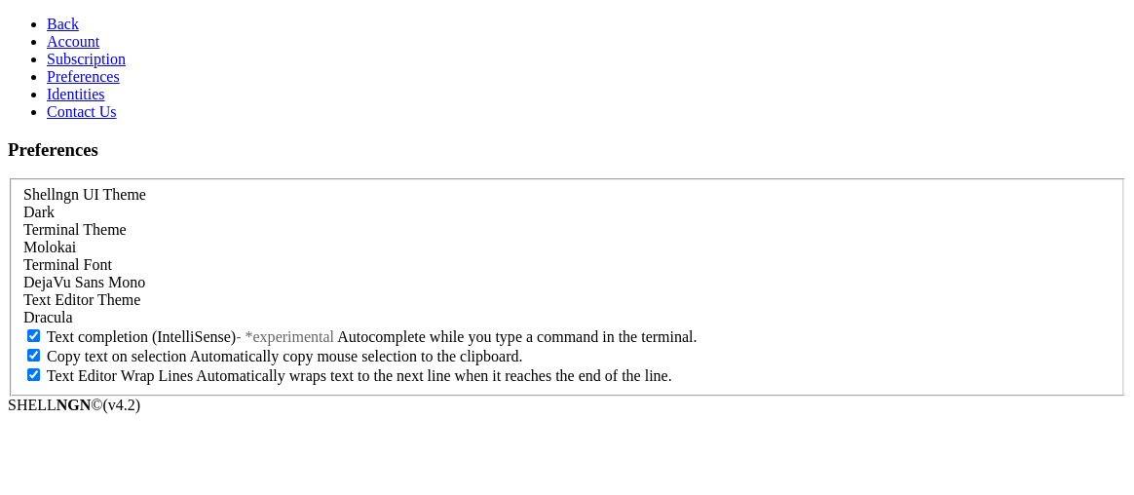
click at [564, 204] on div "Dark" at bounding box center [566, 213] width 1087 height 18
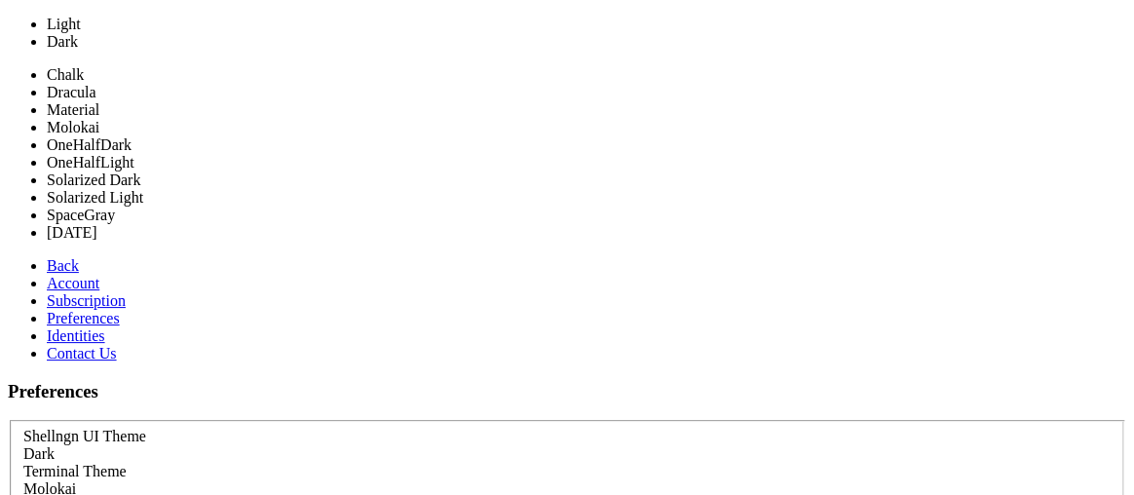
click at [477, 480] on div "Molokai" at bounding box center [566, 489] width 1087 height 18
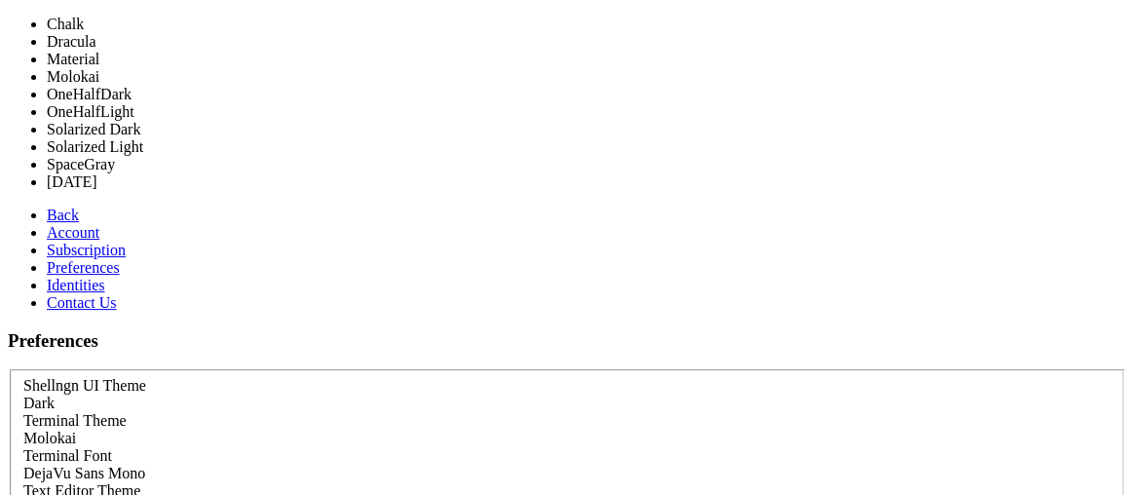
click at [494, 412] on div "Terminal Theme Molokai" at bounding box center [566, 429] width 1087 height 35
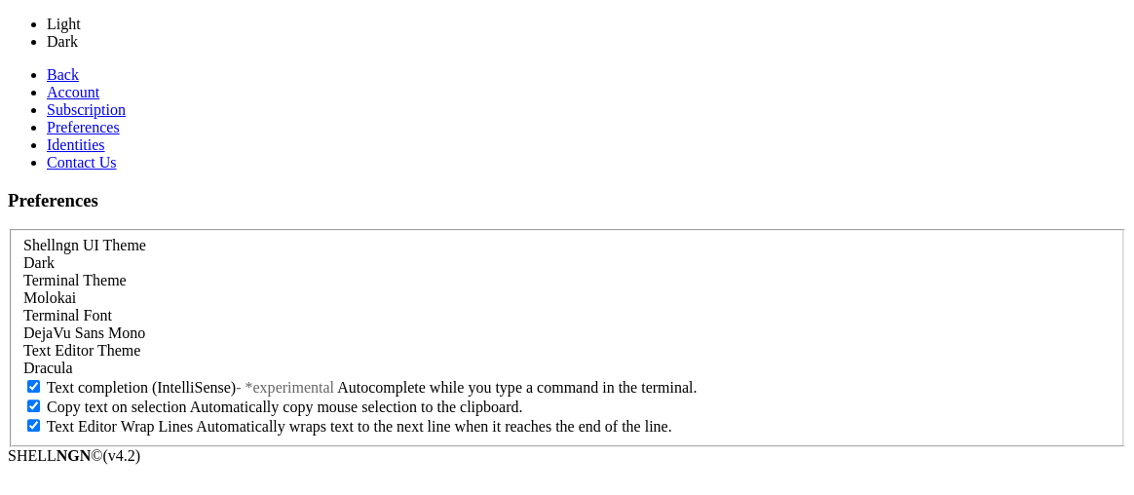
click at [486, 254] on div "Dark" at bounding box center [566, 263] width 1087 height 18
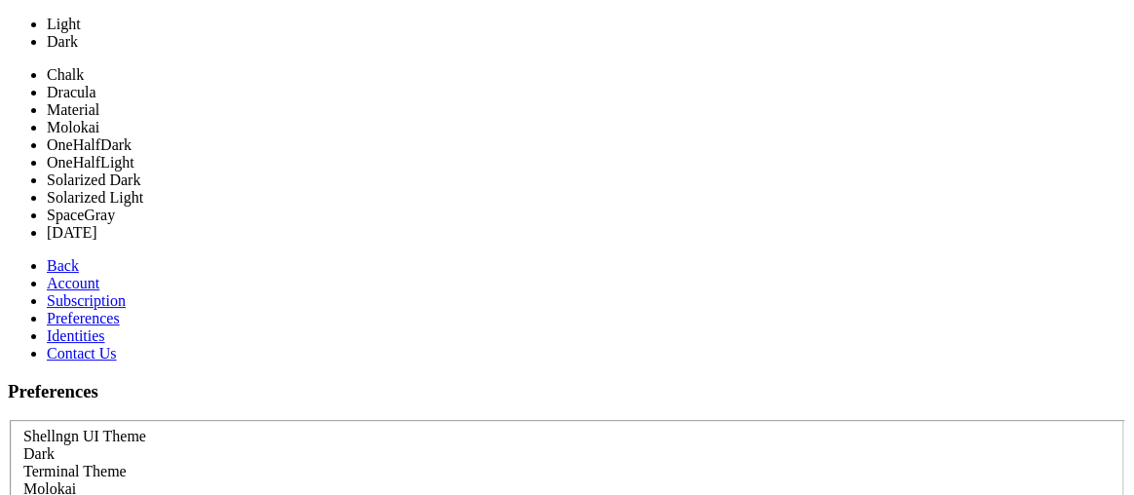
click at [444, 480] on div "Molokai" at bounding box center [566, 489] width 1087 height 18
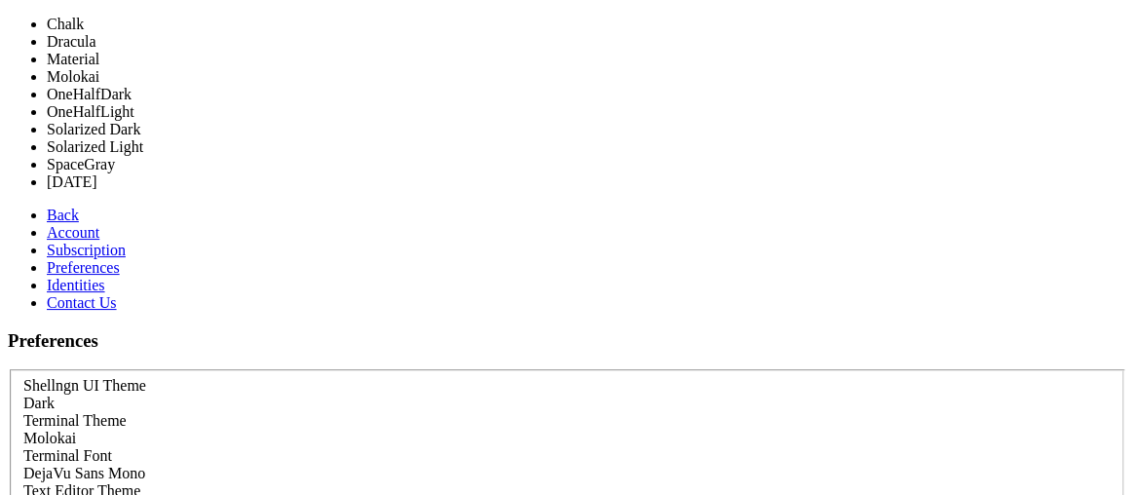
click at [488, 395] on div "Dark" at bounding box center [566, 404] width 1087 height 18
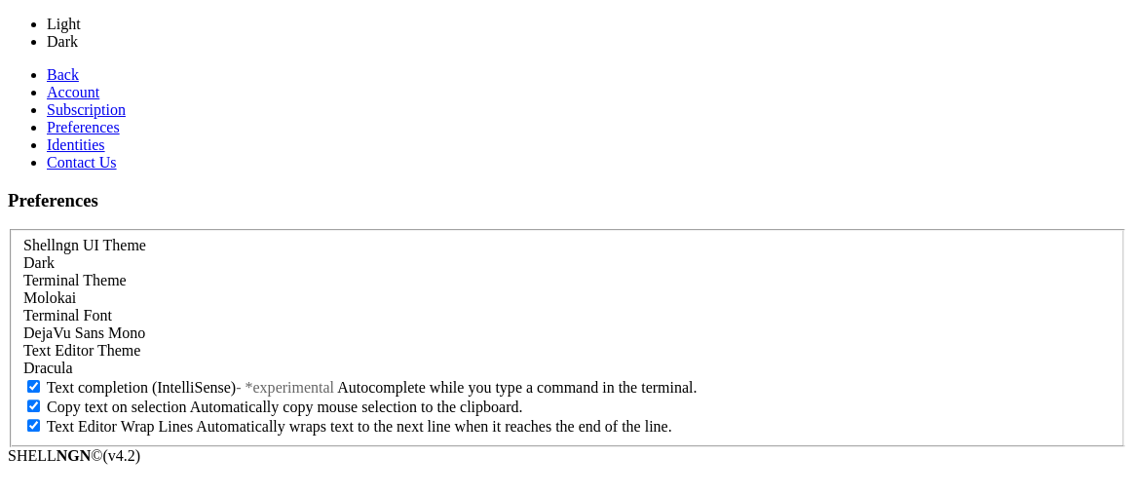
click at [793, 272] on div "Terminal Theme Molokai" at bounding box center [566, 289] width 1087 height 35
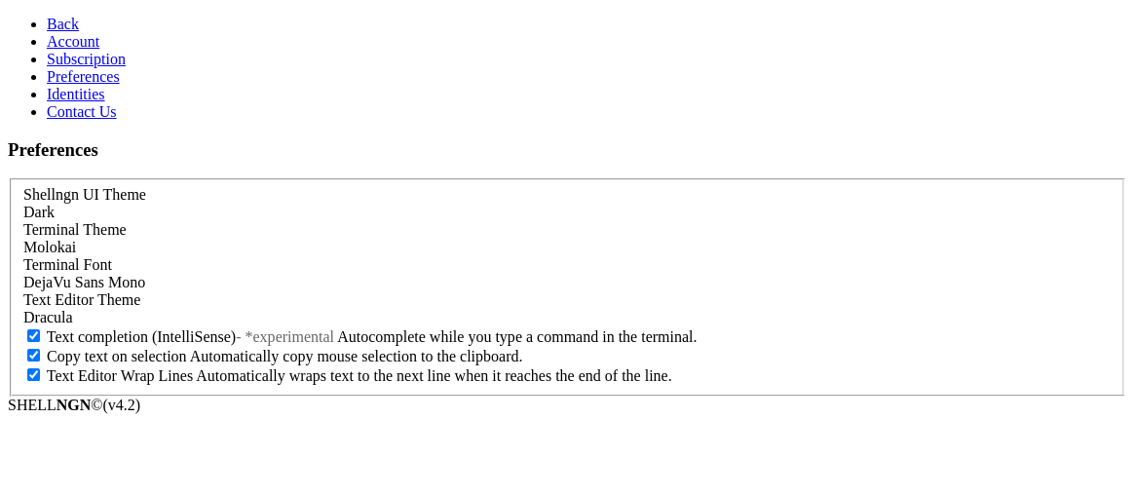
click at [679, 221] on div "Terminal Theme Molokai" at bounding box center [566, 238] width 1087 height 35
click at [660, 239] on div "Molokai" at bounding box center [566, 248] width 1087 height 18
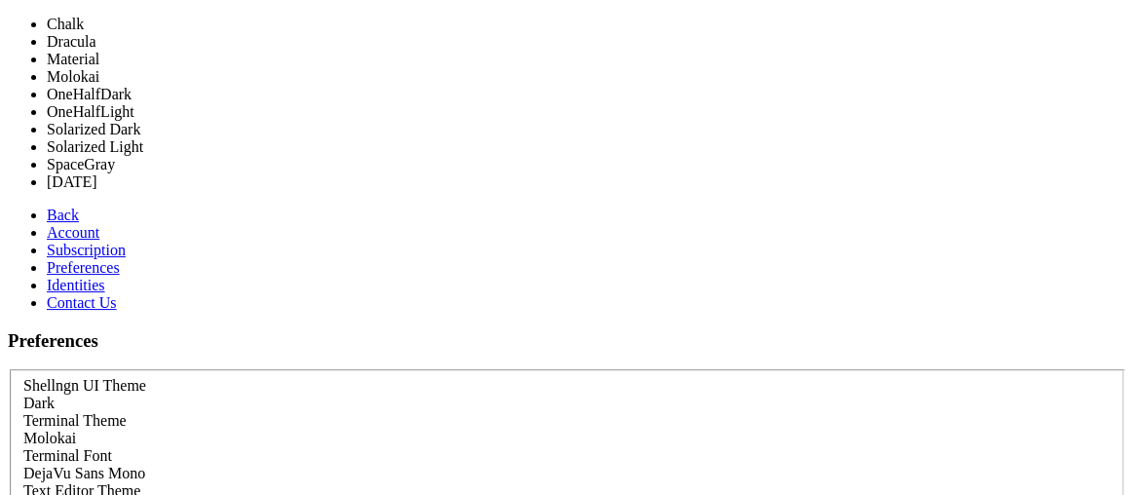
click at [914, 369] on form "Shellngn UI Theme Dark Terminal Theme Molokai Terminal Font DejaVu Sans Mono Te…" at bounding box center [567, 478] width 1118 height 218
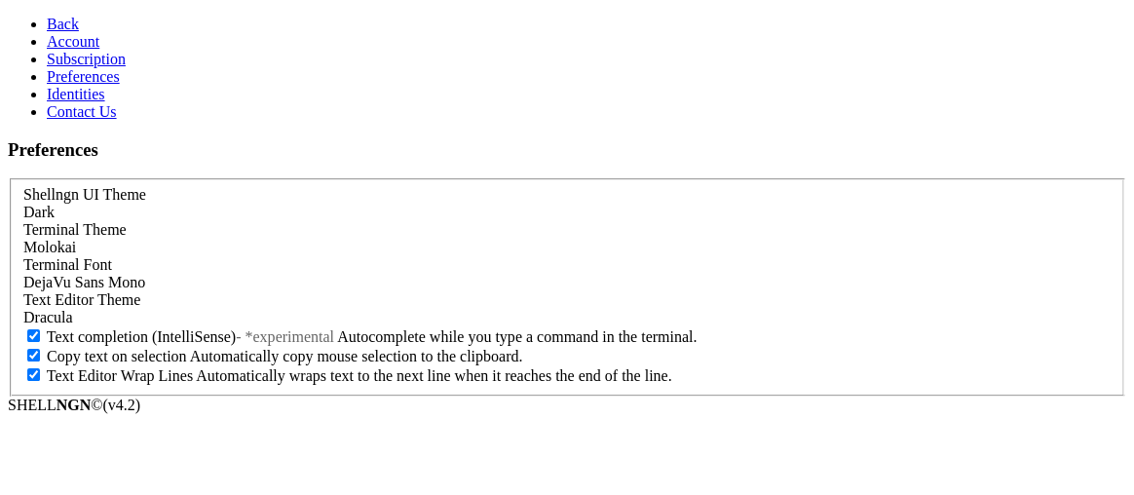
click at [47, 32] on link "Back" at bounding box center [63, 24] width 32 height 17
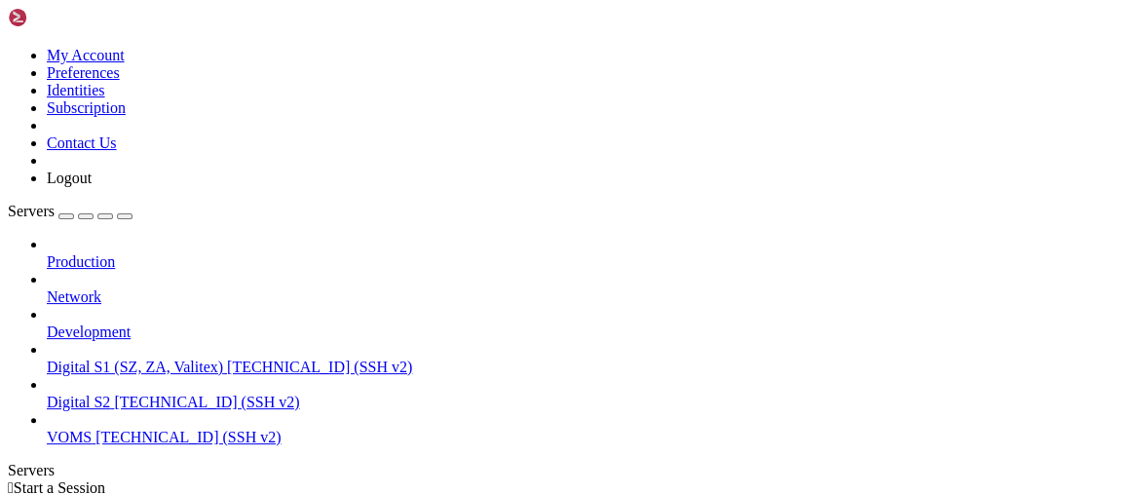
click at [137, 394] on link "Digital S2 97.74.84.231 (SSH v2)" at bounding box center [586, 403] width 1079 height 18
click at [8, 47] on link at bounding box center [8, 47] width 0 height 0
click at [105, 98] on link "Identities" at bounding box center [76, 90] width 58 height 17
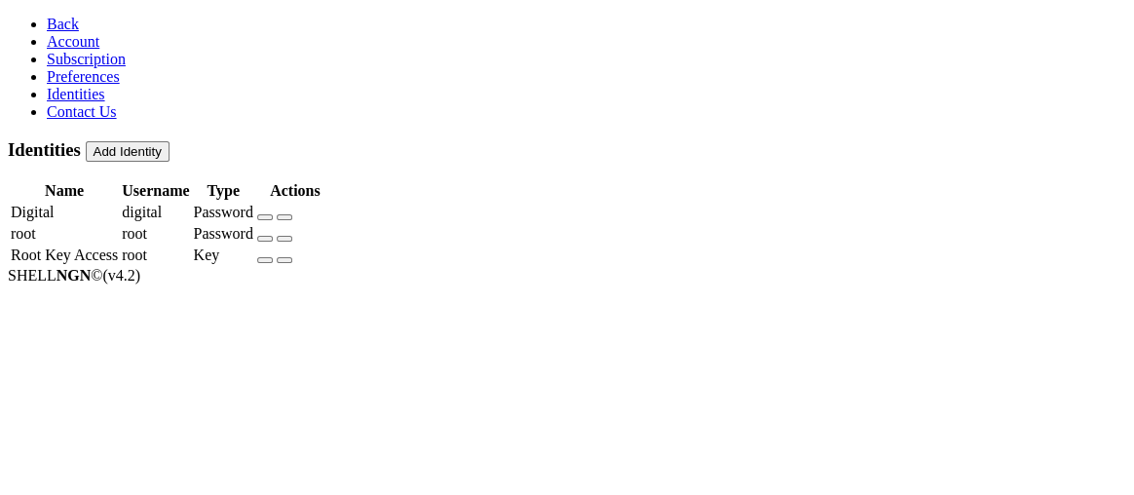
click at [292, 257] on button "button" at bounding box center [285, 260] width 16 height 6
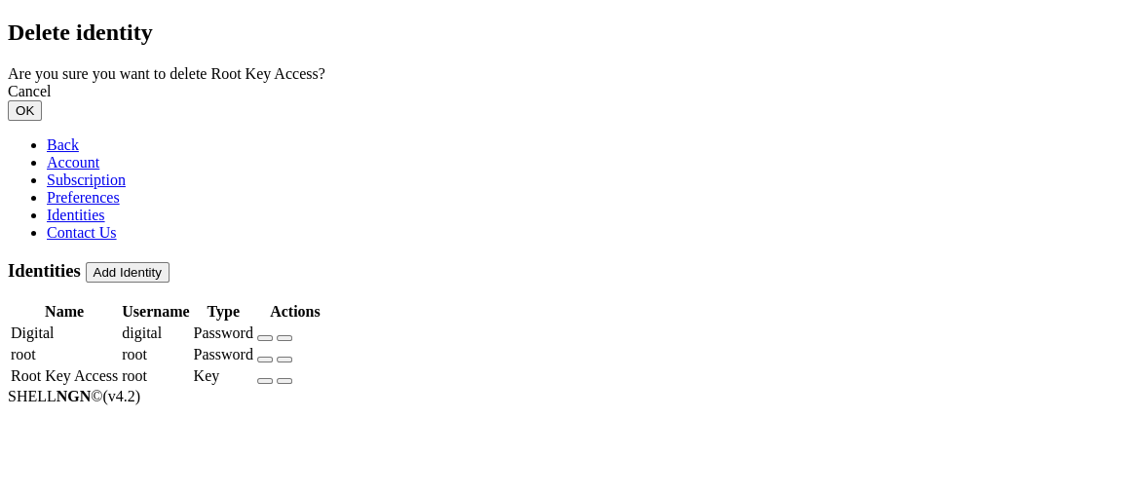
click at [42, 121] on button "OK" at bounding box center [25, 110] width 34 height 20
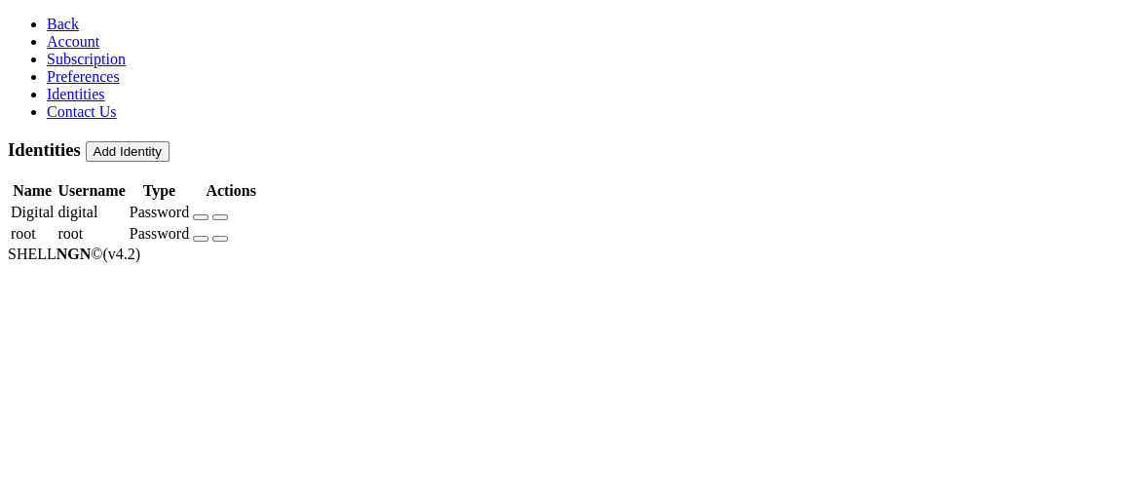
click at [47, 16] on link "Back" at bounding box center [63, 24] width 32 height 17
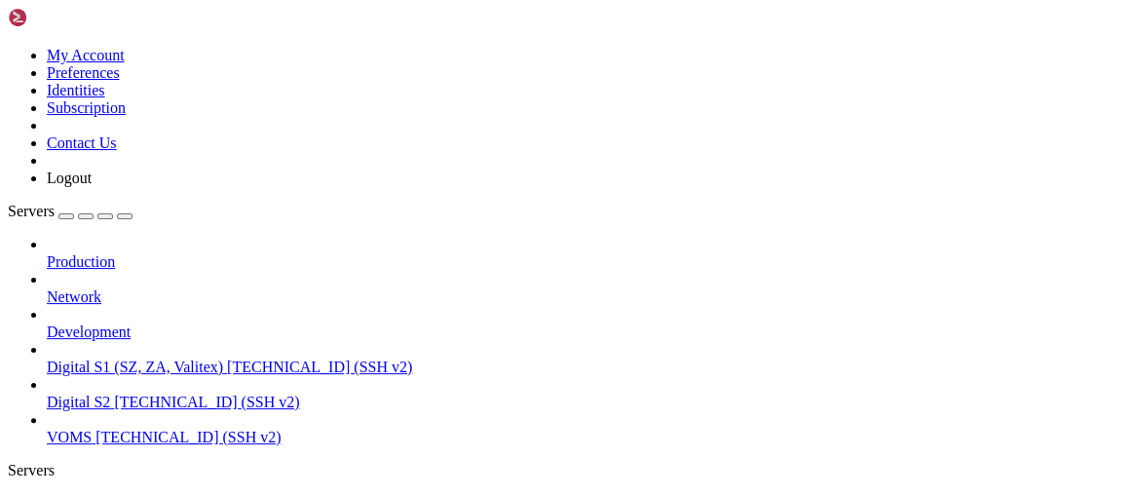
drag, startPoint x: 192, startPoint y: 1111, endPoint x: 201, endPoint y: 1193, distance: 83.3
